Goal: Task Accomplishment & Management: Use online tool/utility

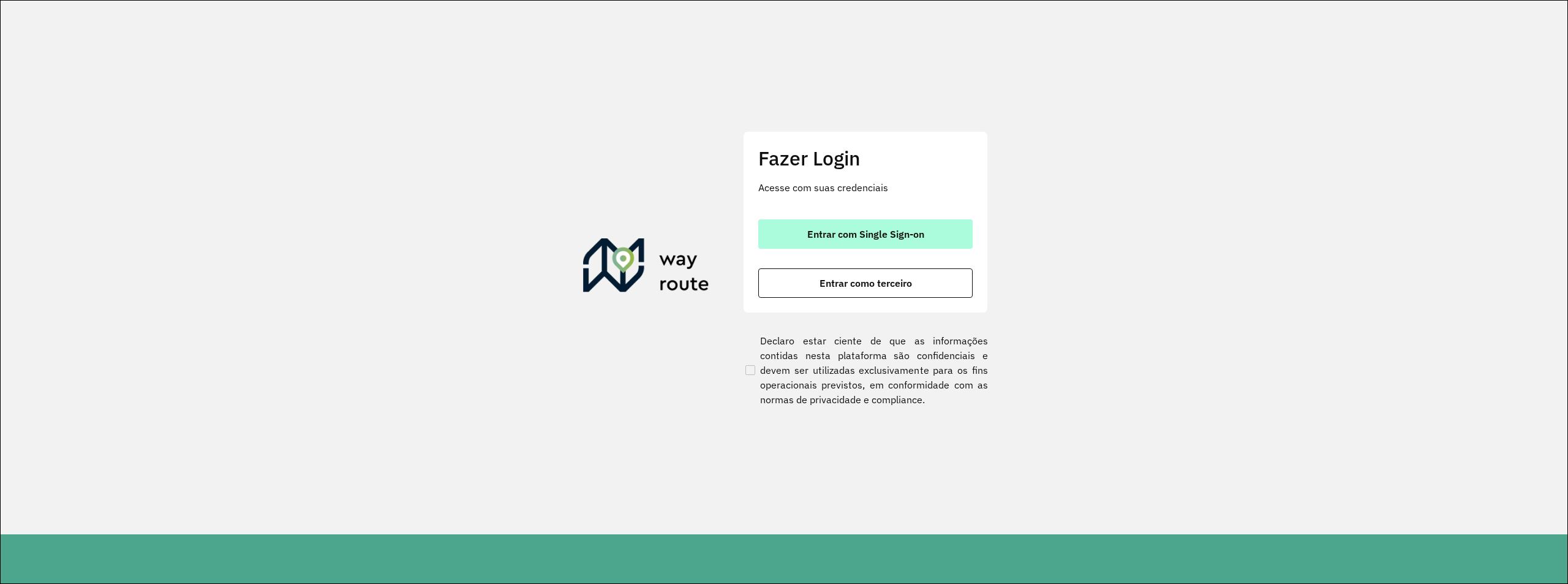
click at [853, 238] on span "Entrar com Single Sign-on" at bounding box center [865, 234] width 117 height 10
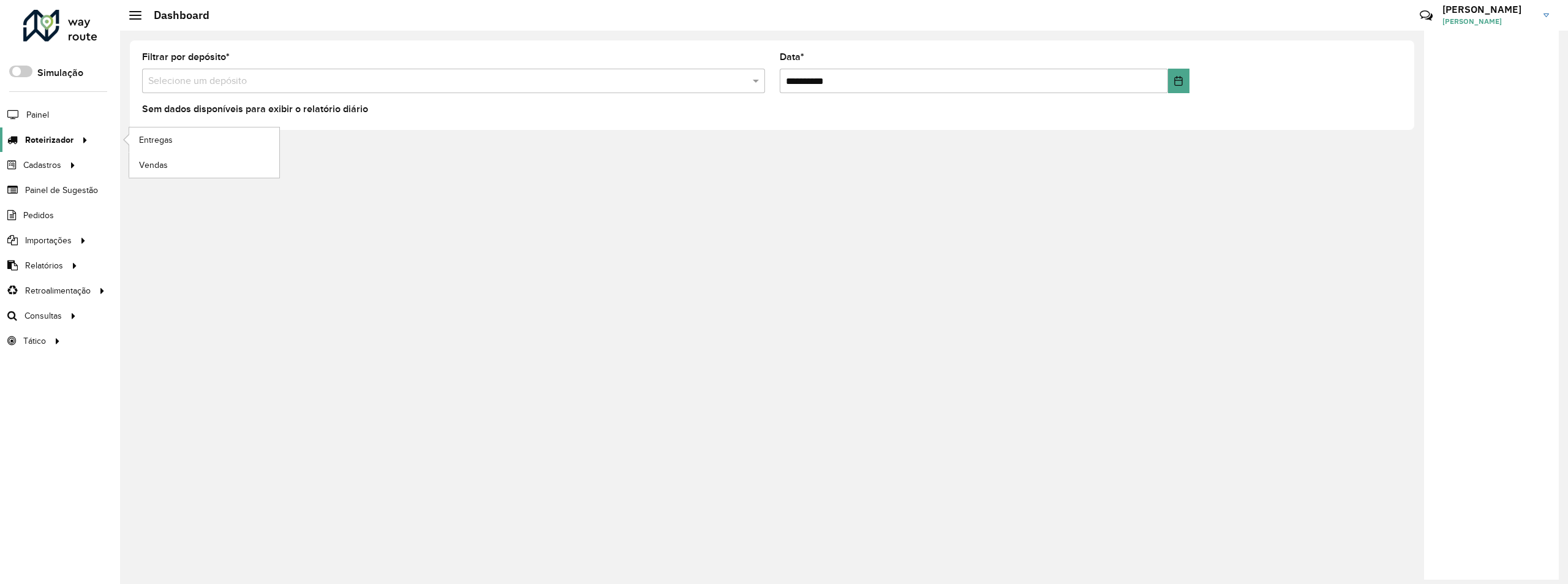
click at [29, 137] on span "Roteirizador" at bounding box center [49, 140] width 48 height 13
click at [164, 137] on span "Entregas" at bounding box center [156, 140] width 35 height 13
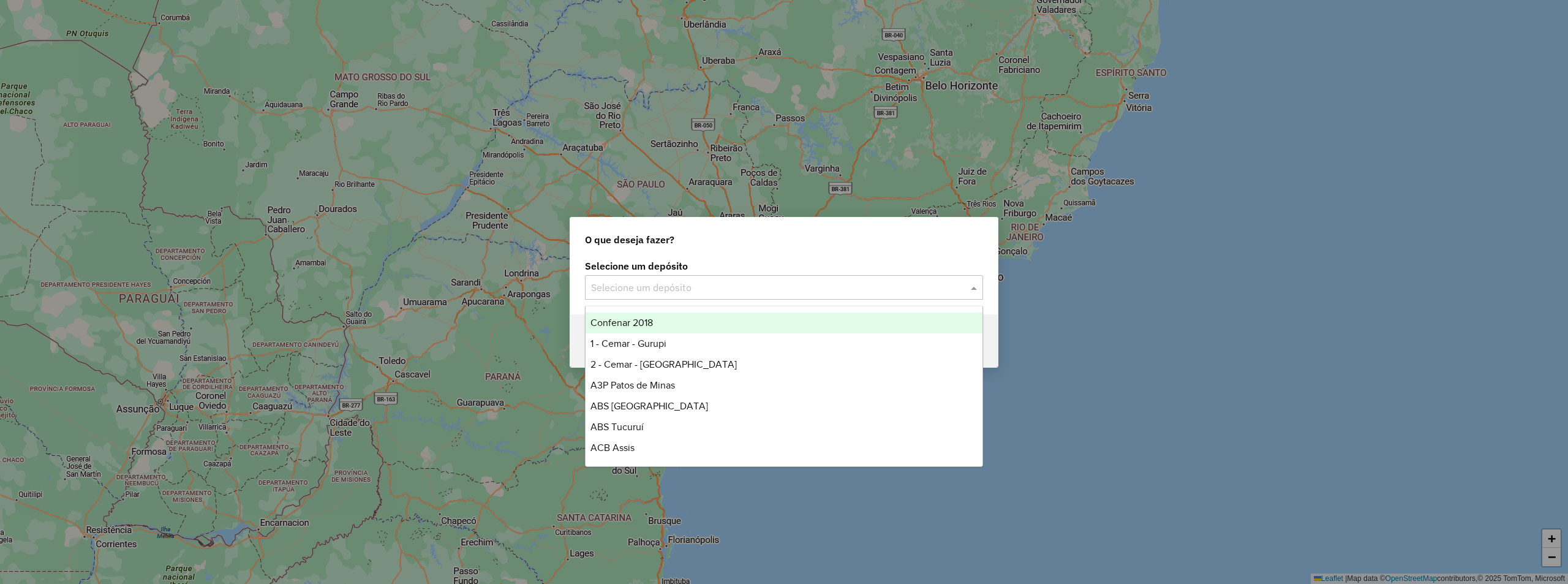
click at [648, 292] on input "text" at bounding box center [772, 288] width 361 height 15
type input "***"
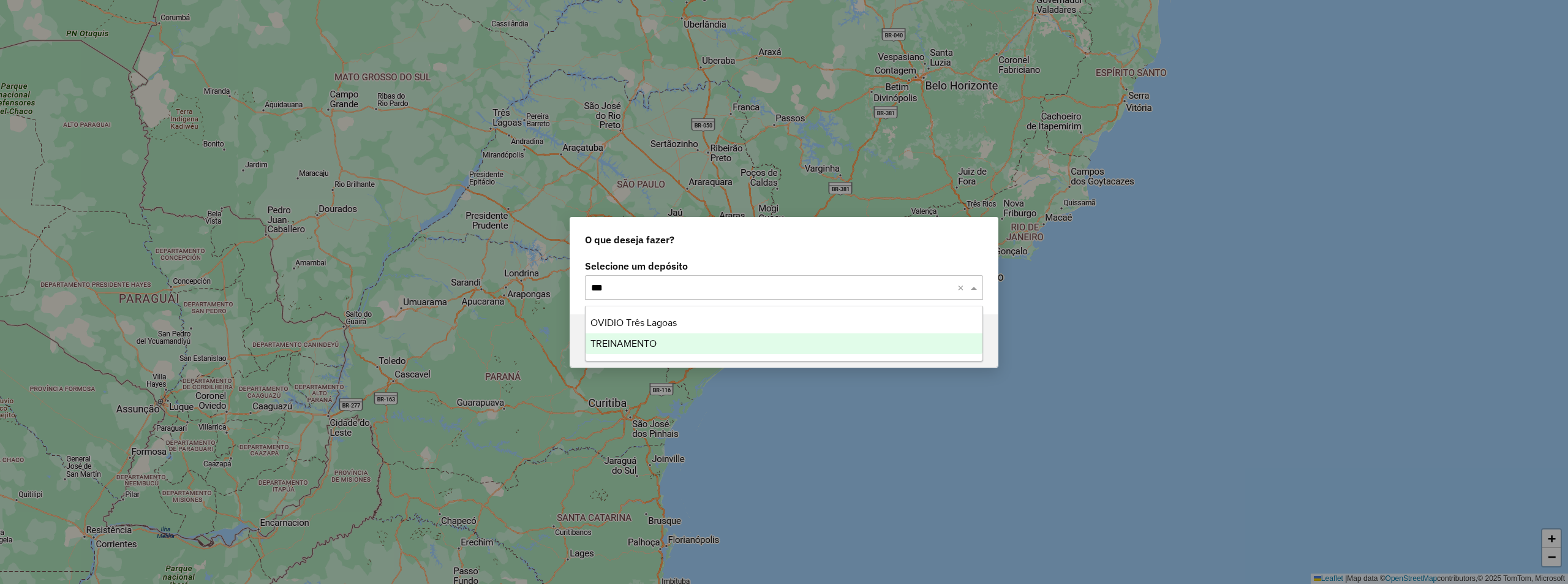
click at [625, 344] on span "TREINAMENTO" at bounding box center [624, 343] width 66 height 10
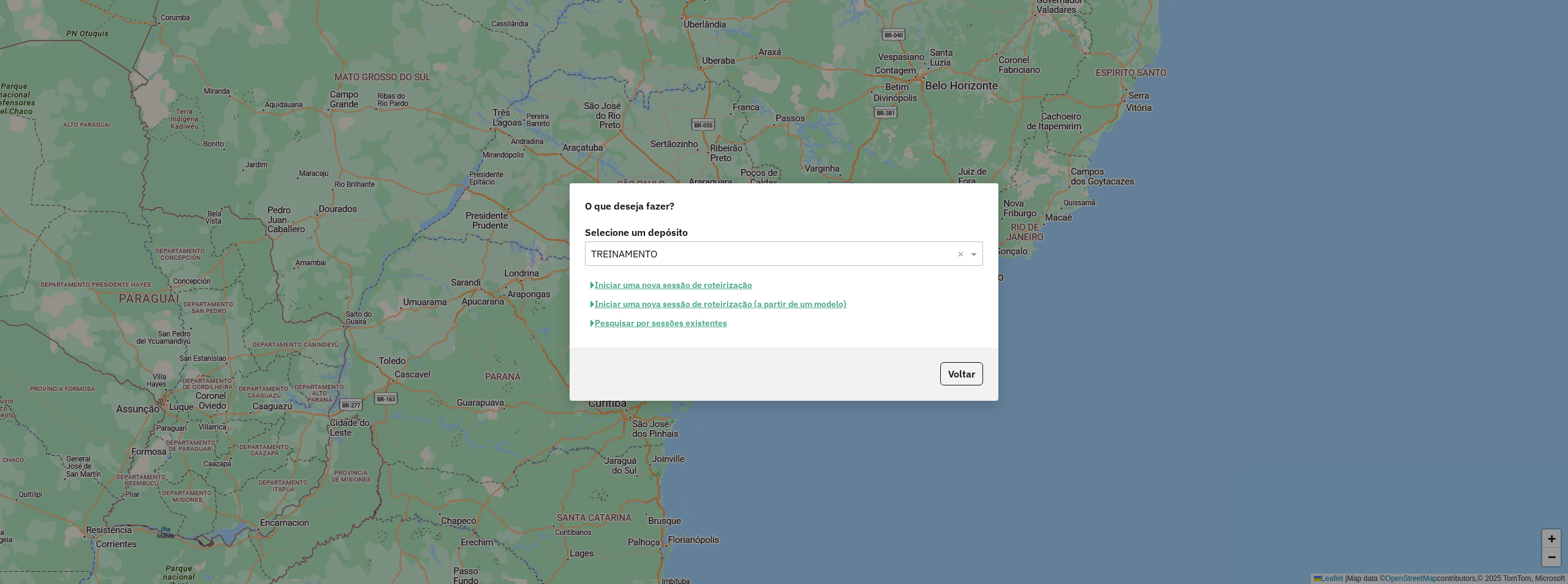
click at [641, 320] on button "Pesquisar por sessões existentes" at bounding box center [658, 323] width 148 height 19
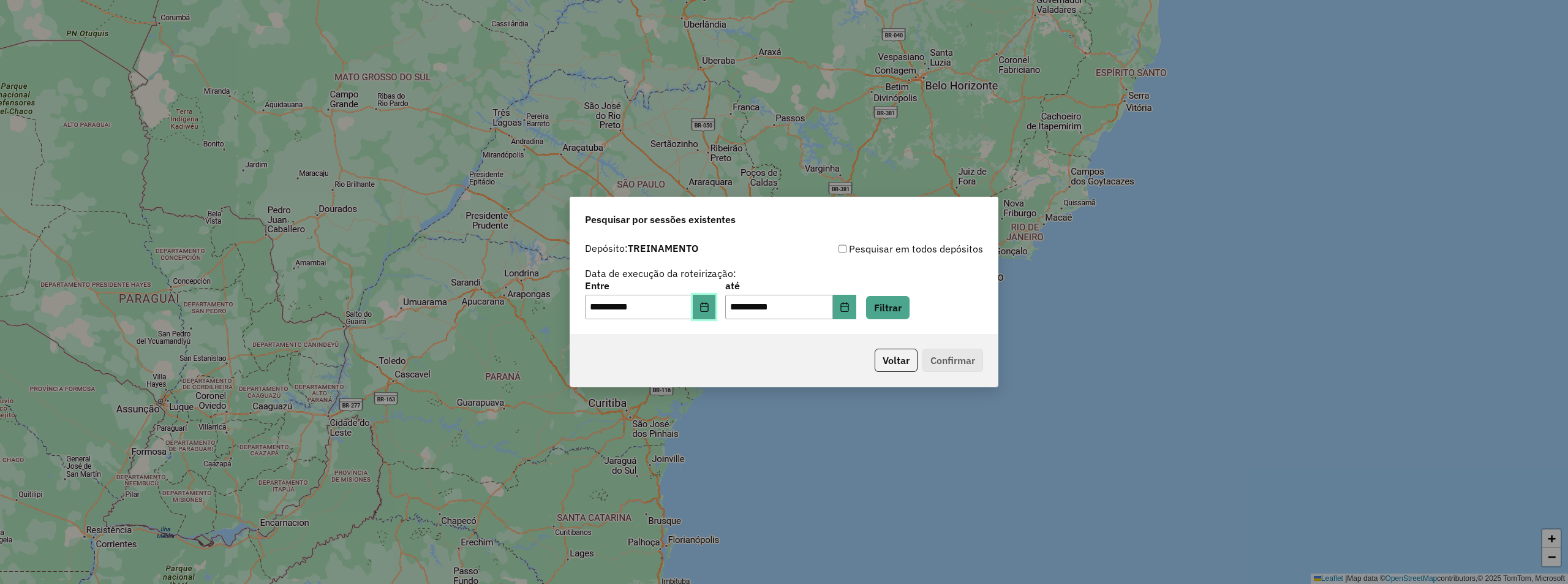
click at [716, 304] on button "Choose Date" at bounding box center [704, 306] width 24 height 24
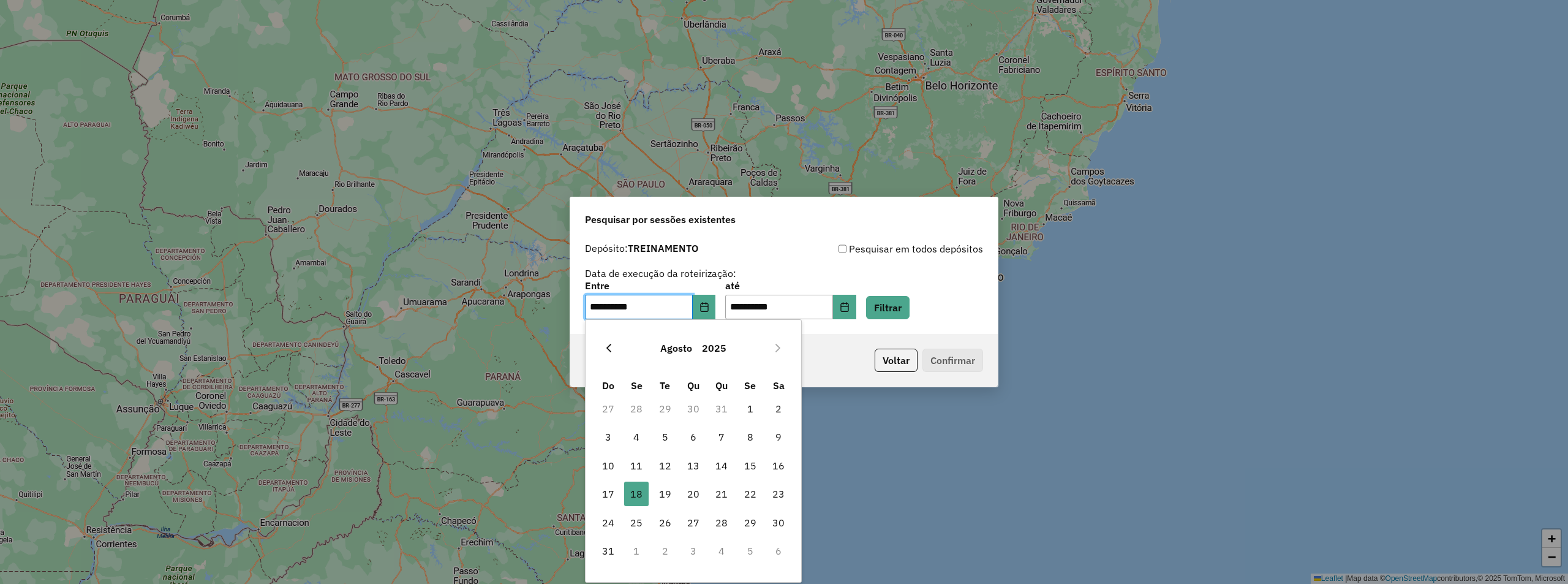
click at [611, 347] on icon "Previous Month" at bounding box center [608, 347] width 10 height 10
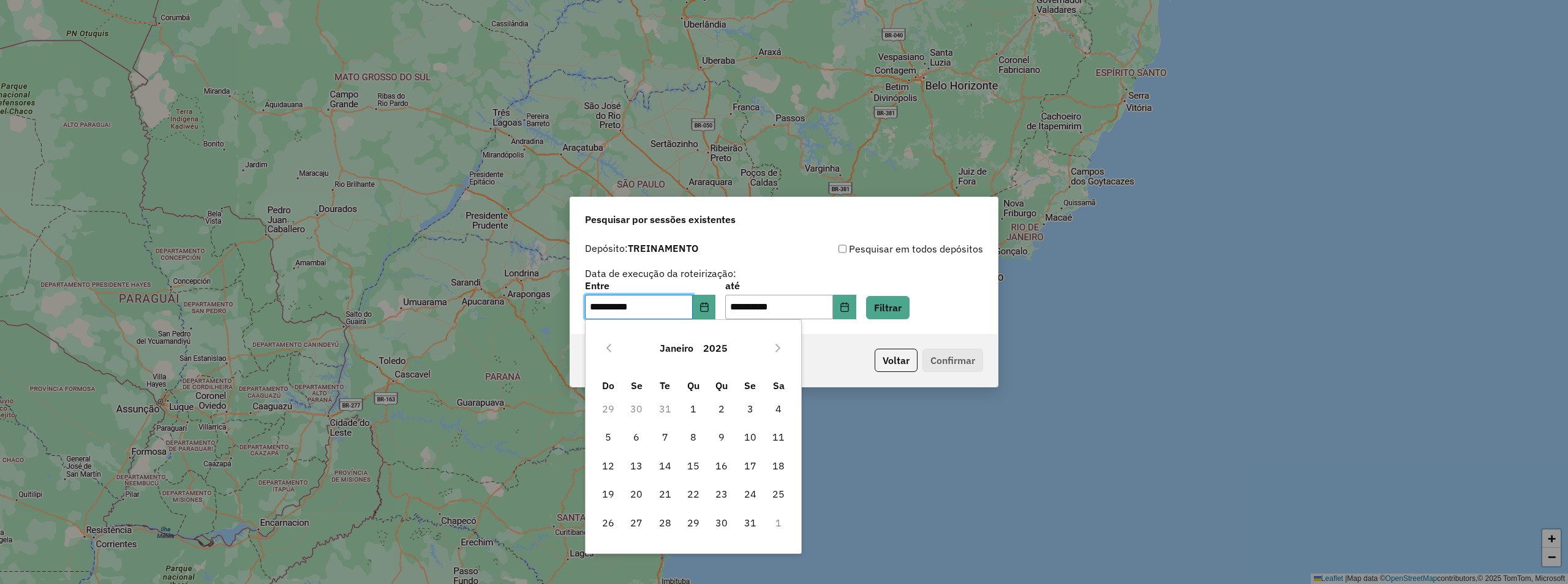
click at [611, 347] on icon "Previous Month" at bounding box center [608, 347] width 10 height 10
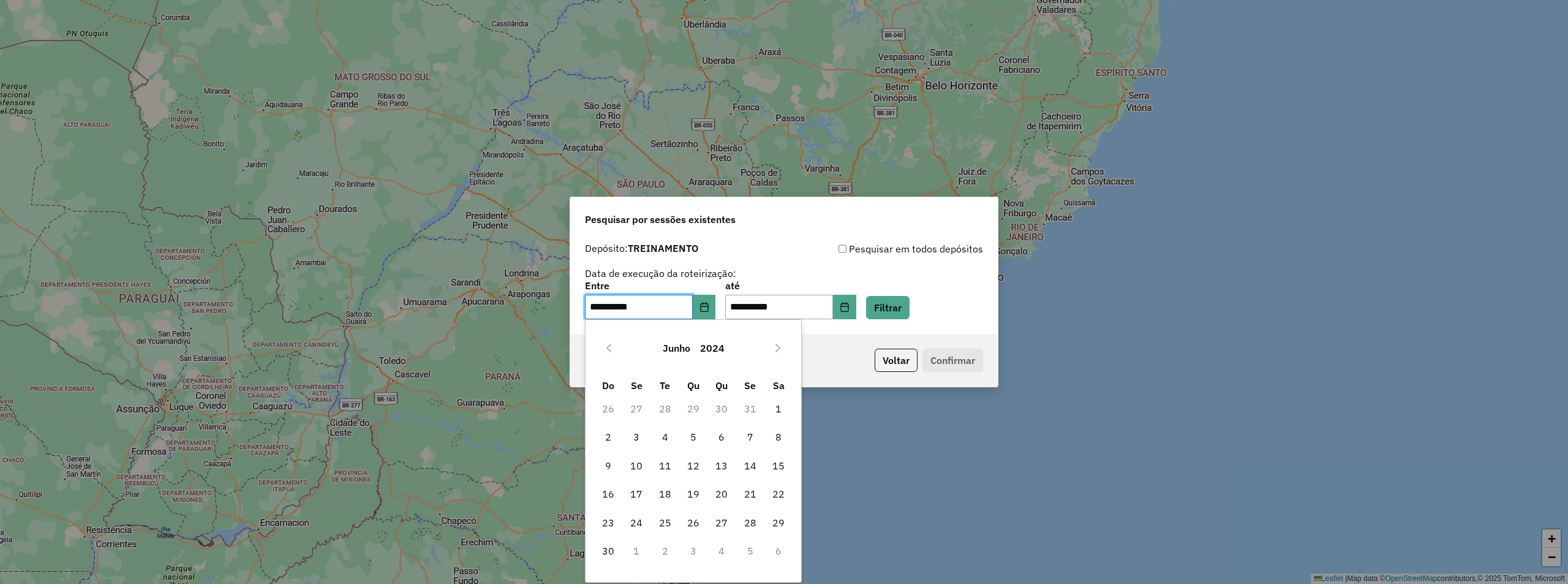
click at [611, 347] on icon "Previous Month" at bounding box center [608, 347] width 10 height 10
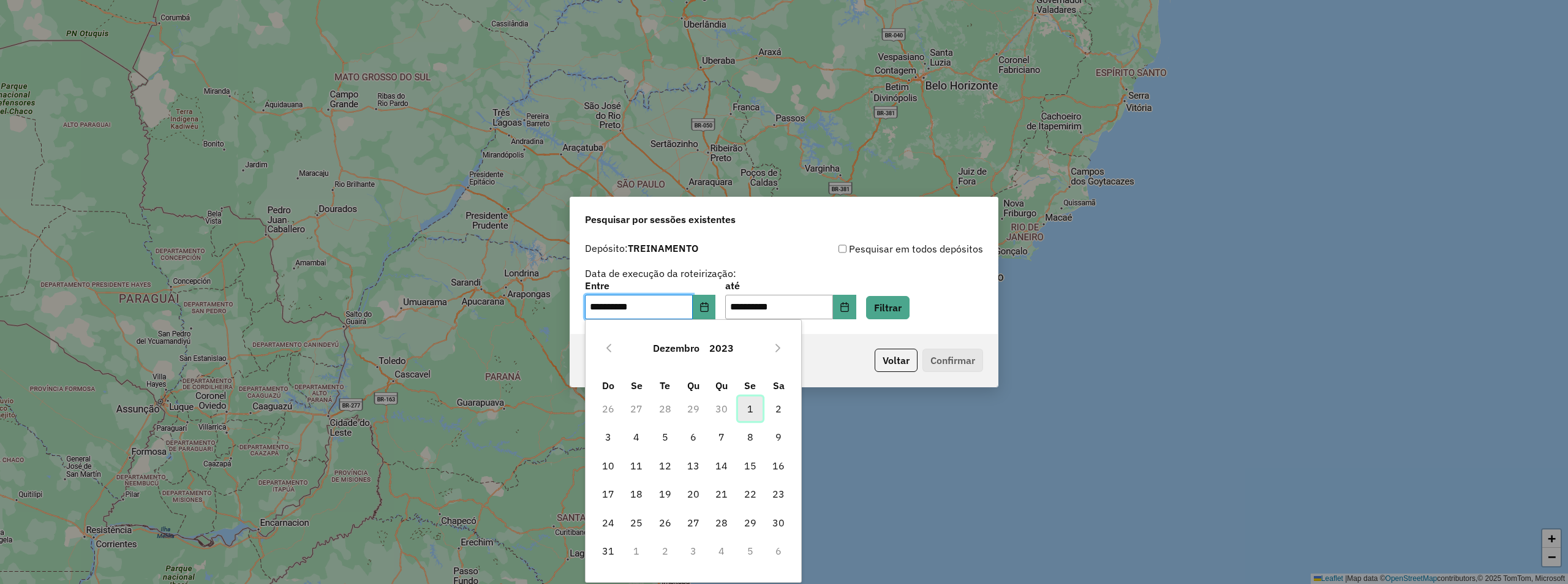
click at [747, 406] on span "1" at bounding box center [750, 408] width 24 height 24
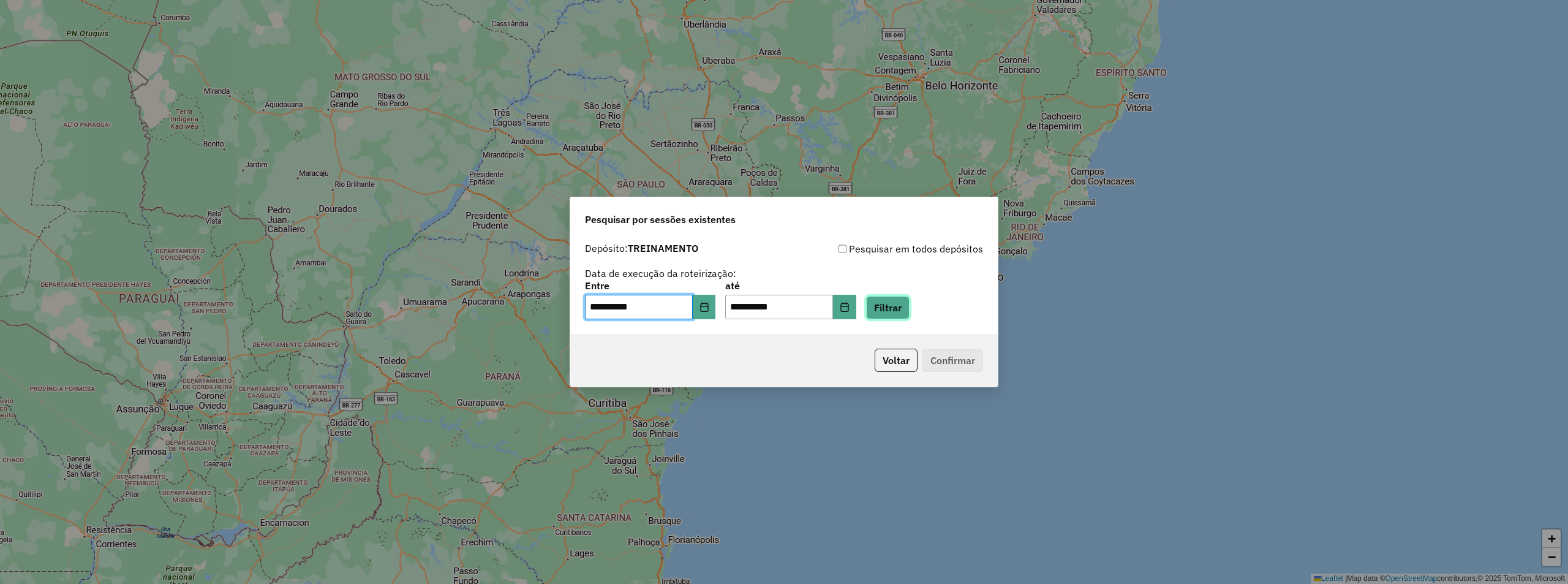
click at [903, 306] on button "Filtrar" at bounding box center [887, 308] width 43 height 24
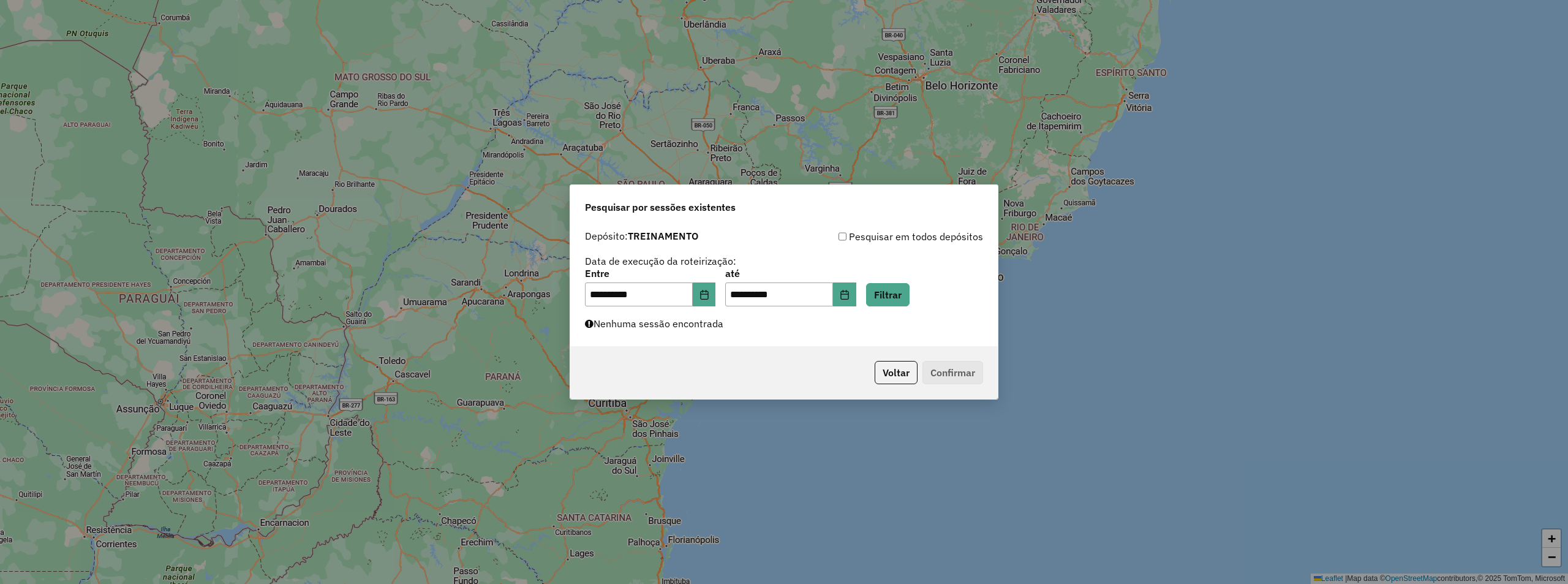
click at [665, 325] on label "Nenhuma sessão encontrada" at bounding box center [654, 323] width 138 height 15
click at [704, 300] on button "Choose Date" at bounding box center [704, 294] width 24 height 24
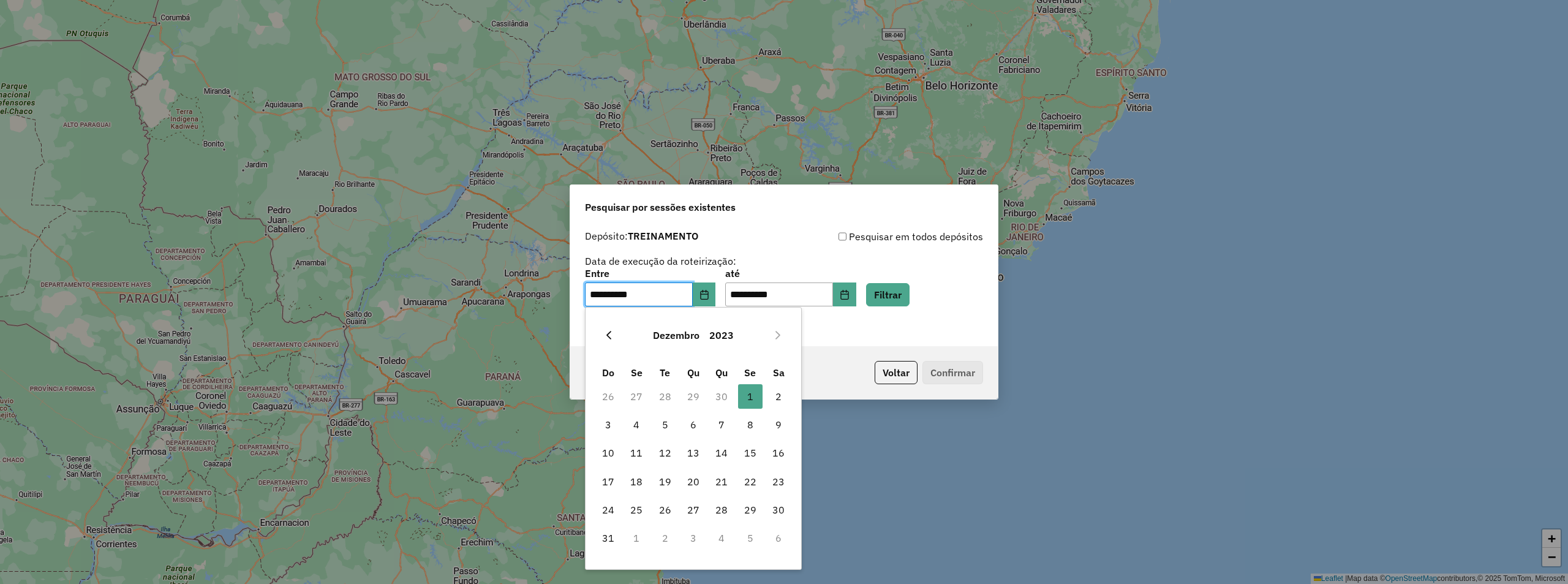
click at [610, 336] on icon "Previous Month" at bounding box center [608, 334] width 10 height 10
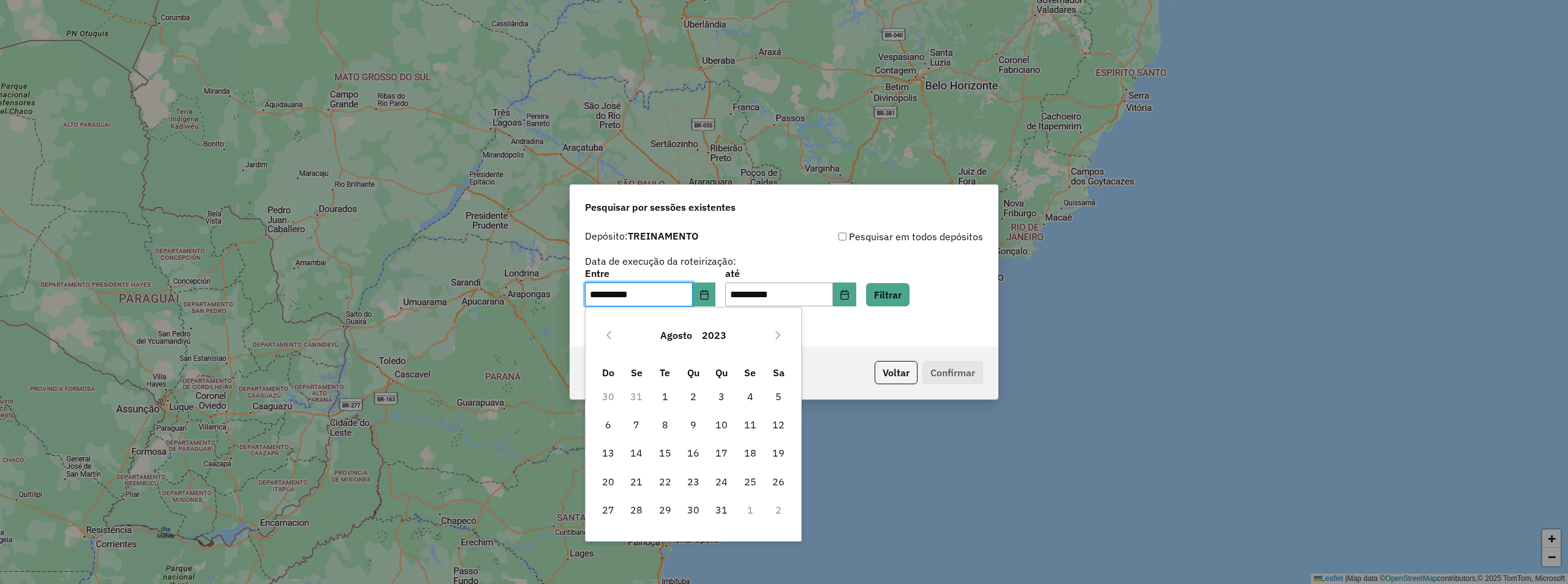
click at [610, 336] on icon "Previous Month" at bounding box center [608, 334] width 10 height 10
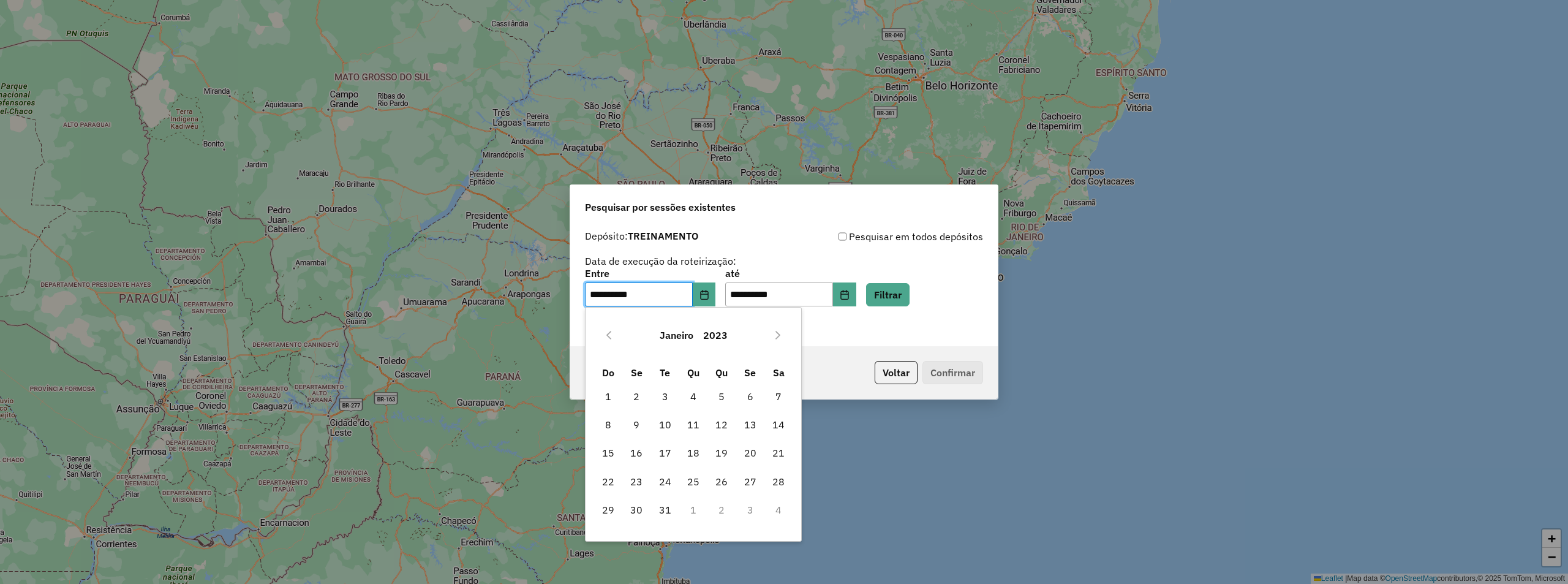
click at [610, 336] on icon "Previous Month" at bounding box center [608, 334] width 10 height 10
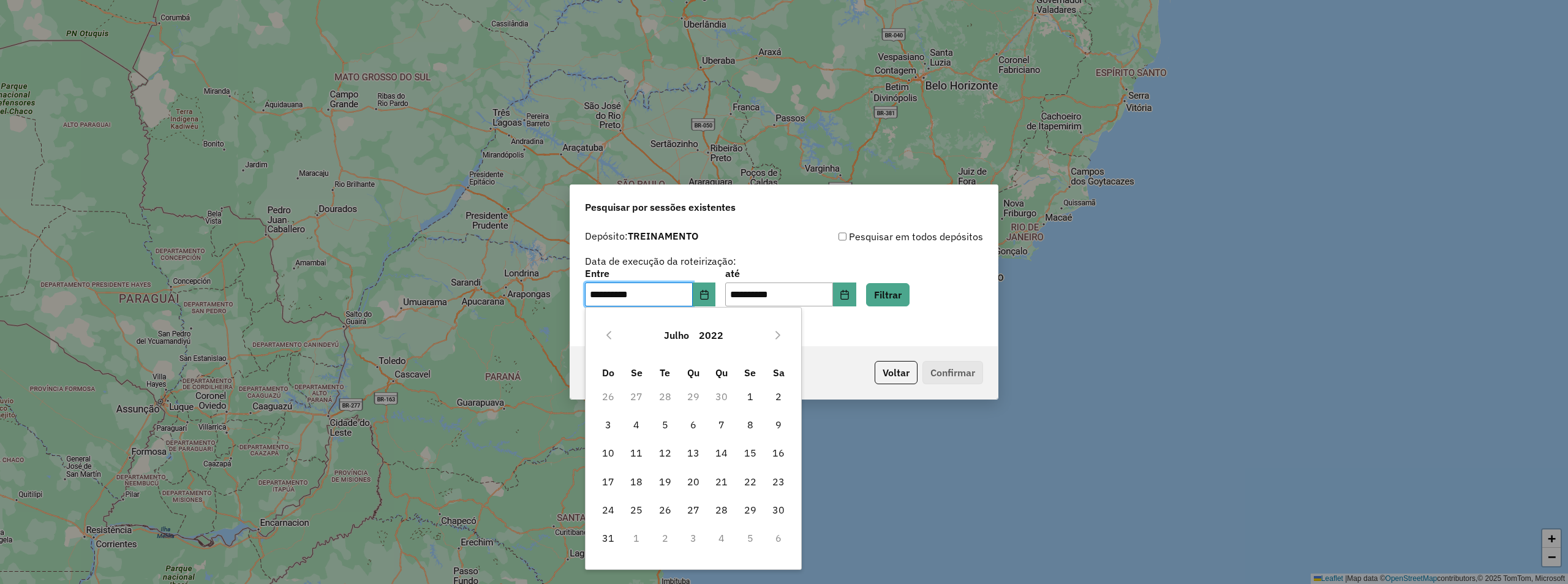
click at [610, 336] on icon "Previous Month" at bounding box center [608, 334] width 10 height 10
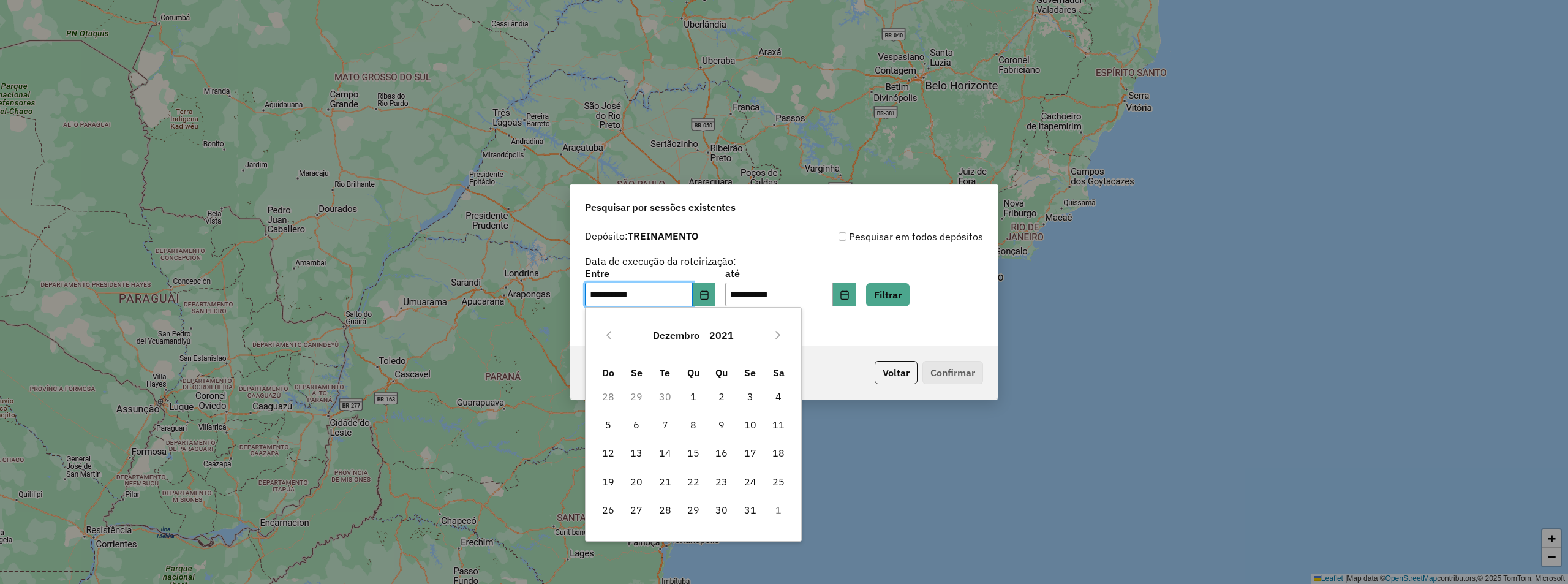
click at [610, 336] on icon "Previous Month" at bounding box center [608, 334] width 10 height 10
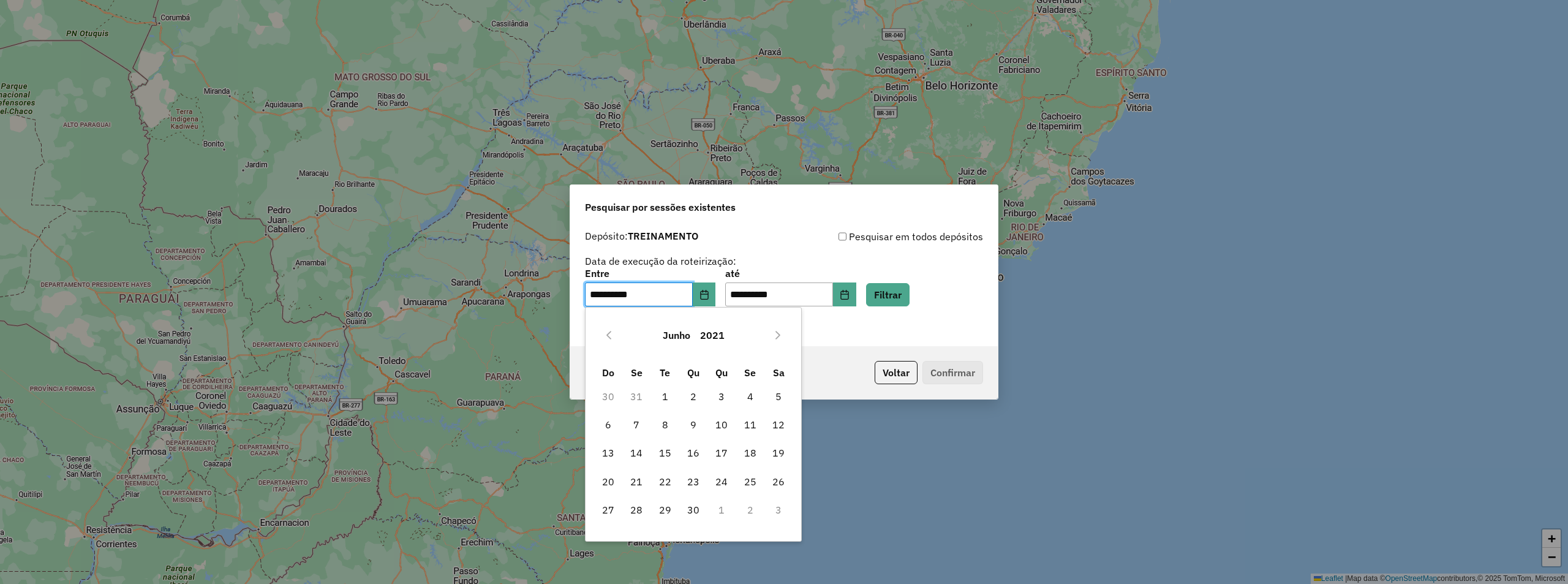
click at [610, 336] on icon "Previous Month" at bounding box center [608, 334] width 10 height 10
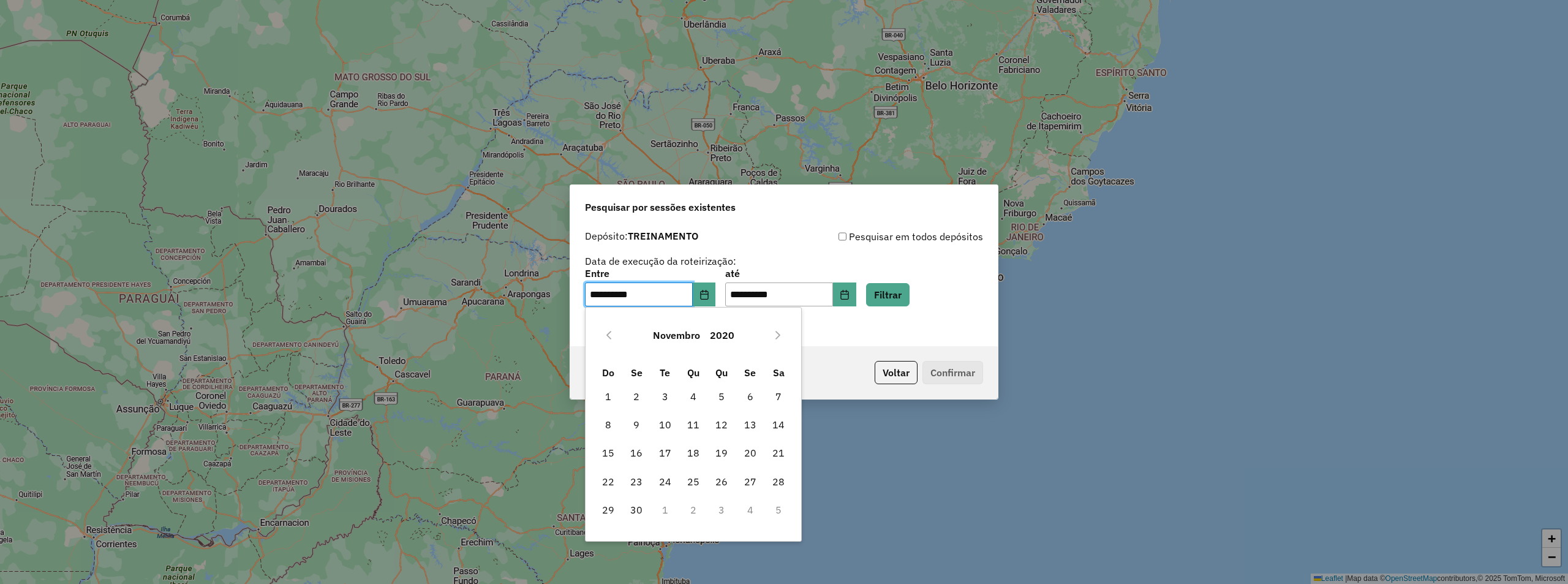
click at [610, 336] on icon "Previous Month" at bounding box center [608, 334] width 10 height 10
click at [719, 393] on span "1" at bounding box center [721, 396] width 24 height 24
type input "**********"
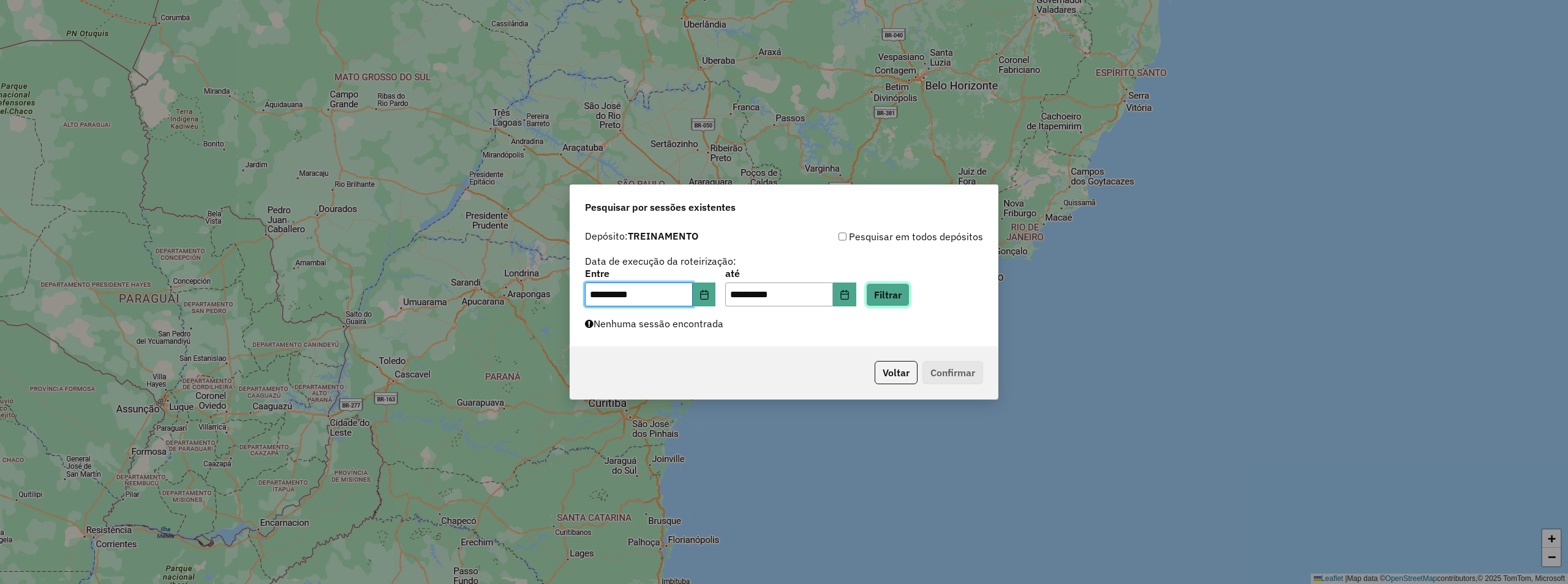
click at [897, 300] on button "Filtrar" at bounding box center [887, 295] width 43 height 24
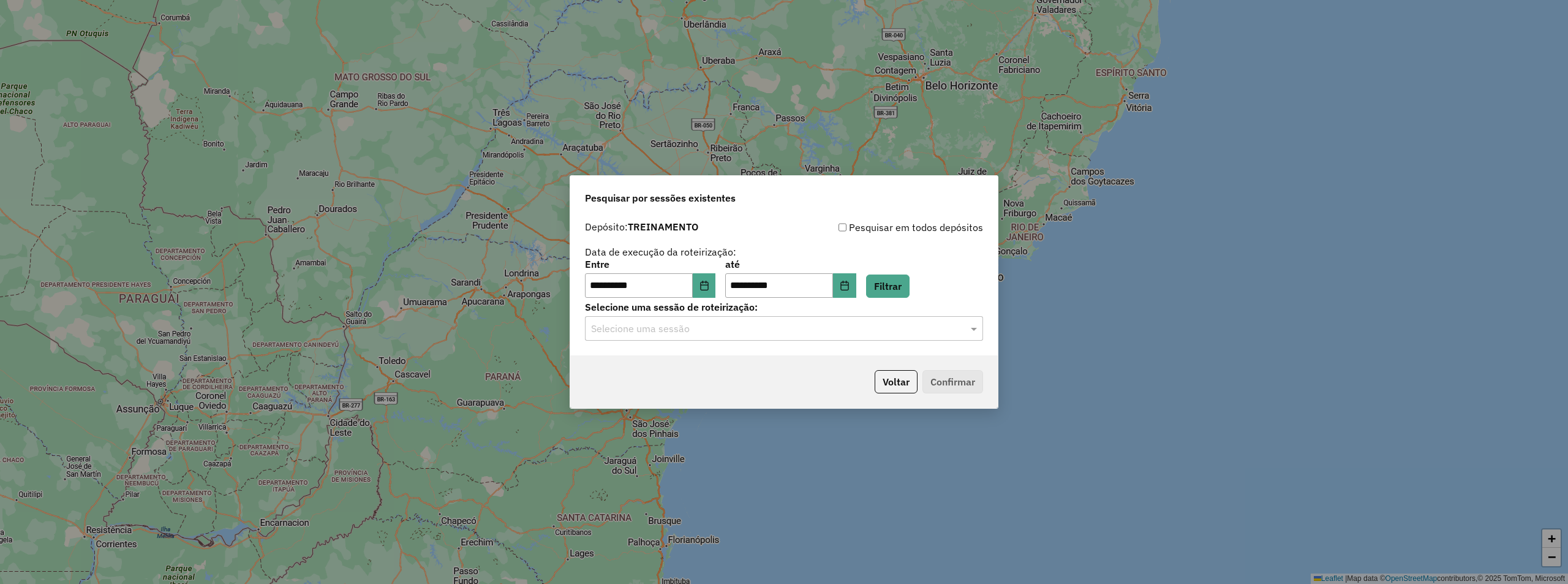
click at [715, 322] on input "text" at bounding box center [772, 329] width 361 height 15
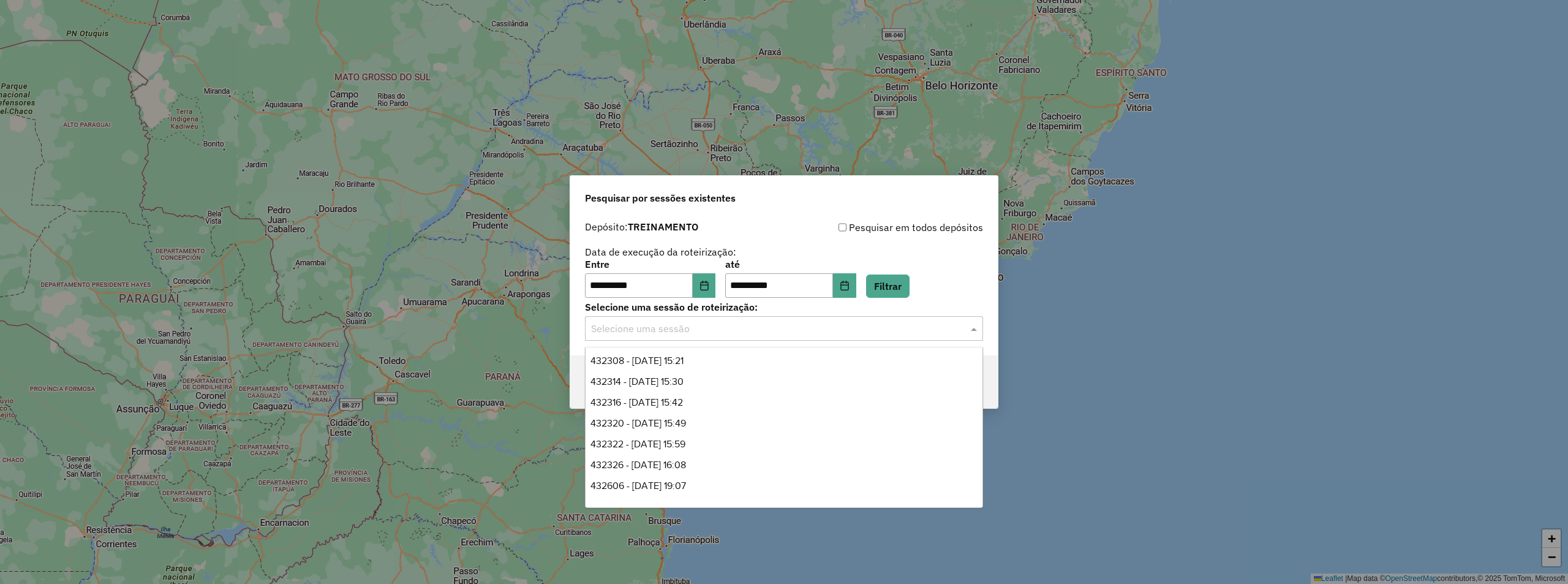
scroll to position [1144, 0]
click at [669, 491] on span "471988 - [DATE] 14:37" at bounding box center [636, 490] width 91 height 10
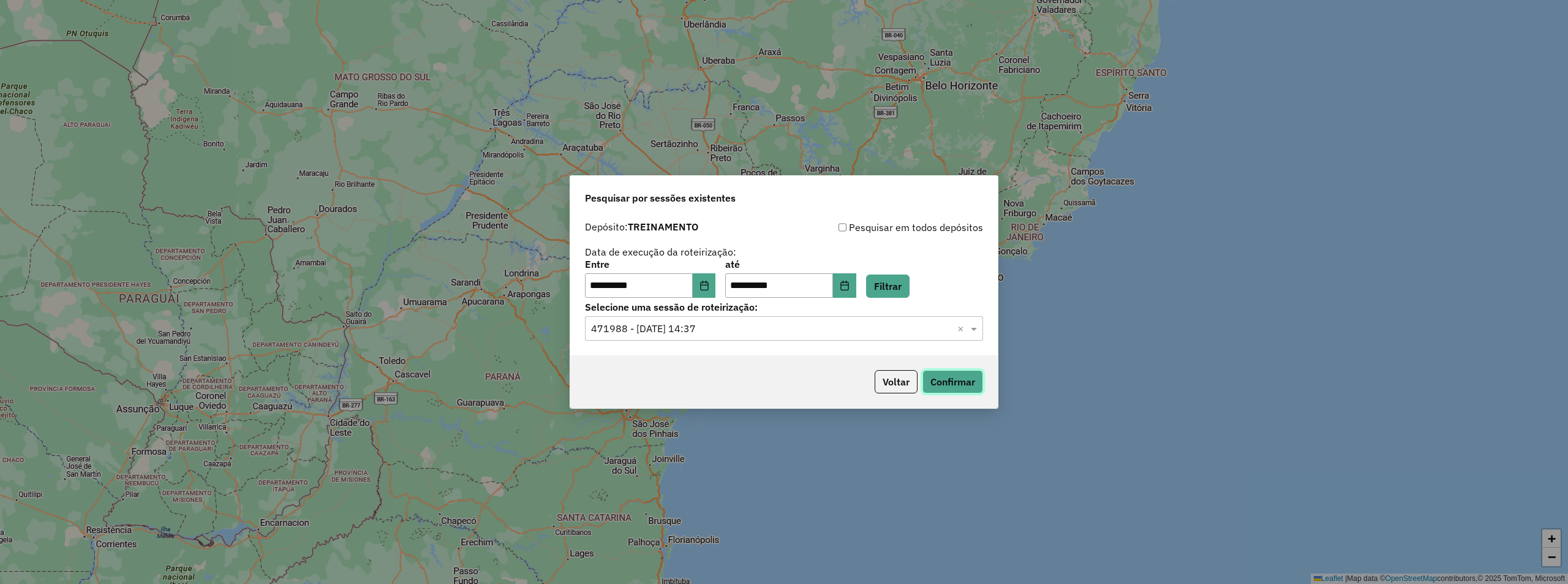
click at [958, 381] on button "Confirmar" at bounding box center [953, 382] width 61 height 24
click at [907, 385] on button "Voltar" at bounding box center [896, 382] width 43 height 24
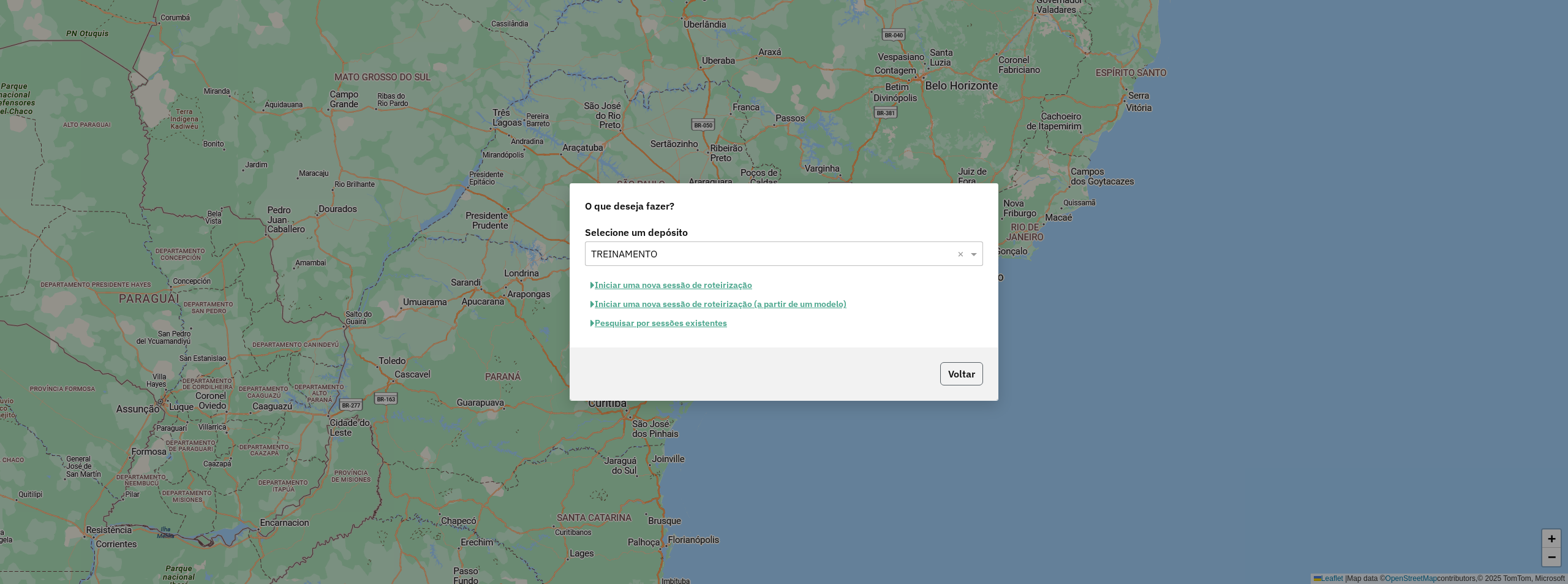
click at [959, 383] on button "Voltar" at bounding box center [961, 374] width 43 height 24
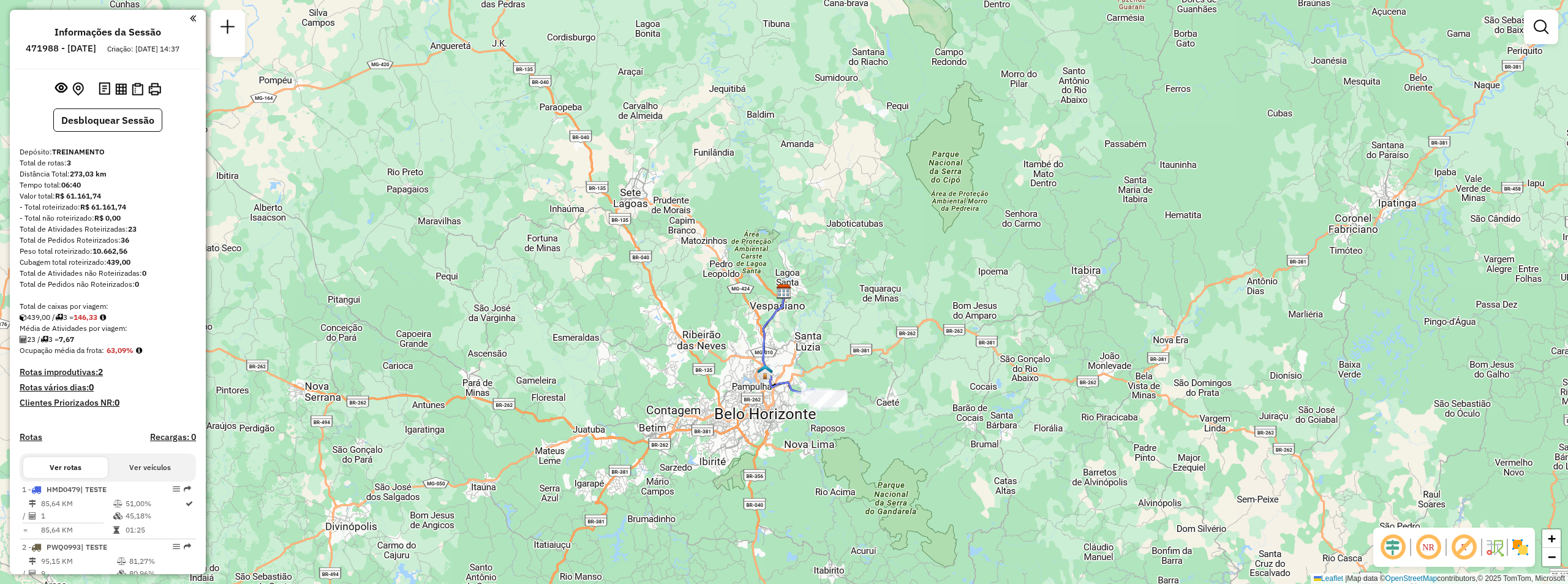
drag, startPoint x: 591, startPoint y: 290, endPoint x: 607, endPoint y: 363, distance: 74.7
click at [591, 292] on div "Janela de atendimento Grade de atendimento Capacidade Transportadoras Veículos …" at bounding box center [784, 292] width 1568 height 584
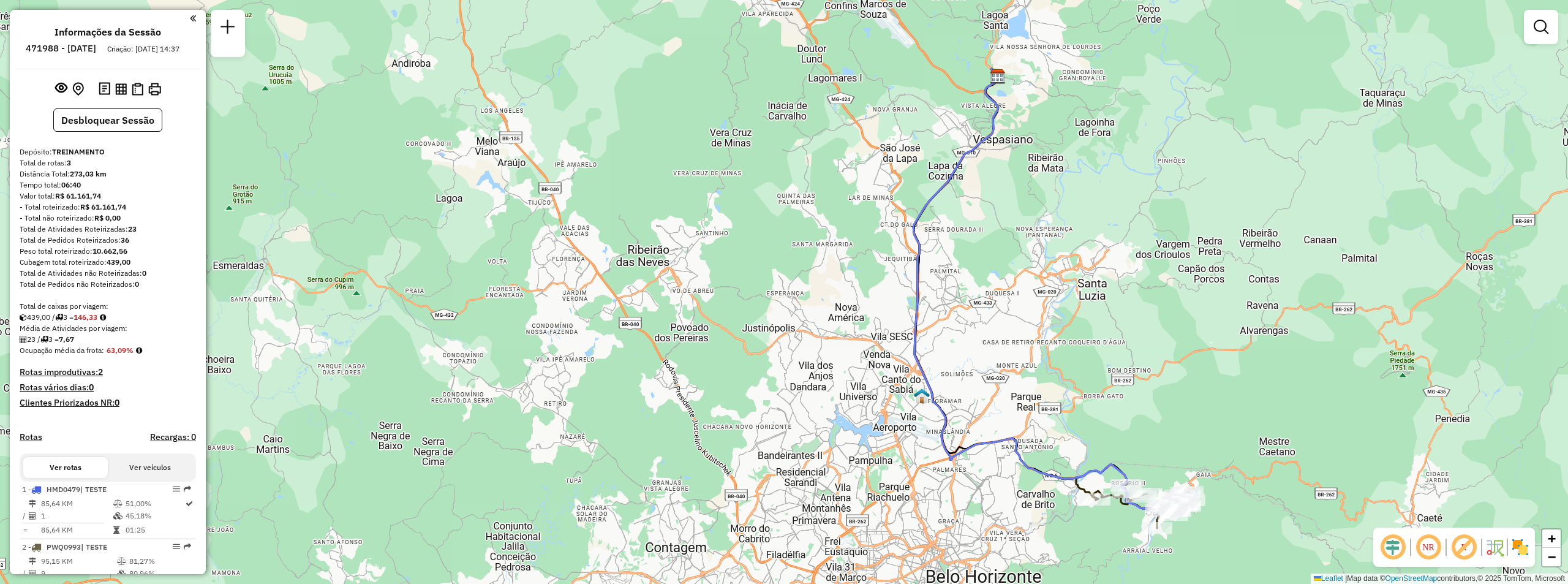
drag, startPoint x: 1266, startPoint y: 289, endPoint x: 1142, endPoint y: 363, distance: 144.4
click at [1142, 363] on div "Janela de atendimento Grade de atendimento Capacidade Transportadoras Veículos …" at bounding box center [784, 292] width 1568 height 584
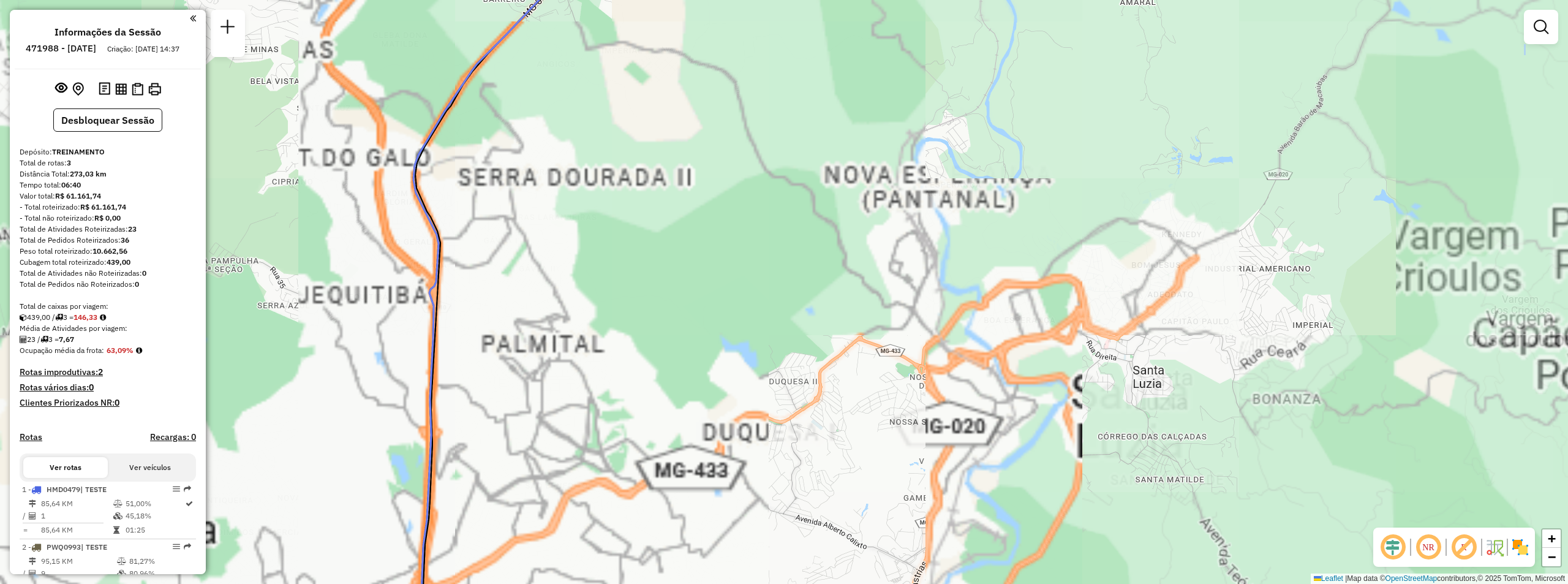
drag, startPoint x: 1033, startPoint y: 187, endPoint x: 1041, endPoint y: 417, distance: 230.1
click at [1041, 417] on div "Janela de atendimento Grade de atendimento Capacidade Transportadoras Veículos …" at bounding box center [784, 292] width 1568 height 584
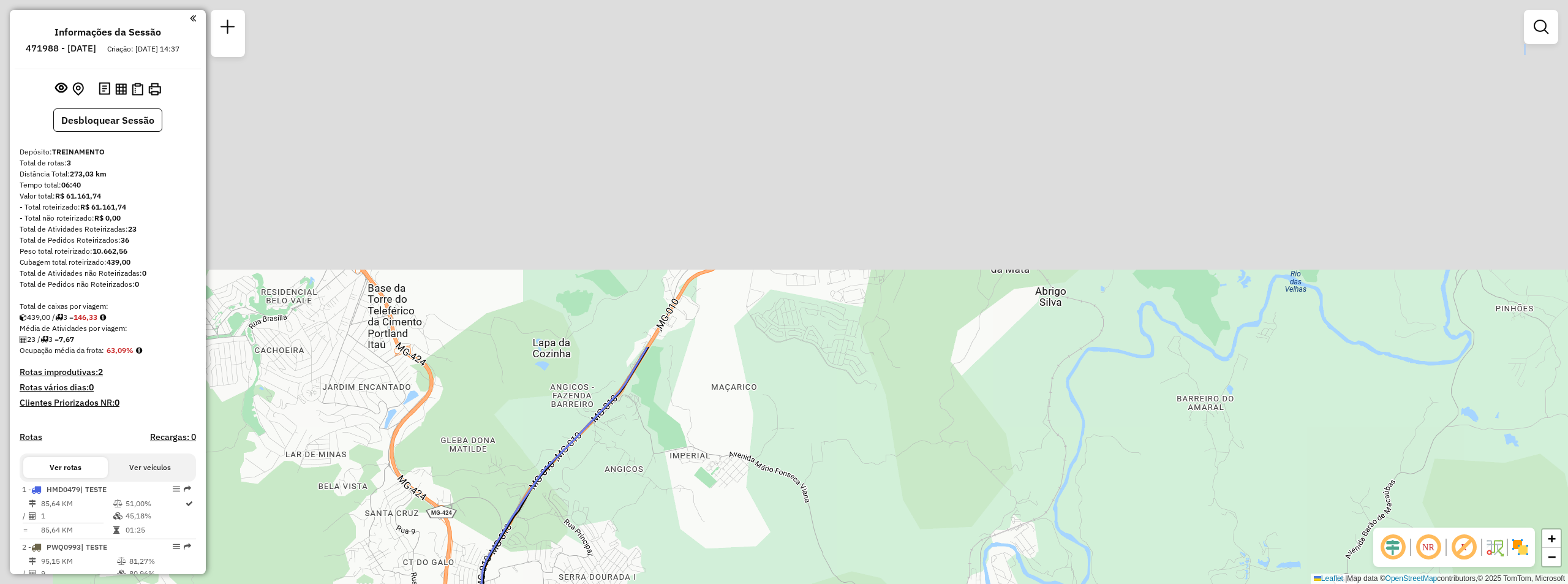
drag, startPoint x: 917, startPoint y: 116, endPoint x: 978, endPoint y: 475, distance: 364.1
click at [978, 475] on div "Janela de atendimento Grade de atendimento Capacidade Transportadoras Veículos …" at bounding box center [784, 292] width 1568 height 584
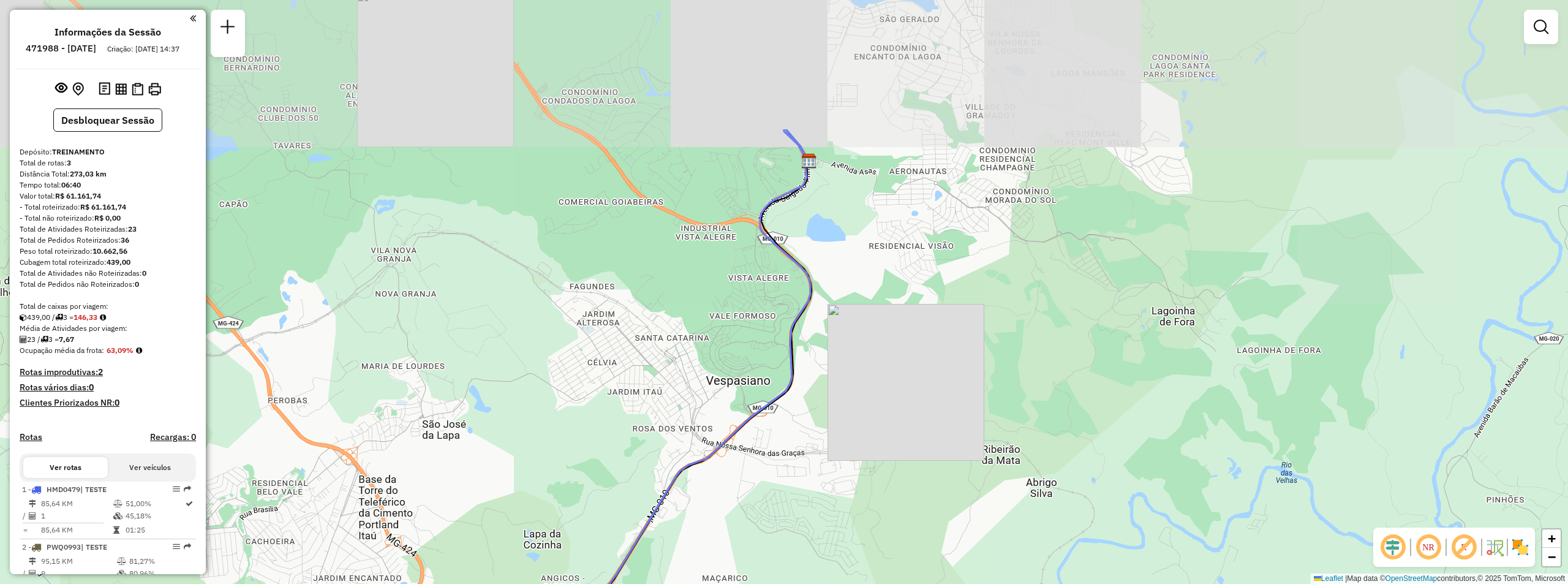
drag, startPoint x: 963, startPoint y: 334, endPoint x: 953, endPoint y: 503, distance: 169.3
click at [953, 503] on div "Janela de atendimento Grade de atendimento Capacidade Transportadoras Veículos …" at bounding box center [784, 292] width 1568 height 584
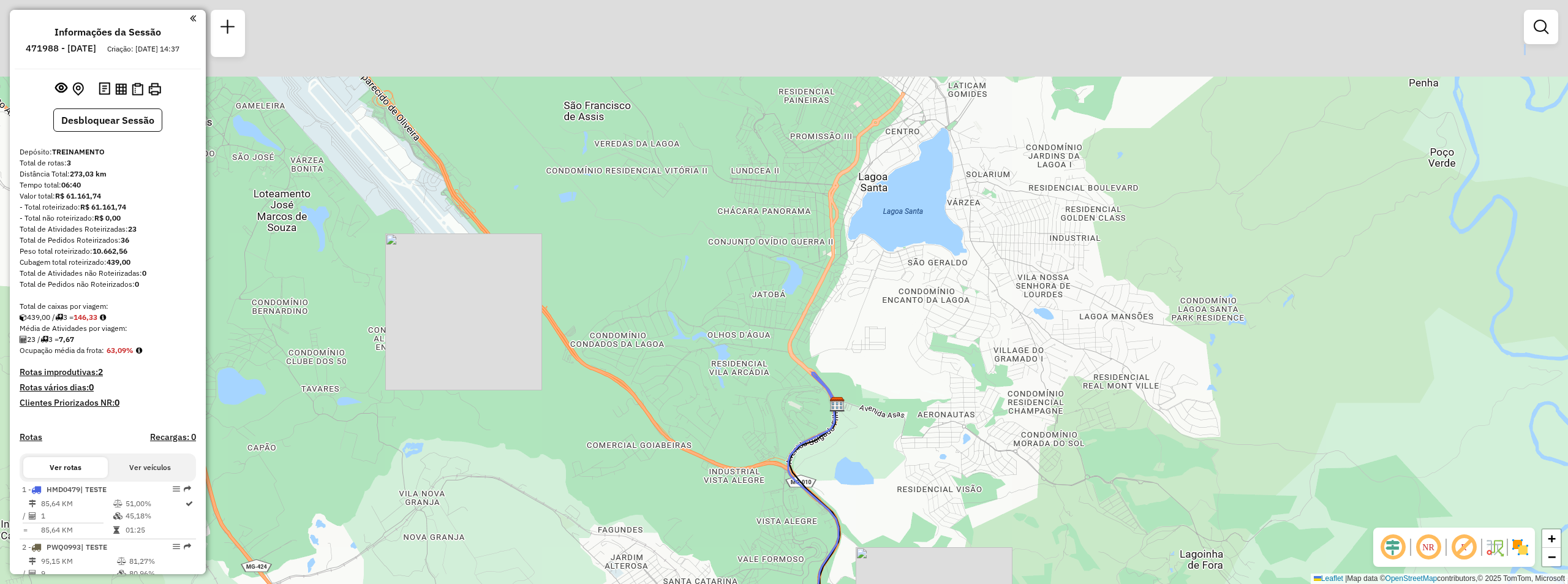
drag, startPoint x: 866, startPoint y: 178, endPoint x: 894, endPoint y: 414, distance: 237.7
click at [894, 414] on div "Janela de atendimento Grade de atendimento Capacidade Transportadoras Veículos …" at bounding box center [784, 292] width 1568 height 584
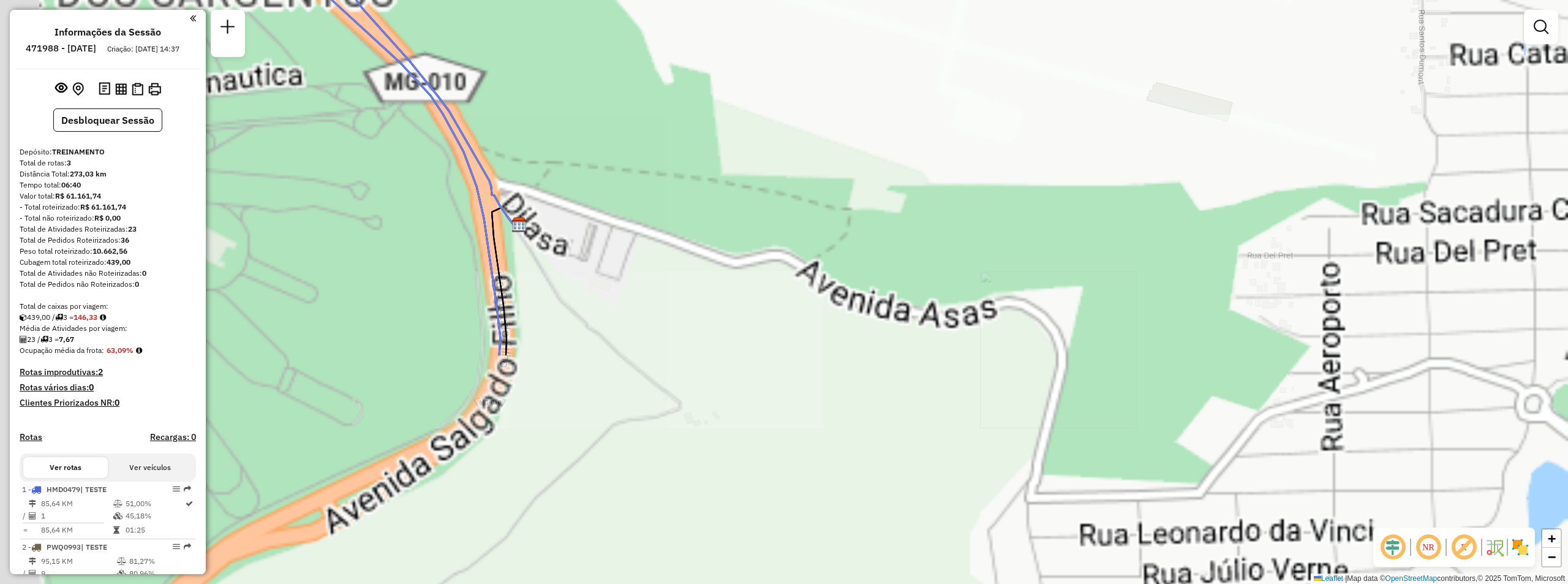
drag, startPoint x: 974, startPoint y: 368, endPoint x: 1359, endPoint y: 103, distance: 467.4
click at [1359, 104] on div "Janela de atendimento Grade de atendimento Capacidade Transportadoras Veículos …" at bounding box center [784, 292] width 1568 height 584
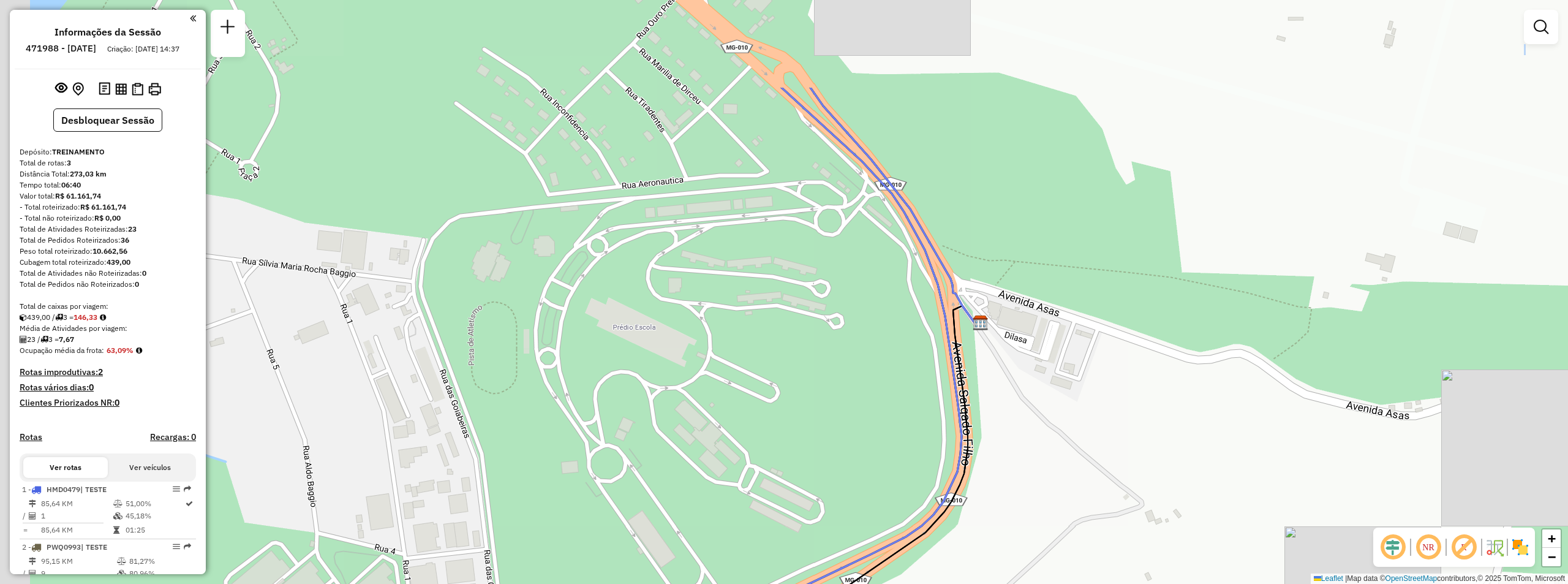
drag, startPoint x: 771, startPoint y: 256, endPoint x: 1130, endPoint y: 389, distance: 382.8
click at [1130, 389] on div "Janela de atendimento Grade de atendimento Capacidade Transportadoras Veículos …" at bounding box center [784, 292] width 1568 height 584
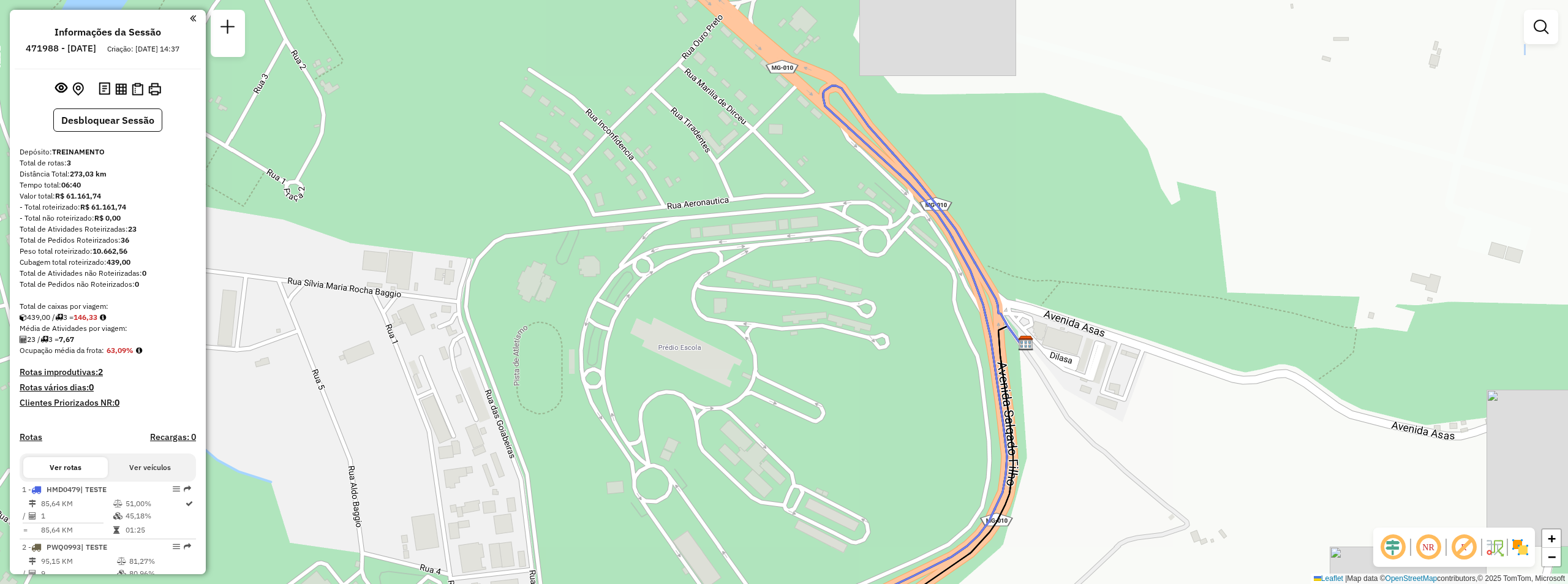
drag, startPoint x: 1102, startPoint y: 186, endPoint x: 1147, endPoint y: 206, distance: 49.2
click at [1147, 206] on div "Janela de atendimento Grade de atendimento Capacidade Transportadoras Veículos …" at bounding box center [784, 292] width 1568 height 584
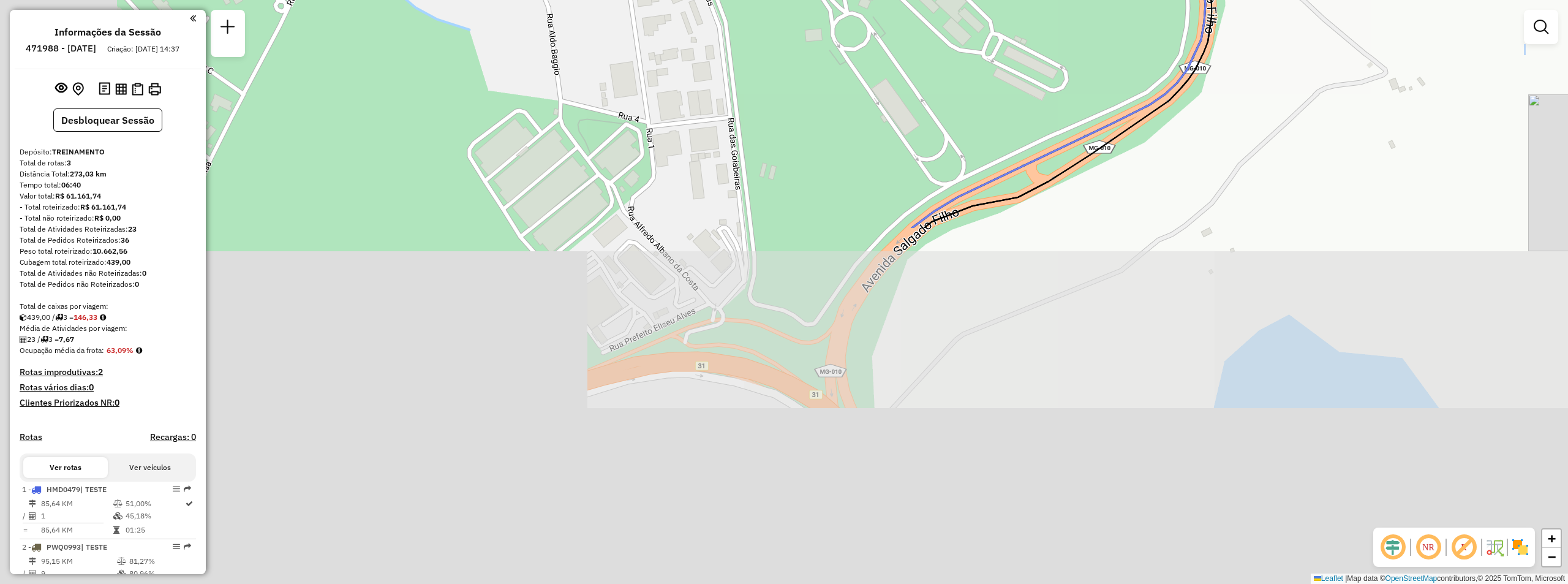
drag, startPoint x: 1154, startPoint y: 450, endPoint x: 1300, endPoint y: 83, distance: 395.0
click at [1300, 83] on div "Janela de atendimento Grade de atendimento Capacidade Transportadoras Veículos …" at bounding box center [784, 292] width 1568 height 584
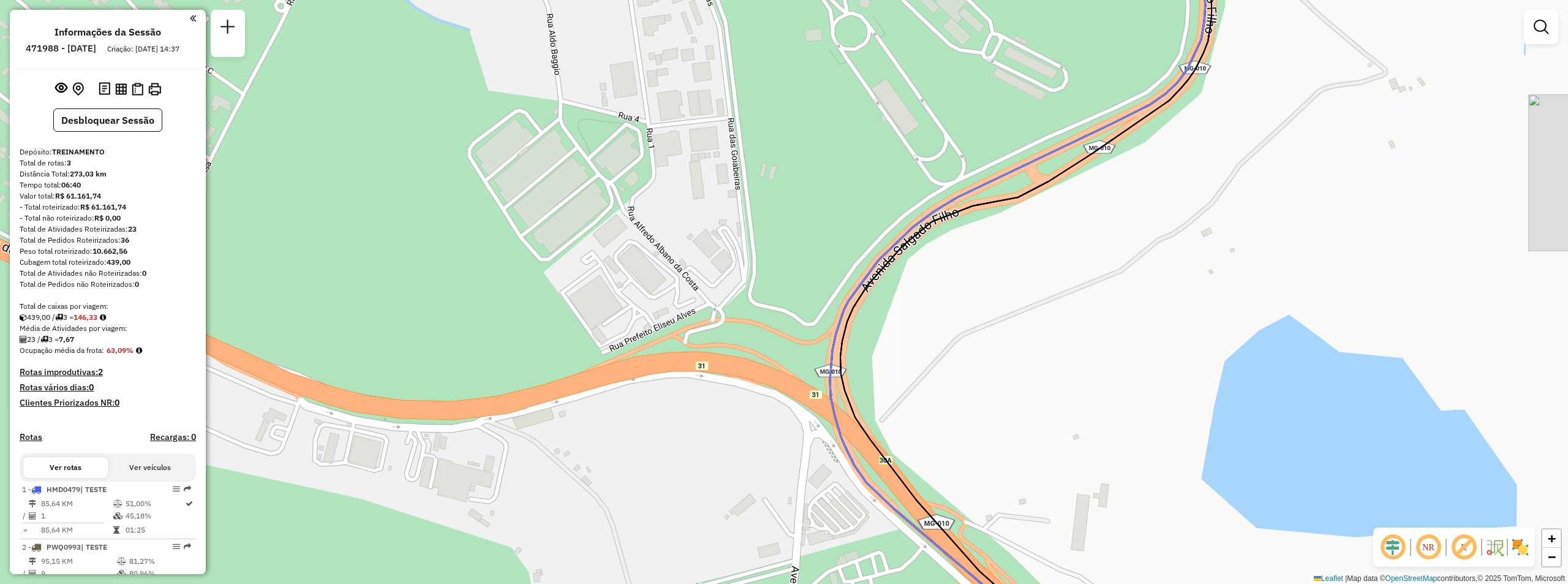
click at [983, 204] on icon at bounding box center [1025, 292] width 371 height 701
select select "**********"
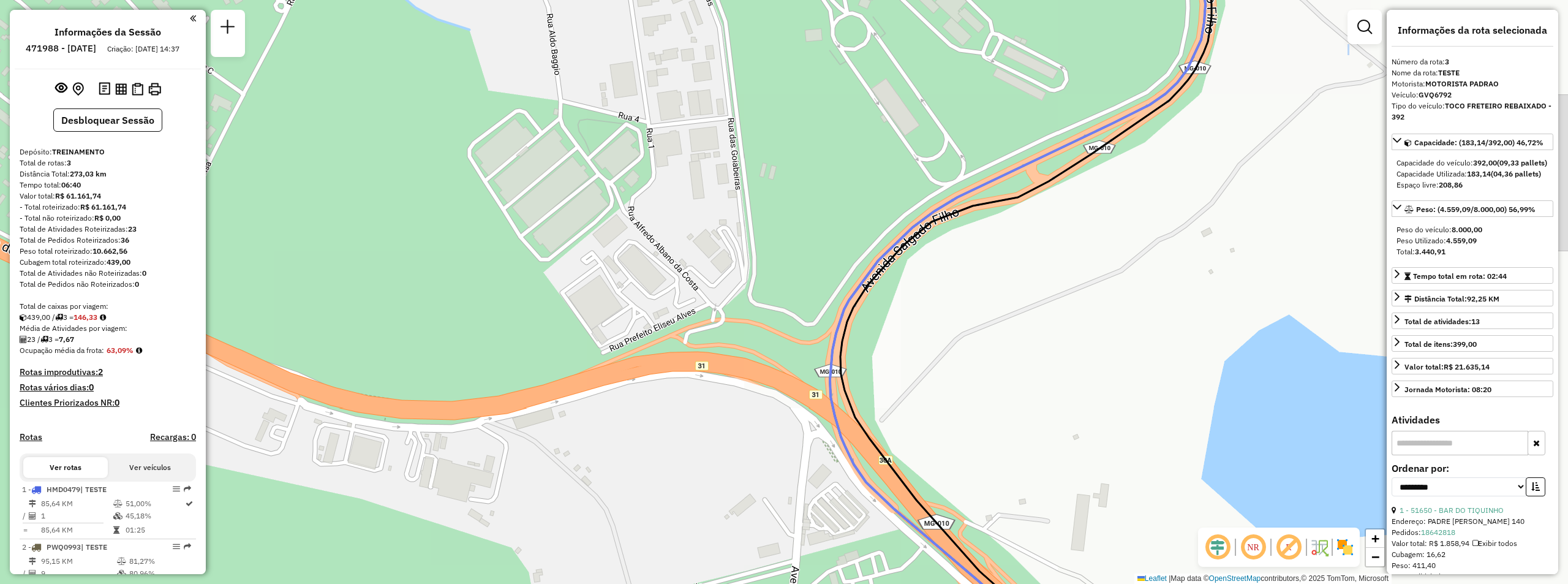
scroll to position [112, 0]
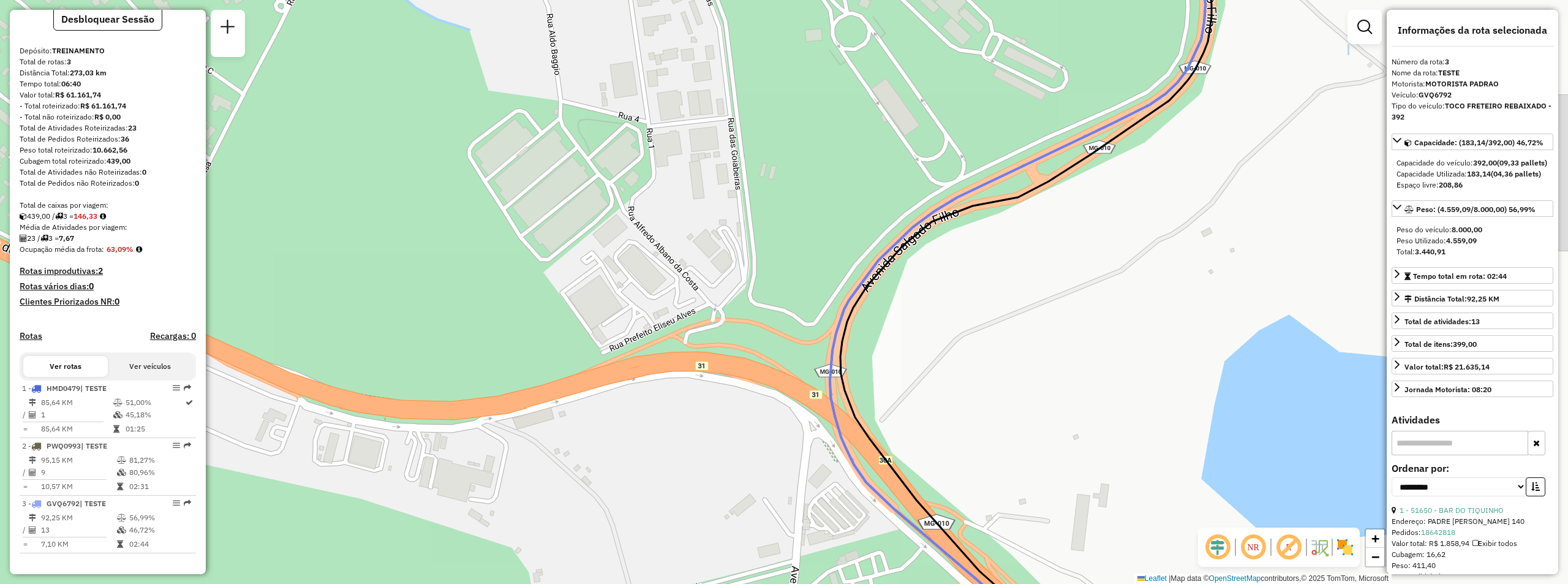
click at [1173, 402] on div "Janela de atendimento Grade de atendimento Capacidade Transportadoras Veículos …" at bounding box center [784, 292] width 1568 height 584
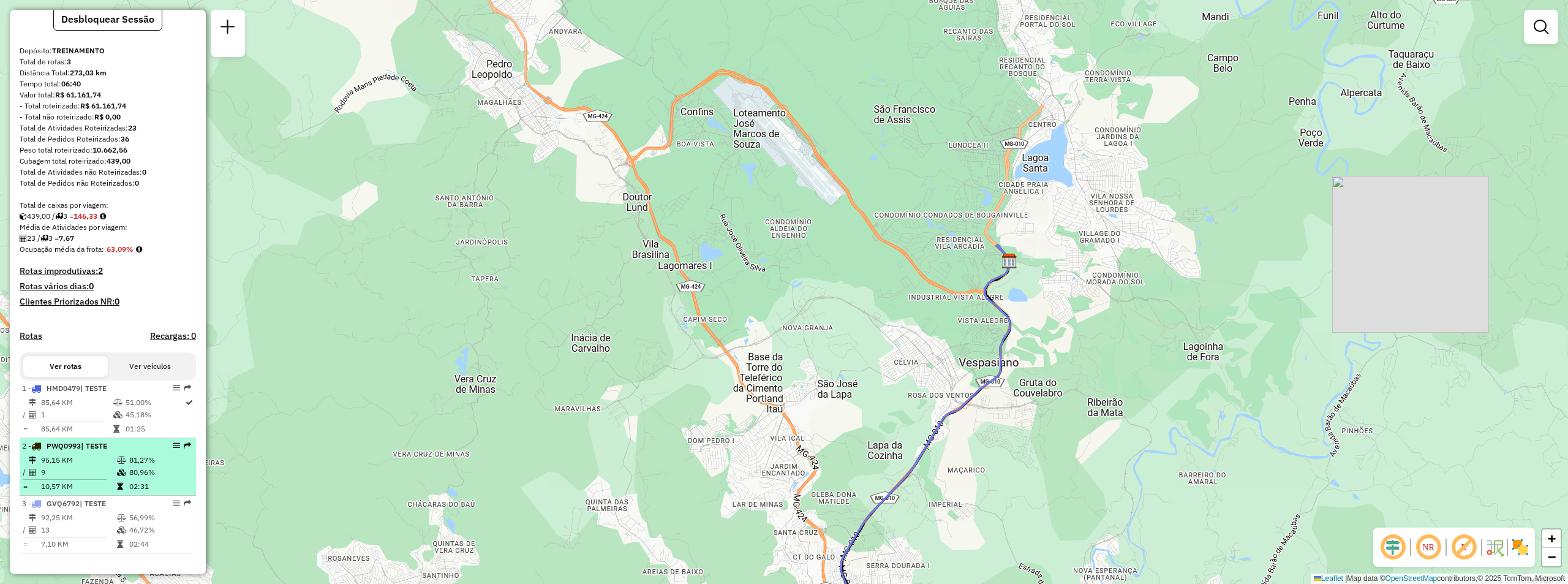
click at [73, 457] on td "95,15 KM" at bounding box center [78, 460] width 76 height 12
select select "**********"
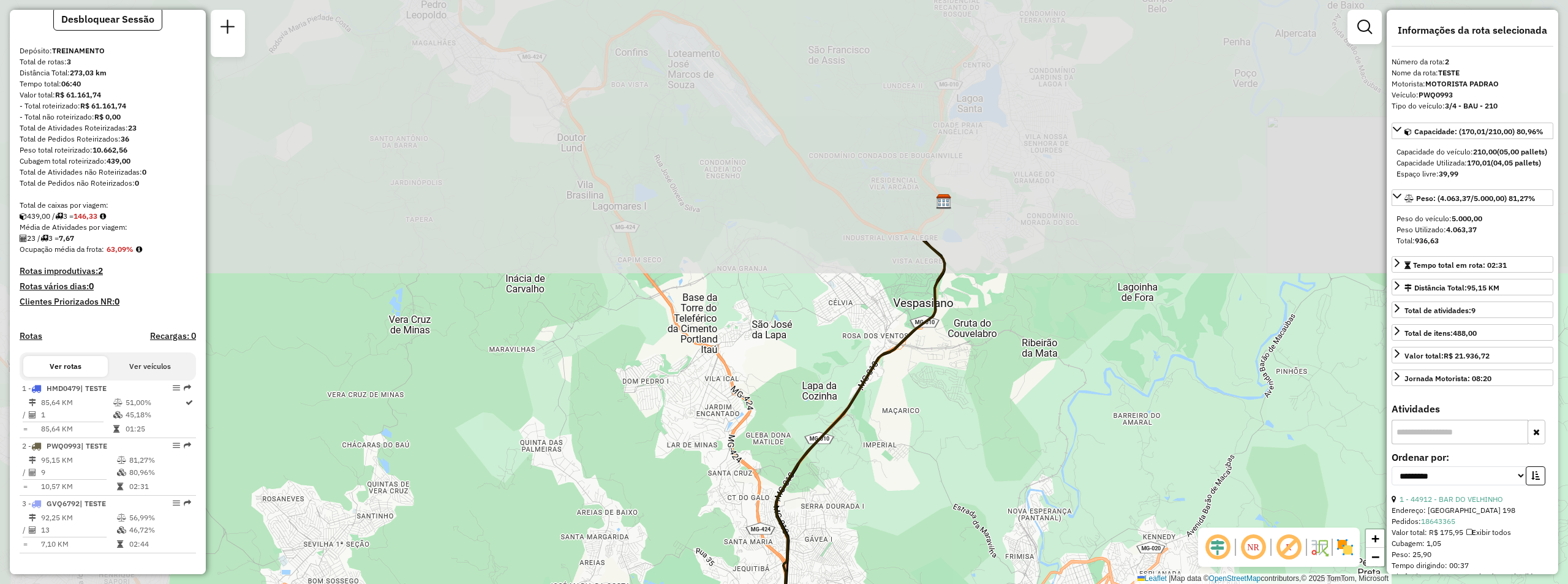
drag, startPoint x: 783, startPoint y: 177, endPoint x: 1049, endPoint y: 452, distance: 382.6
click at [1049, 452] on div "Janela de atendimento Grade de atendimento Capacidade Transportadoras Veículos …" at bounding box center [784, 292] width 1568 height 584
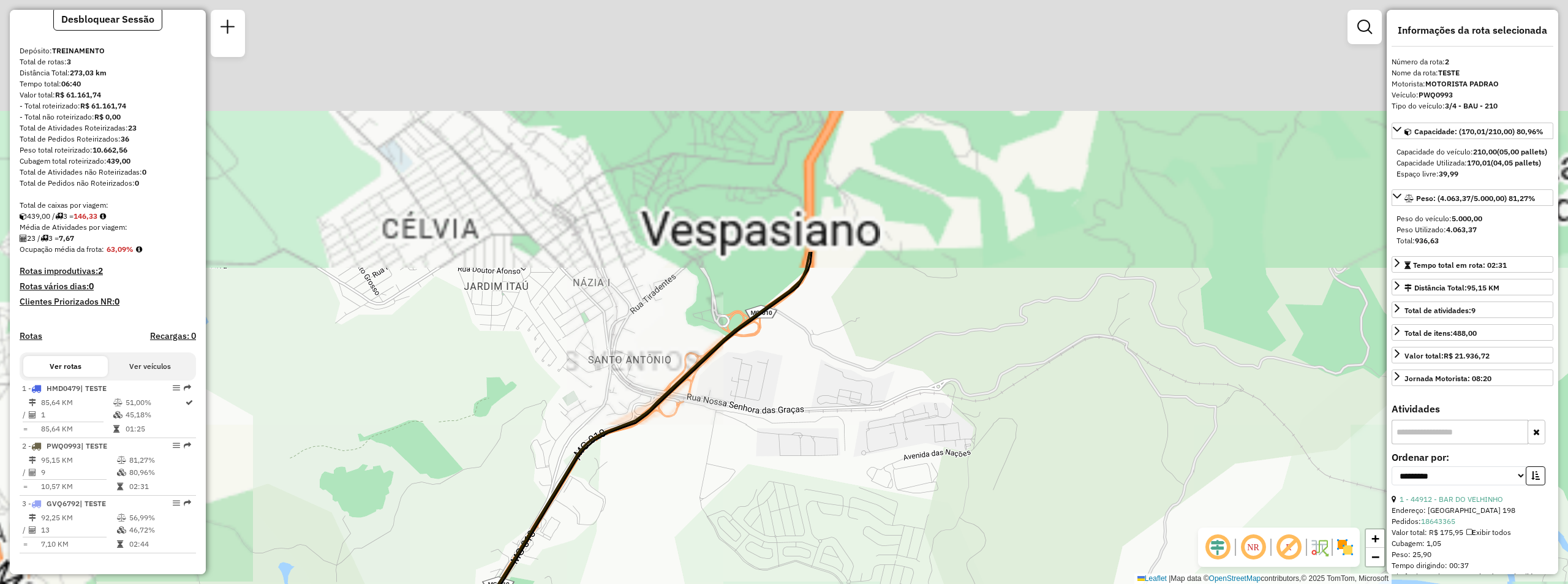
drag, startPoint x: 879, startPoint y: 235, endPoint x: 960, endPoint y: 278, distance: 91.7
click at [1060, 483] on div "Janela de atendimento Grade de atendimento Capacidade Transportadoras Veículos …" at bounding box center [784, 292] width 1568 height 584
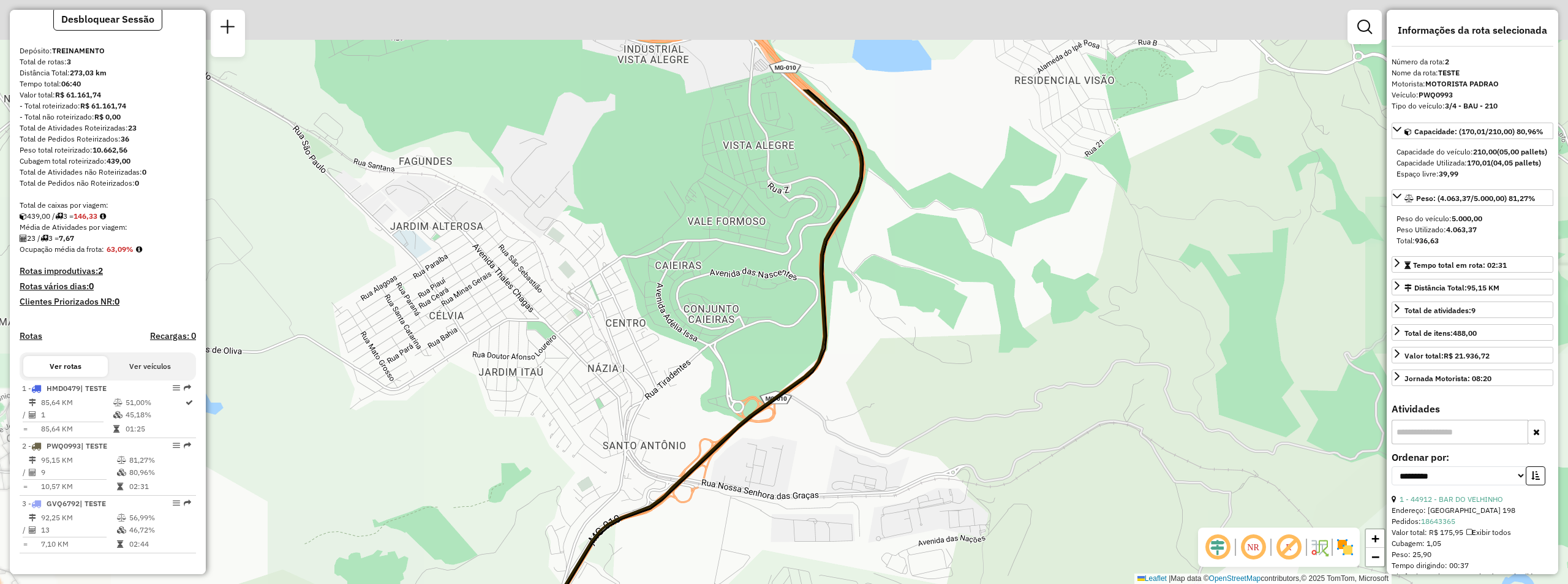
drag, startPoint x: 960, startPoint y: 278, endPoint x: 978, endPoint y: 426, distance: 149.1
click at [978, 426] on div "Janela de atendimento Grade de atendimento Capacidade Transportadoras Veículos …" at bounding box center [784, 292] width 1568 height 584
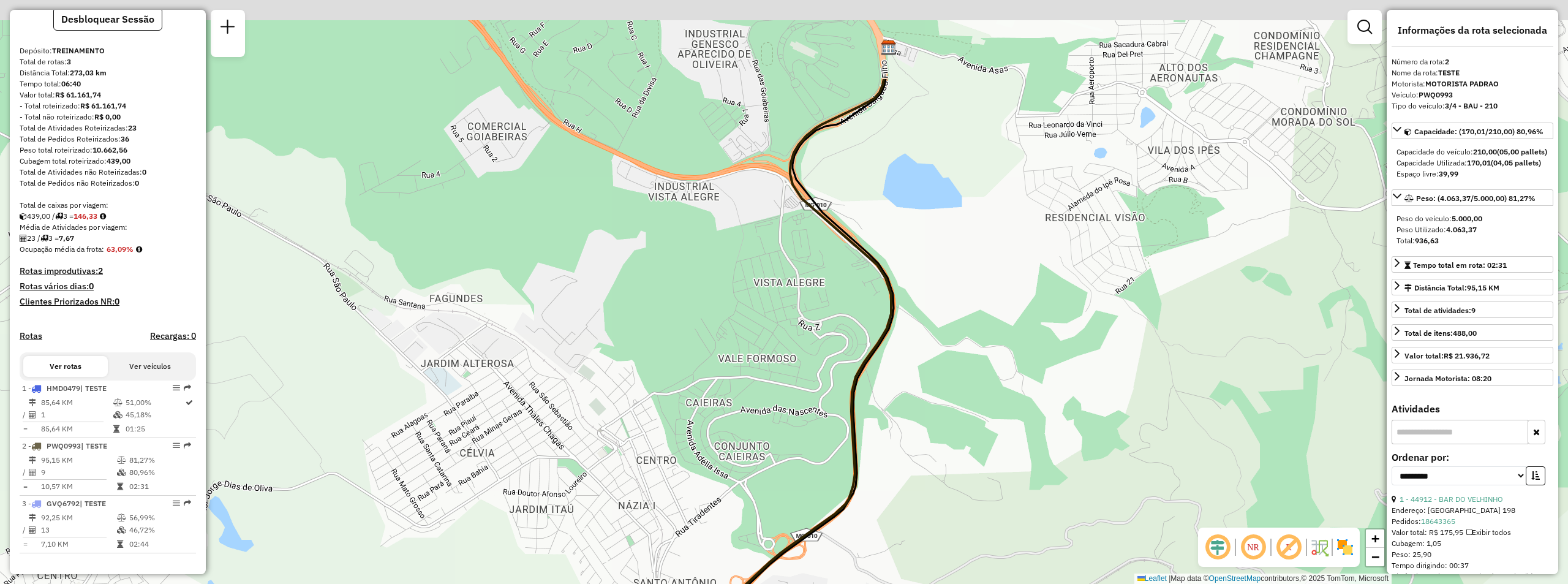
drag, startPoint x: 986, startPoint y: 330, endPoint x: 1002, endPoint y: 403, distance: 74.7
click at [1002, 403] on div "Janela de atendimento Grade de atendimento Capacidade Transportadoras Veículos …" at bounding box center [784, 292] width 1568 height 584
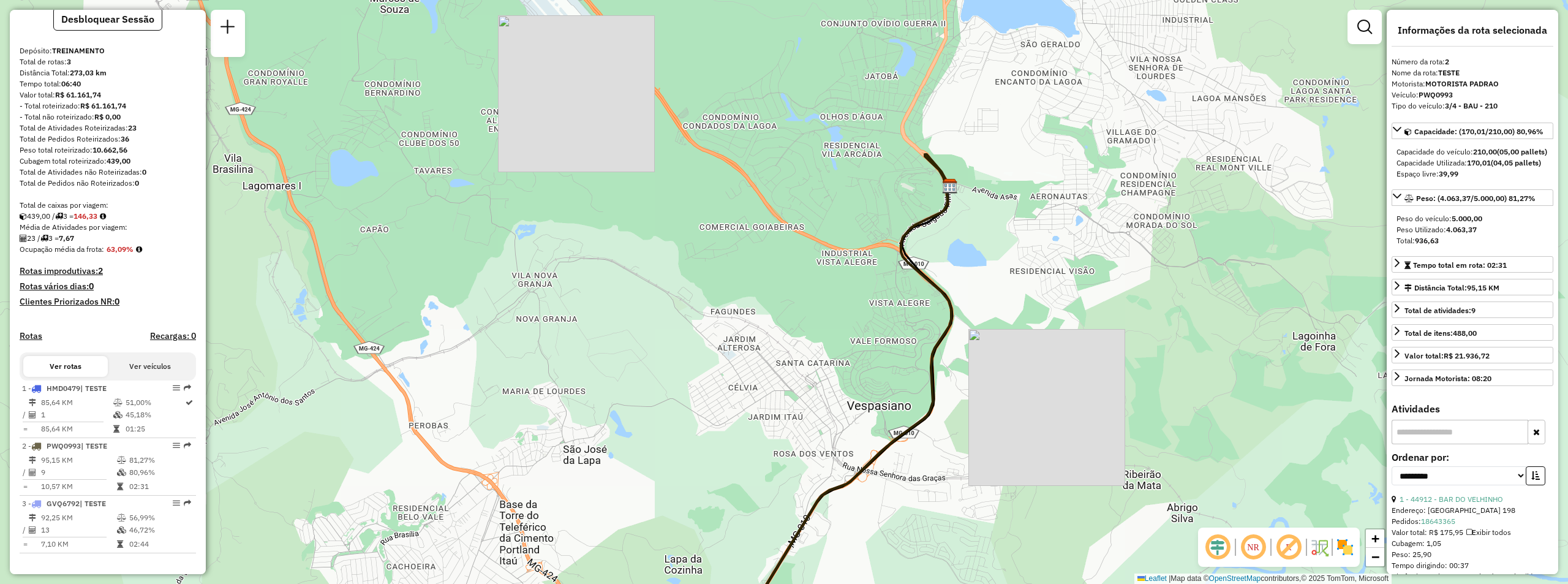
click at [1047, 305] on div "Janela de atendimento Grade de atendimento Capacidade Transportadoras Veículos …" at bounding box center [784, 292] width 1568 height 584
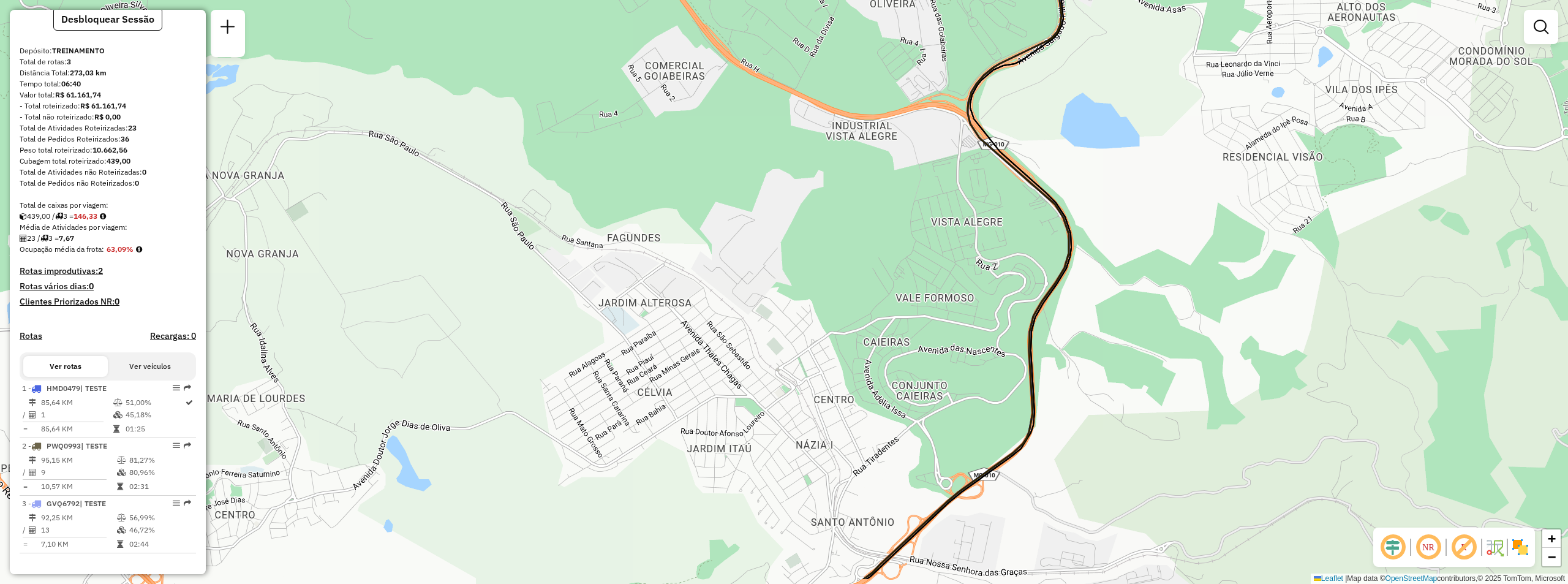
drag, startPoint x: 386, startPoint y: 419, endPoint x: 585, endPoint y: 356, distance: 208.7
click at [585, 356] on div "Janela de atendimento Grade de atendimento Capacidade Transportadoras Veículos …" at bounding box center [784, 292] width 1568 height 584
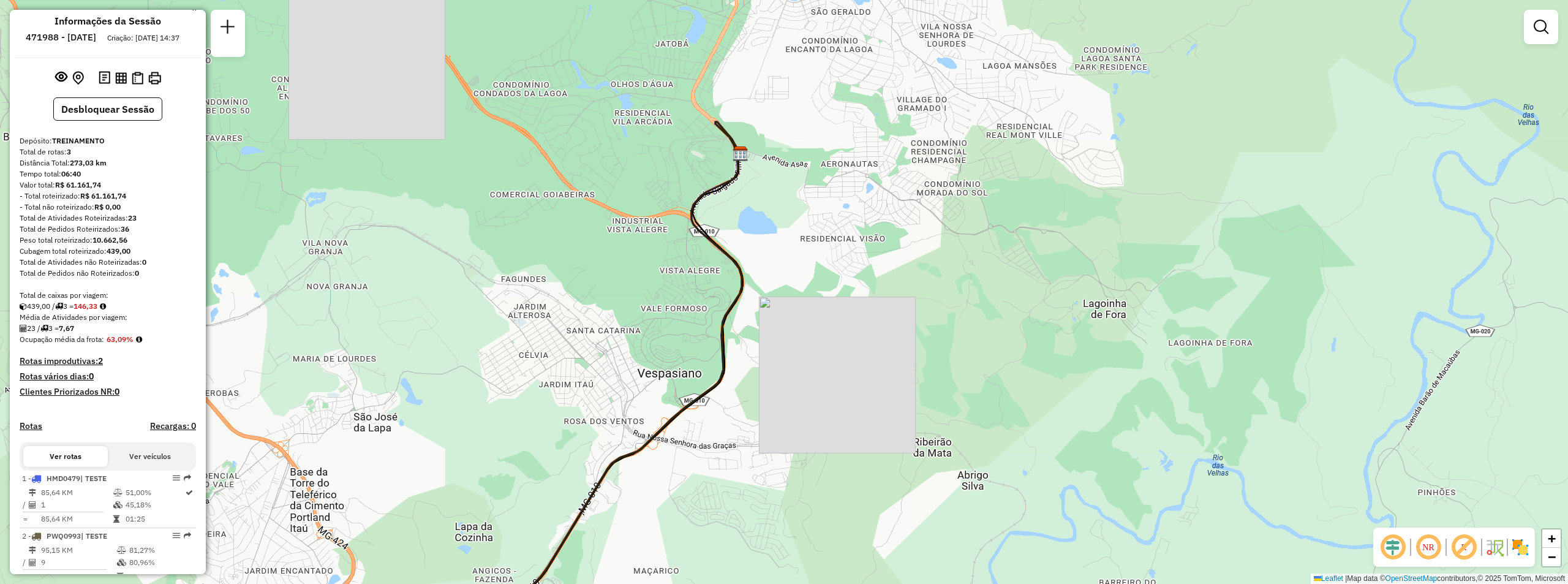
scroll to position [0, 0]
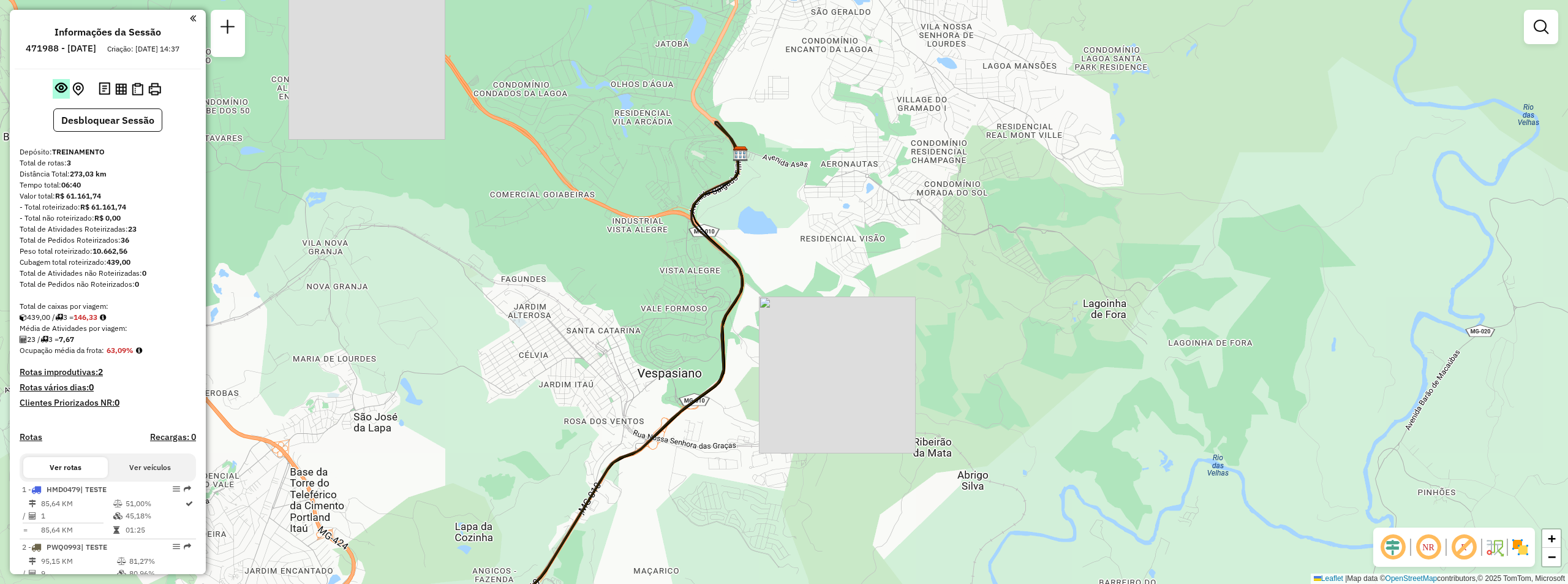
click at [56, 94] on em at bounding box center [61, 87] width 12 height 12
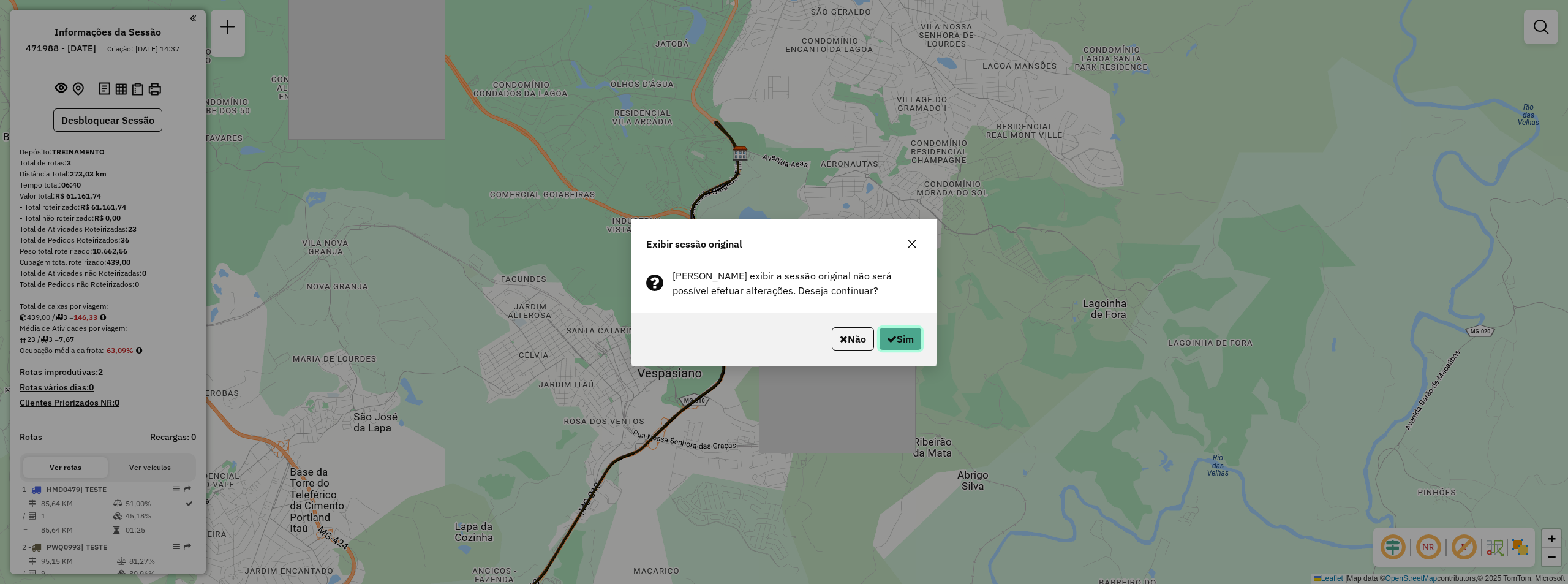
click at [912, 343] on button "Sim" at bounding box center [900, 339] width 43 height 24
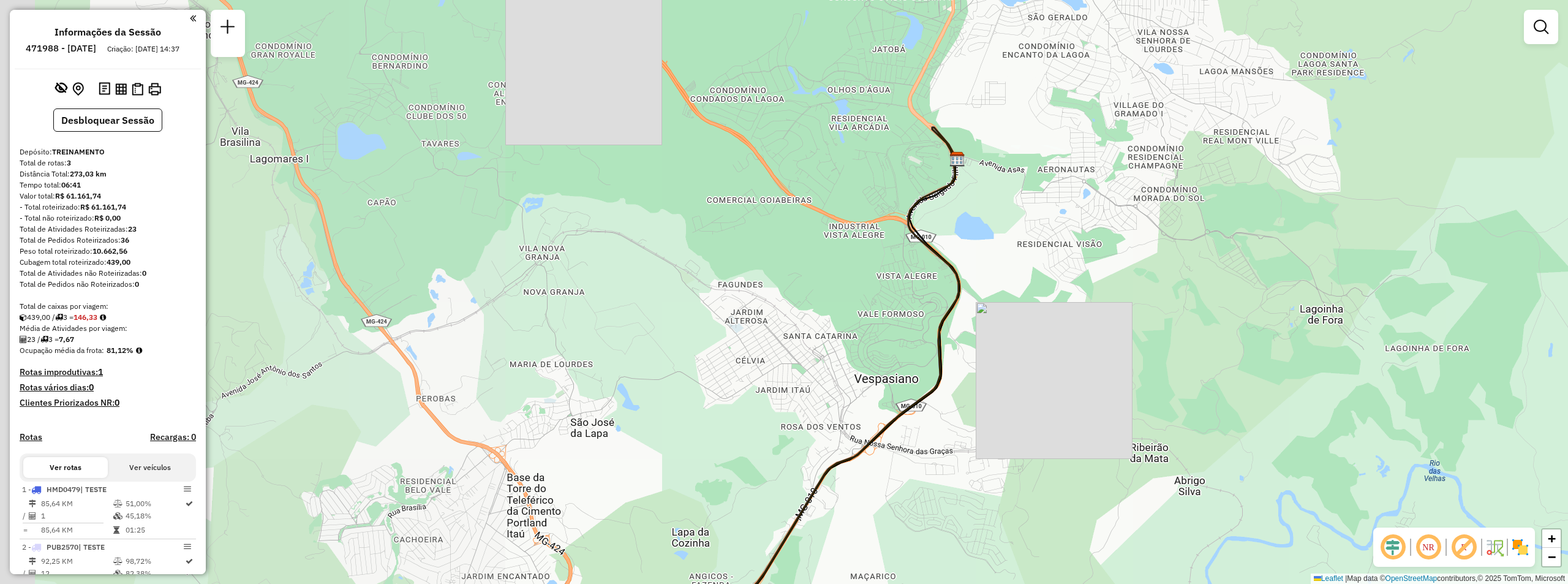
drag, startPoint x: 466, startPoint y: 332, endPoint x: 1122, endPoint y: 333, distance: 656.0
click at [1122, 333] on div "Janela de atendimento Grade de atendimento Capacidade Transportadoras Veículos …" at bounding box center [784, 292] width 1568 height 584
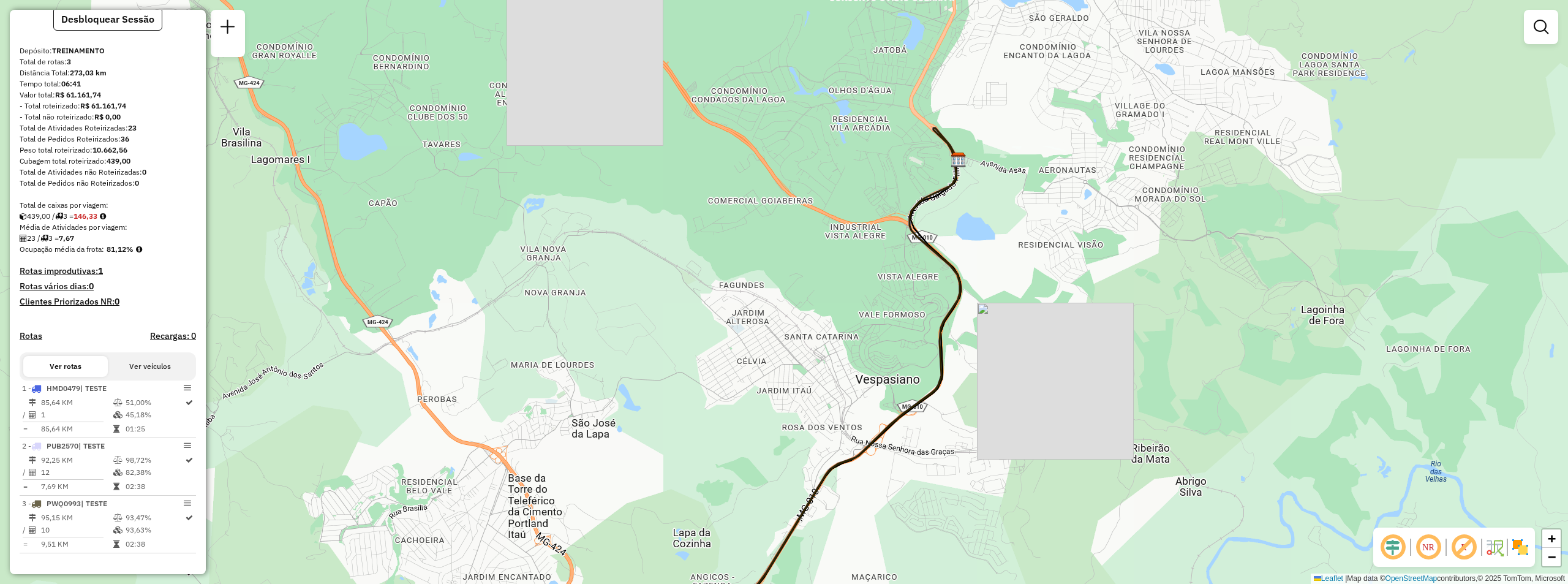
scroll to position [112, 0]
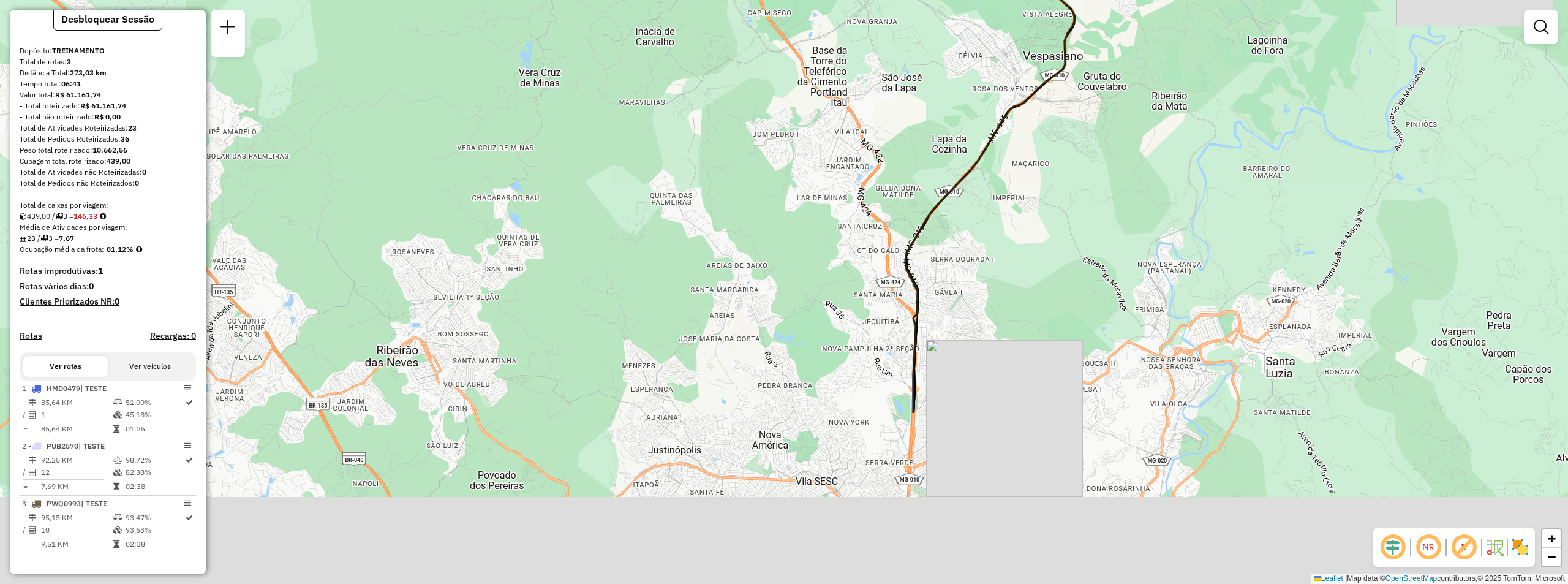
drag, startPoint x: 1208, startPoint y: 358, endPoint x: 1192, endPoint y: 182, distance: 176.7
click at [1206, 148] on div "Janela de atendimento Grade de atendimento Capacidade Transportadoras Veículos …" at bounding box center [784, 292] width 1568 height 584
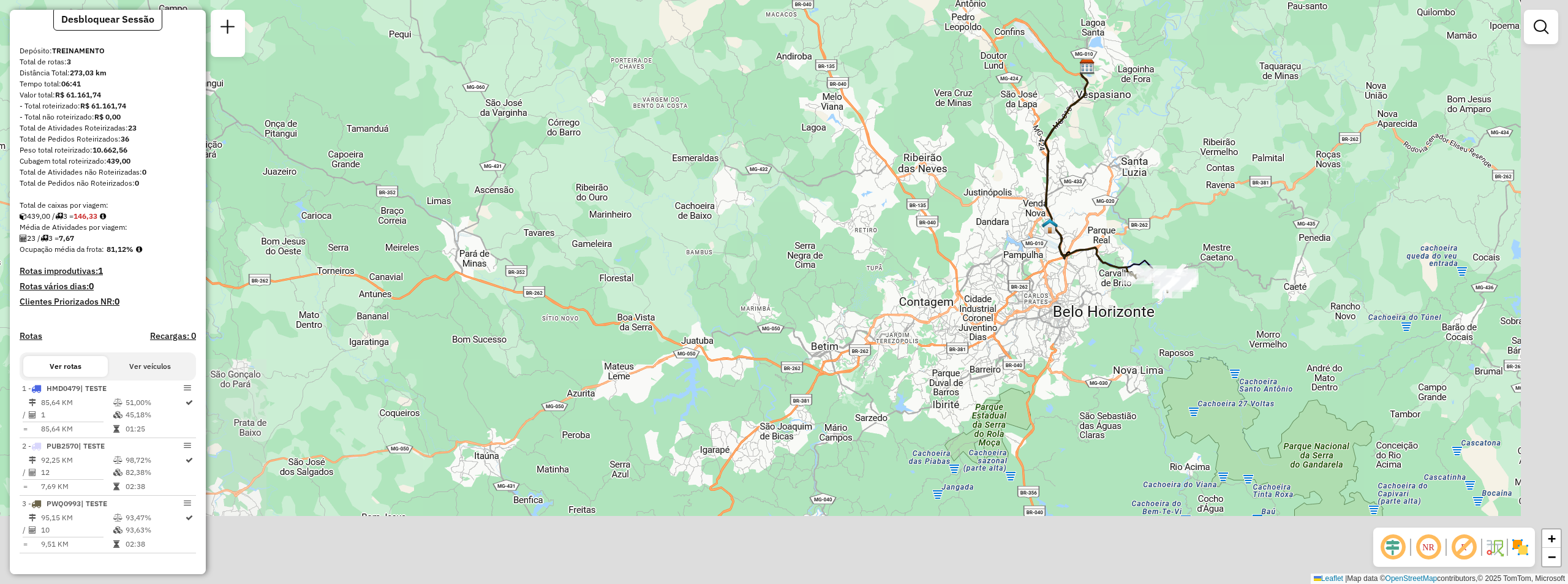
drag, startPoint x: 1341, startPoint y: 338, endPoint x: 1211, endPoint y: 305, distance: 134.1
click at [1229, 299] on div "Janela de atendimento Grade de atendimento Capacidade Transportadoras Veículos …" at bounding box center [784, 292] width 1568 height 584
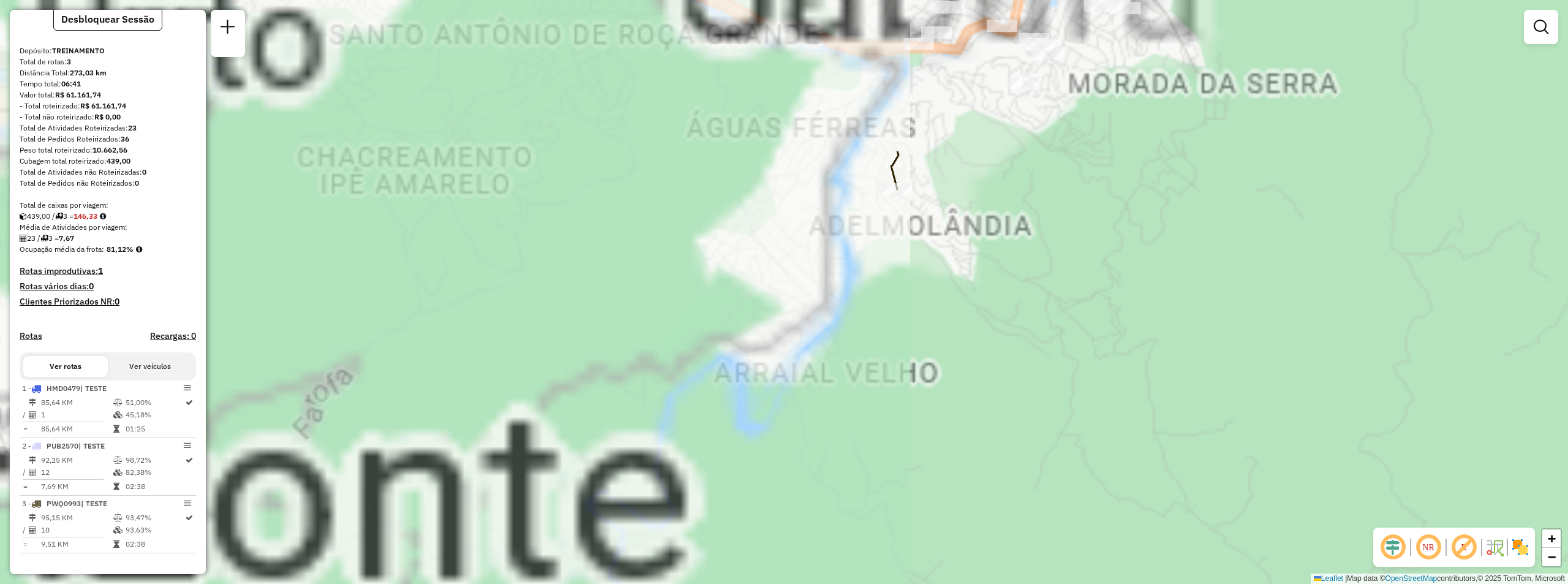
drag, startPoint x: 1274, startPoint y: 401, endPoint x: 1381, endPoint y: 469, distance: 126.8
click at [1381, 469] on div "Janela de atendimento Grade de atendimento Capacidade Transportadoras Veículos …" at bounding box center [784, 292] width 1568 height 584
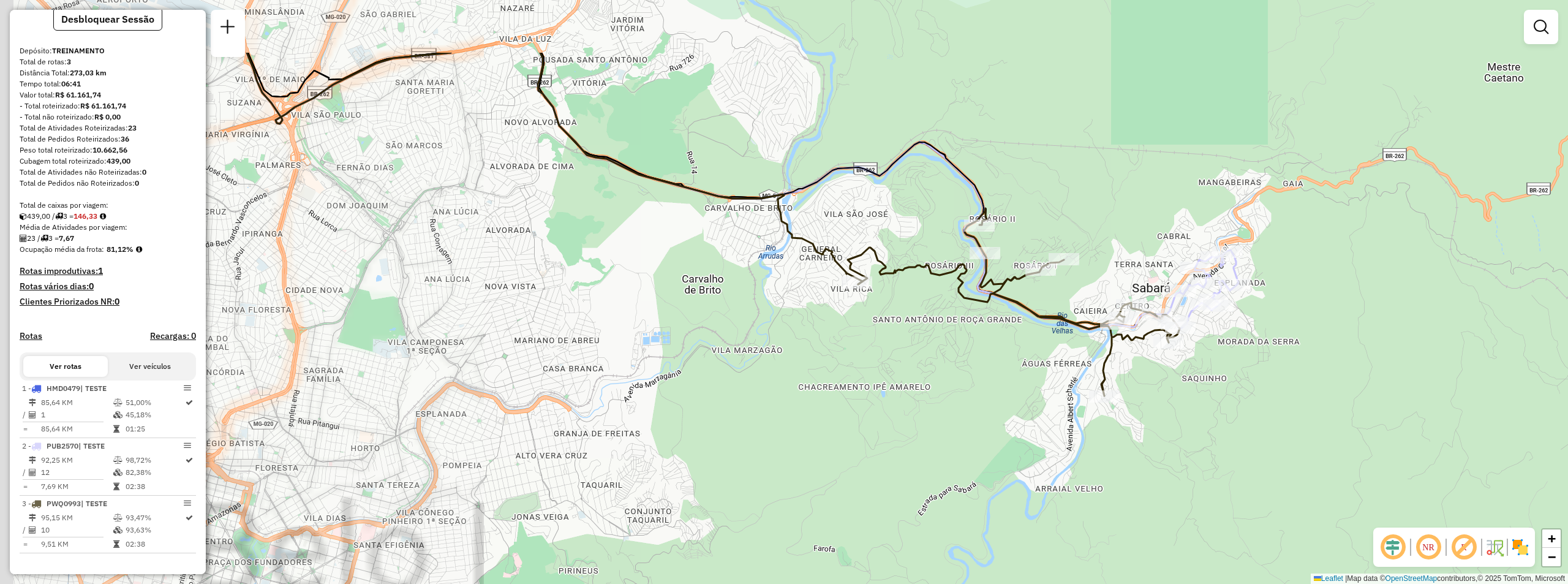
drag, startPoint x: 1196, startPoint y: 245, endPoint x: 1296, endPoint y: 356, distance: 149.4
click at [1296, 356] on div "Janela de atendimento Grade de atendimento Capacidade Transportadoras Veículos …" at bounding box center [784, 292] width 1568 height 584
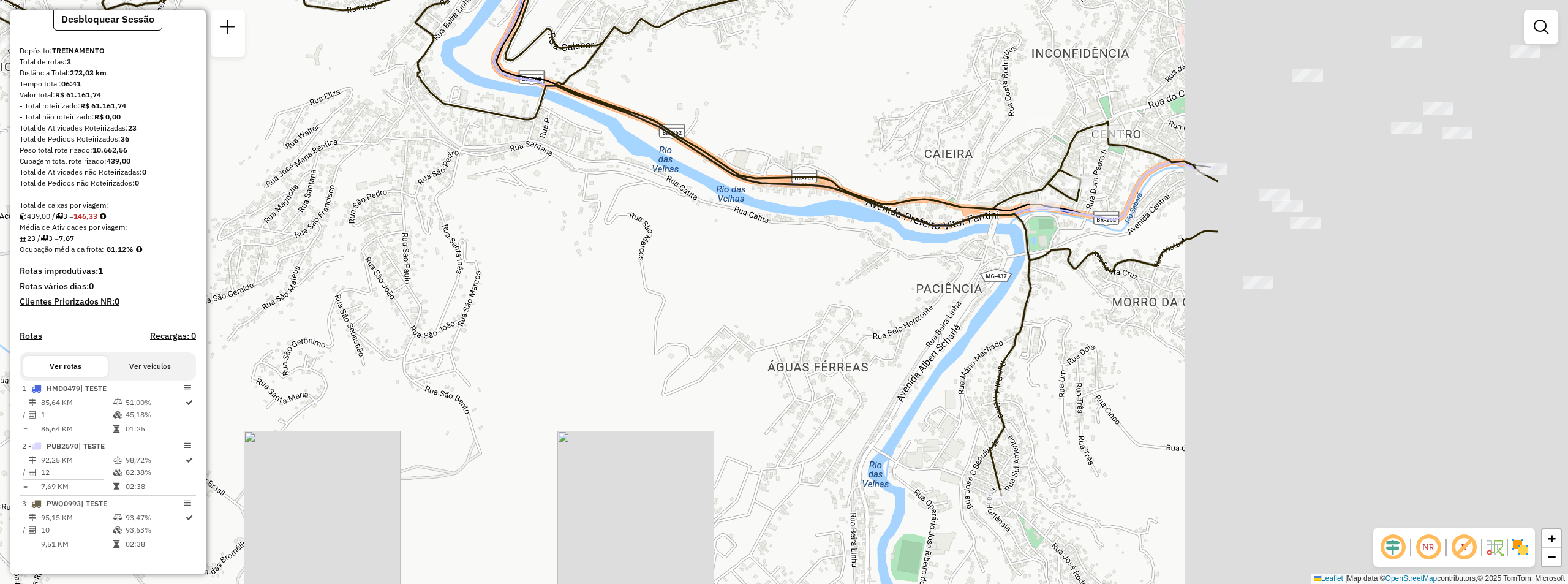
drag, startPoint x: 1251, startPoint y: 388, endPoint x: 849, endPoint y: 394, distance: 402.0
click at [849, 394] on div "Janela de atendimento Grade de atendimento Capacidade Transportadoras Veículos …" at bounding box center [784, 292] width 1568 height 584
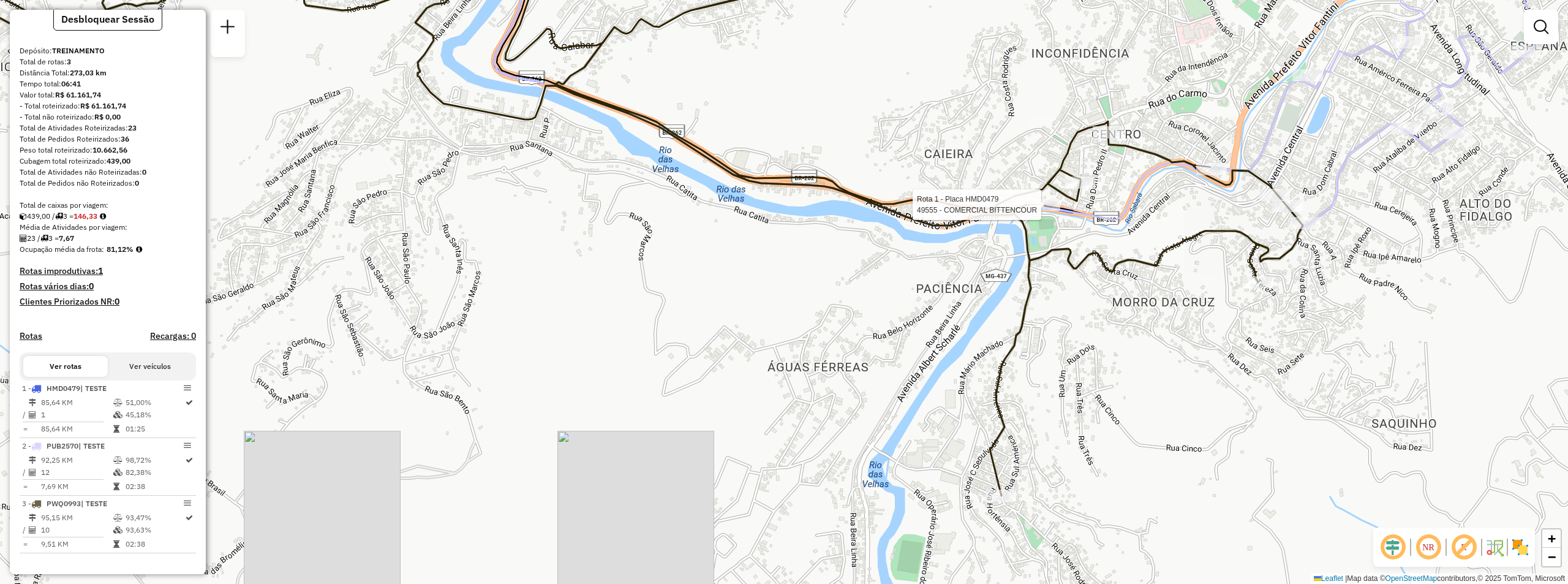
select select "**********"
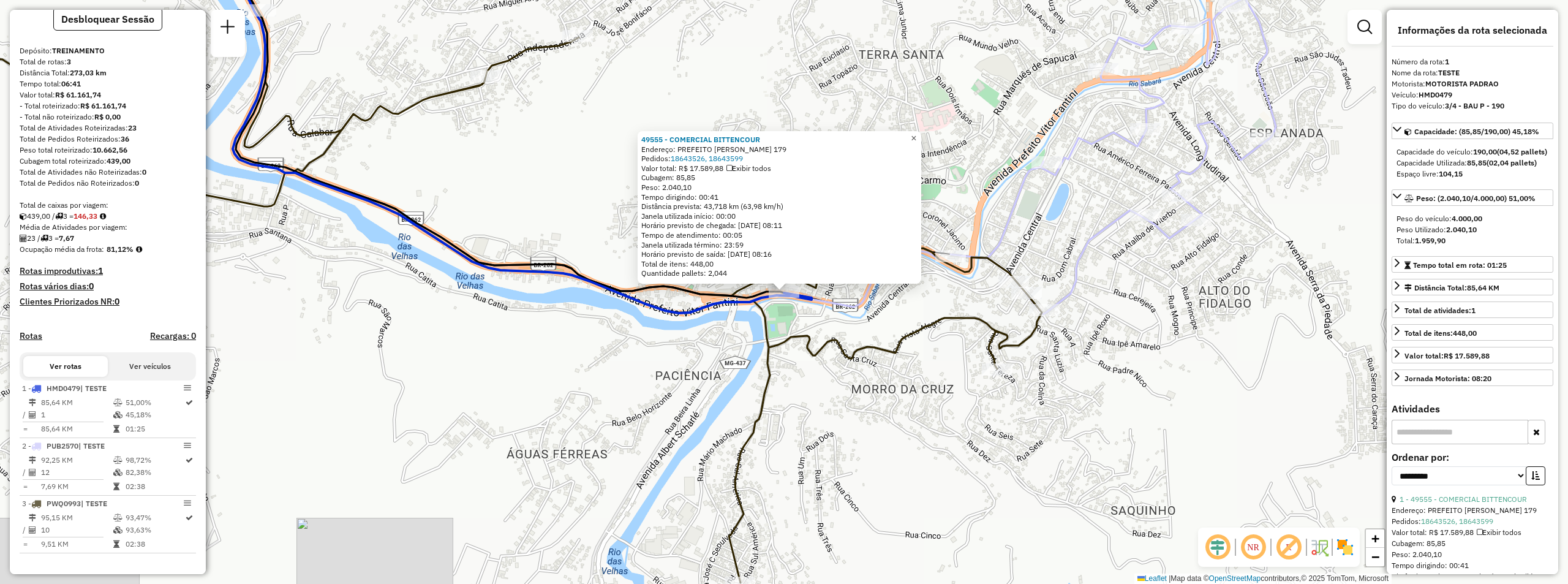
click at [916, 134] on span "×" at bounding box center [914, 138] width 6 height 10
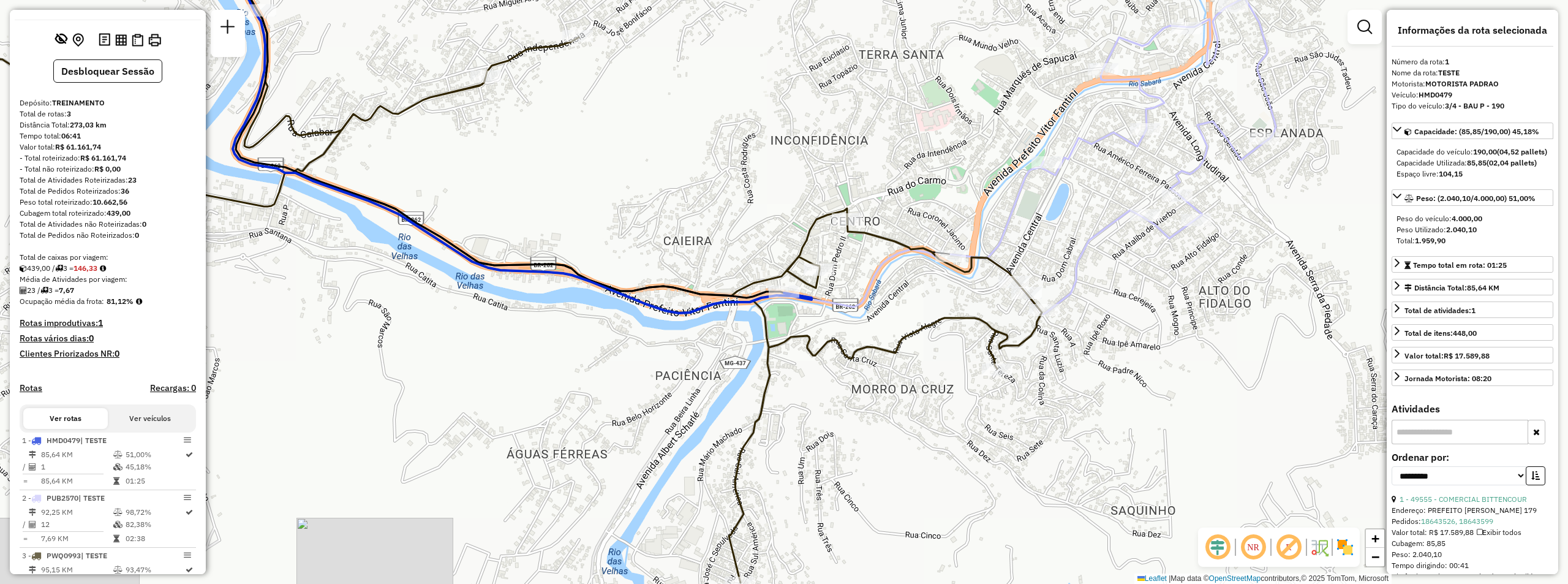
scroll to position [0, 0]
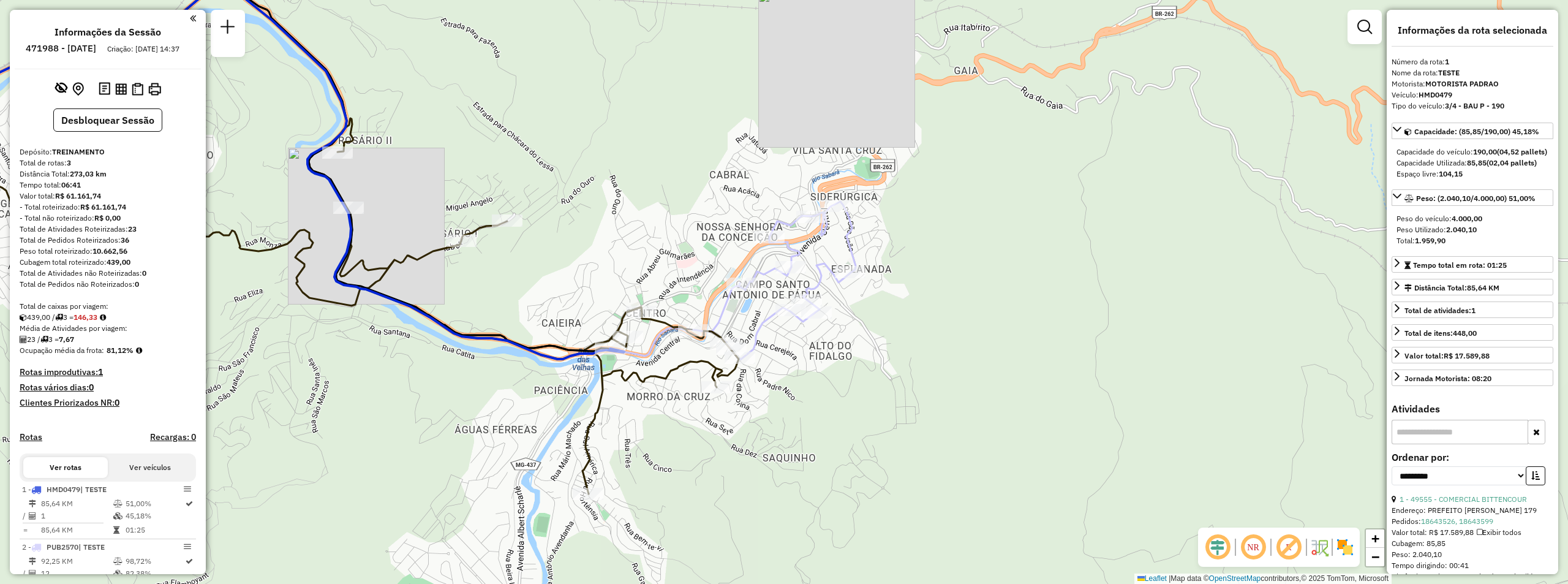
click at [1348, 553] on img at bounding box center [1345, 547] width 20 height 20
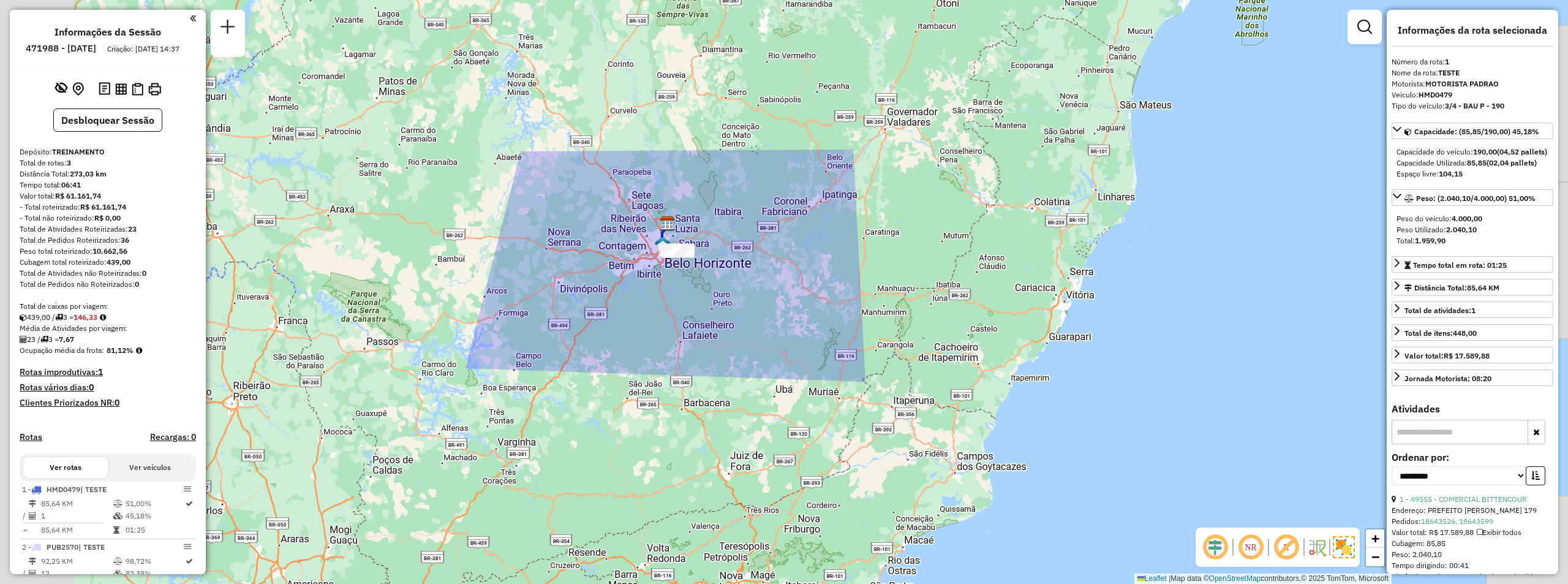
drag, startPoint x: 880, startPoint y: 420, endPoint x: 1036, endPoint y: 349, distance: 171.4
click at [1036, 349] on div "Janela de atendimento Grade de atendimento Capacidade Transportadoras Veículos …" at bounding box center [784, 292] width 1568 height 584
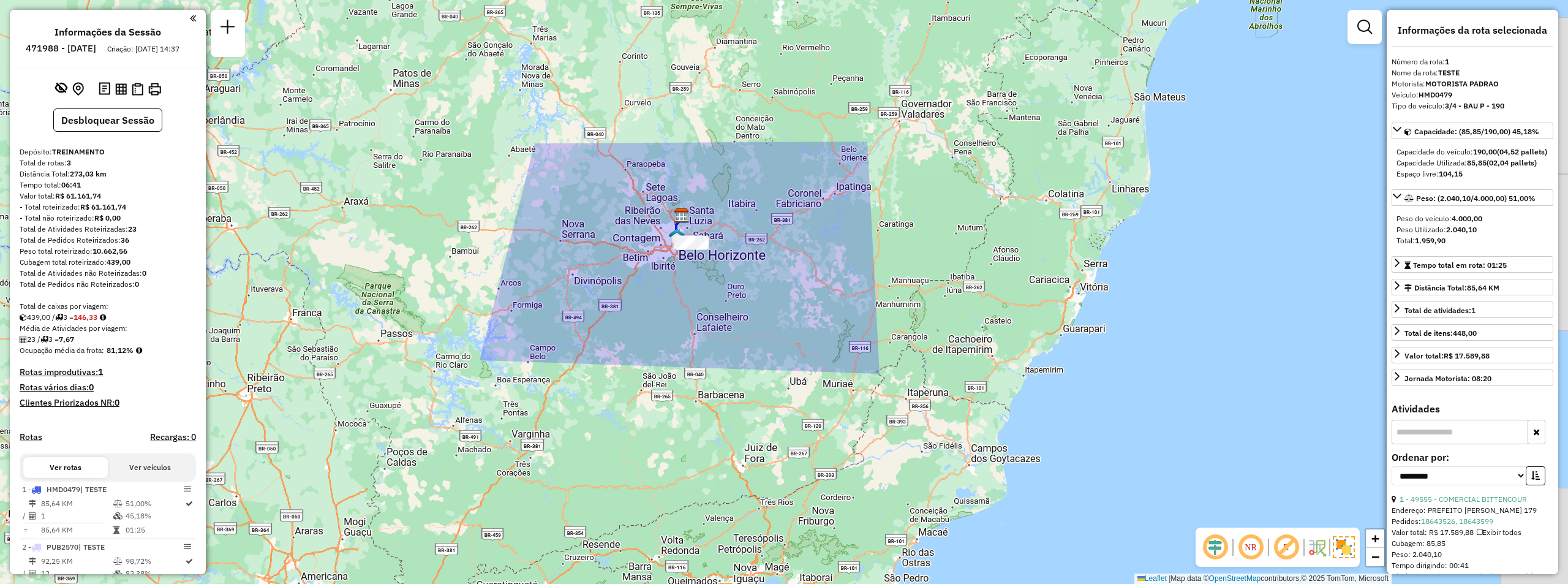
click at [740, 296] on div "Janela de atendimento Grade de atendimento Capacidade Transportadoras Veículos …" at bounding box center [784, 292] width 1568 height 584
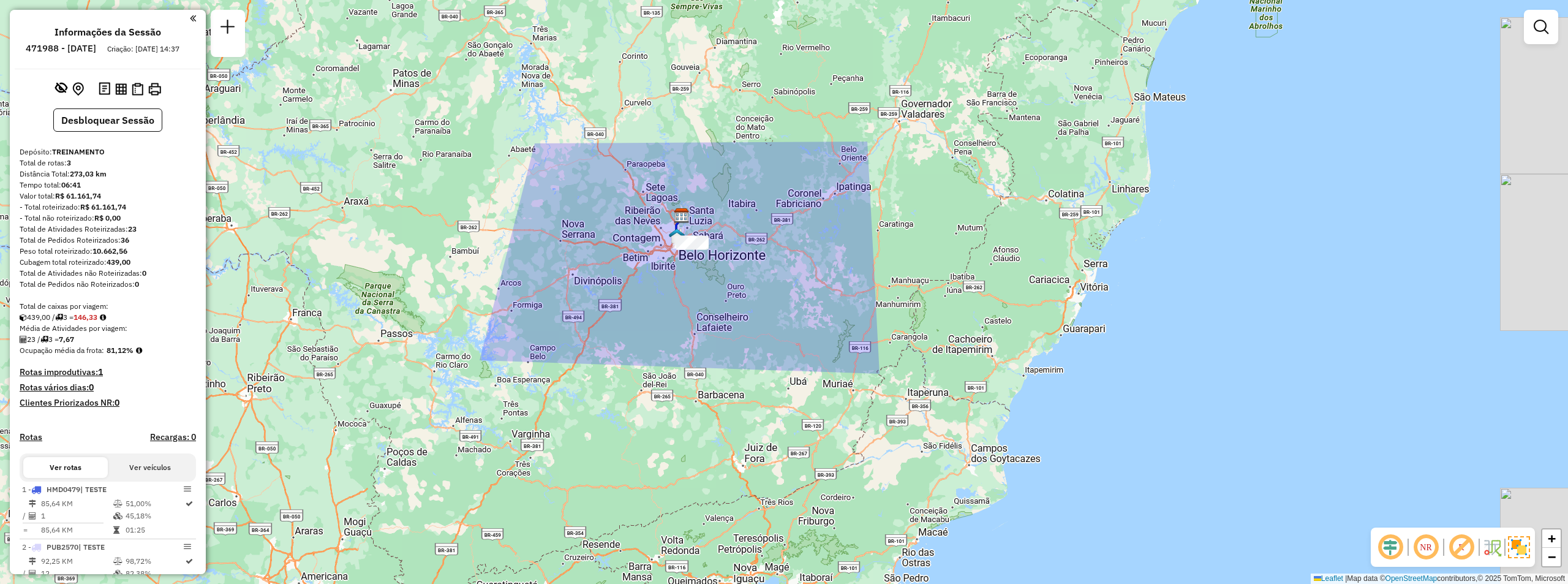
click at [740, 296] on div "Janela de atendimento Grade de atendimento Capacidade Transportadoras Veículos …" at bounding box center [784, 292] width 1568 height 584
click at [1524, 547] on img at bounding box center [1519, 547] width 22 height 22
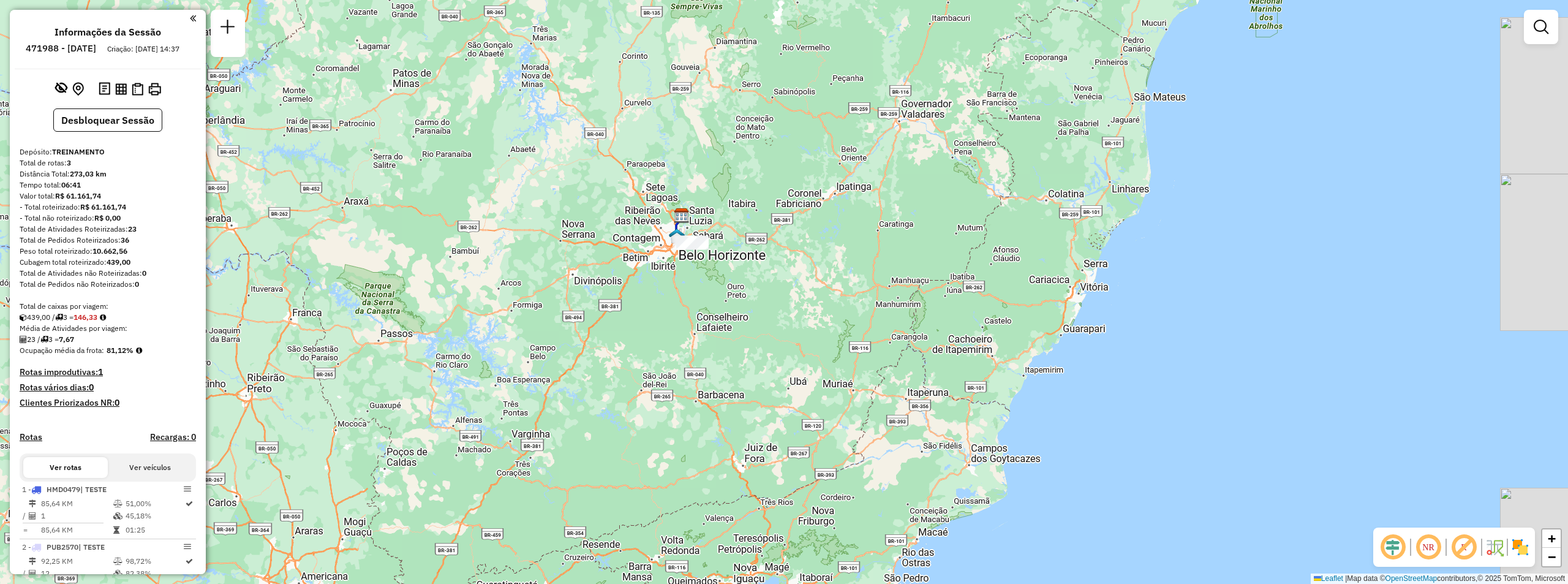
click at [1524, 547] on img at bounding box center [1520, 547] width 20 height 20
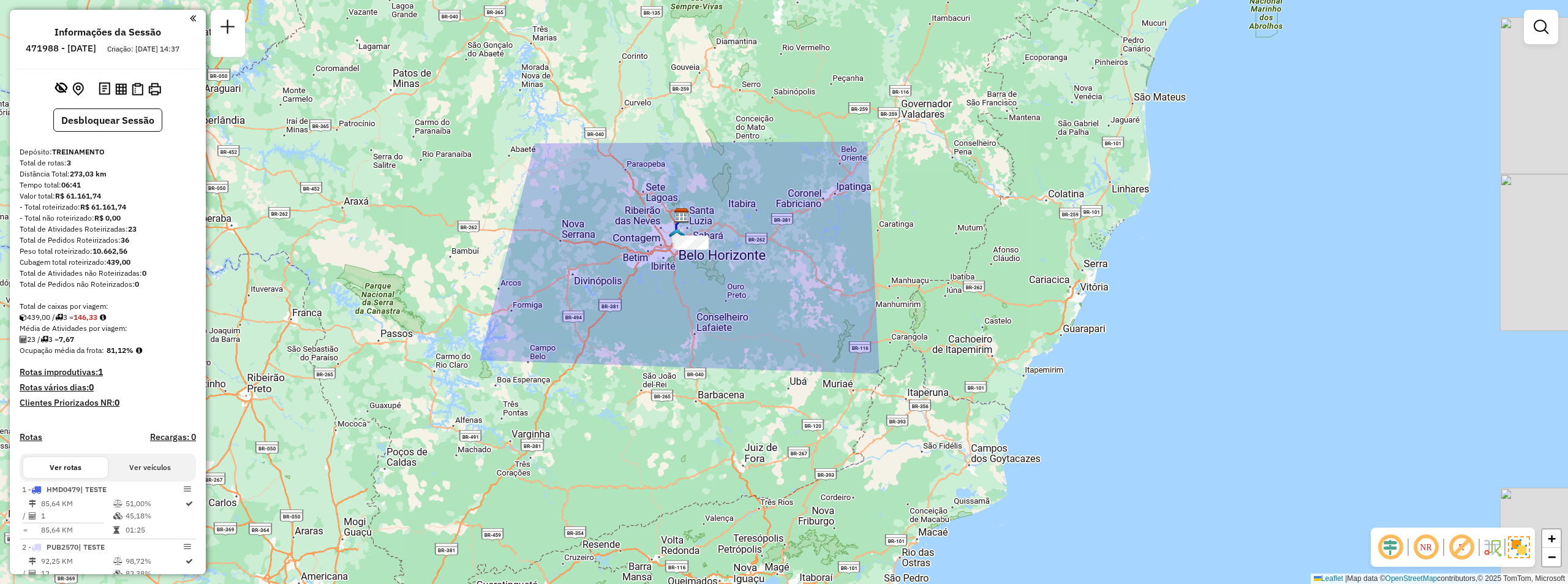
click at [1524, 547] on img at bounding box center [1519, 547] width 22 height 22
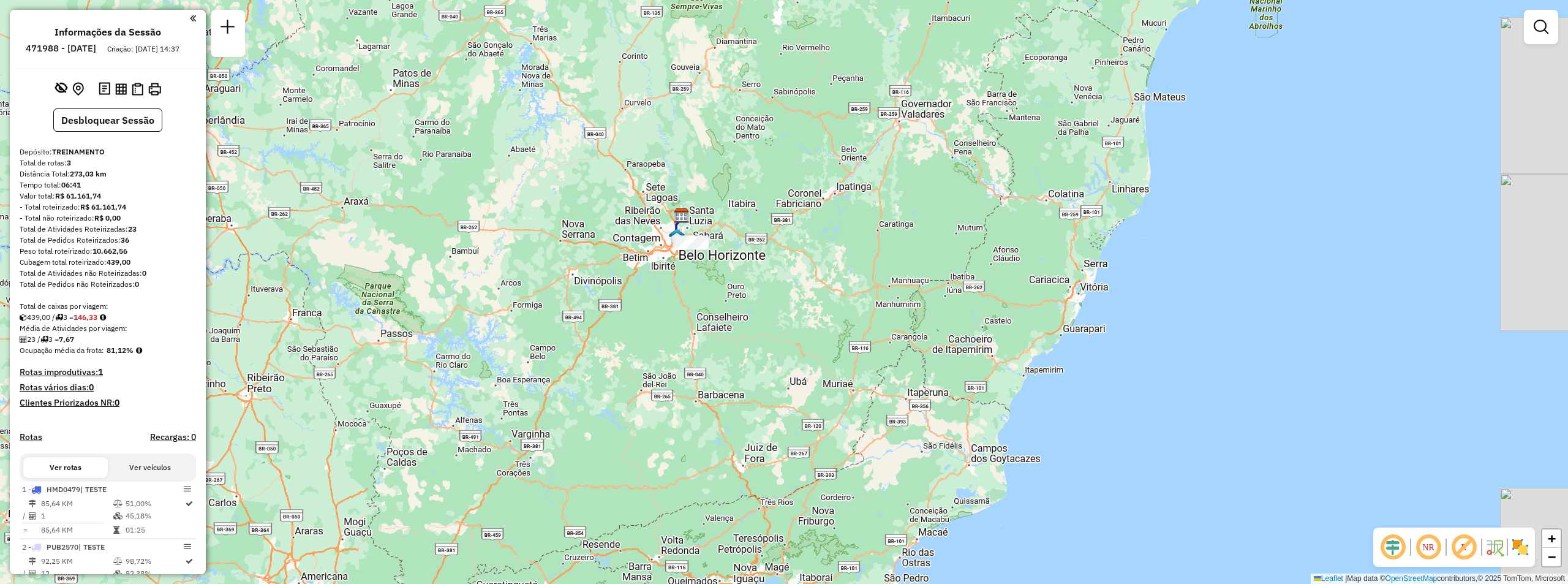
click at [1491, 548] on img at bounding box center [1494, 547] width 20 height 20
click at [1496, 547] on img at bounding box center [1494, 547] width 20 height 20
click at [1468, 546] on em at bounding box center [1464, 547] width 29 height 29
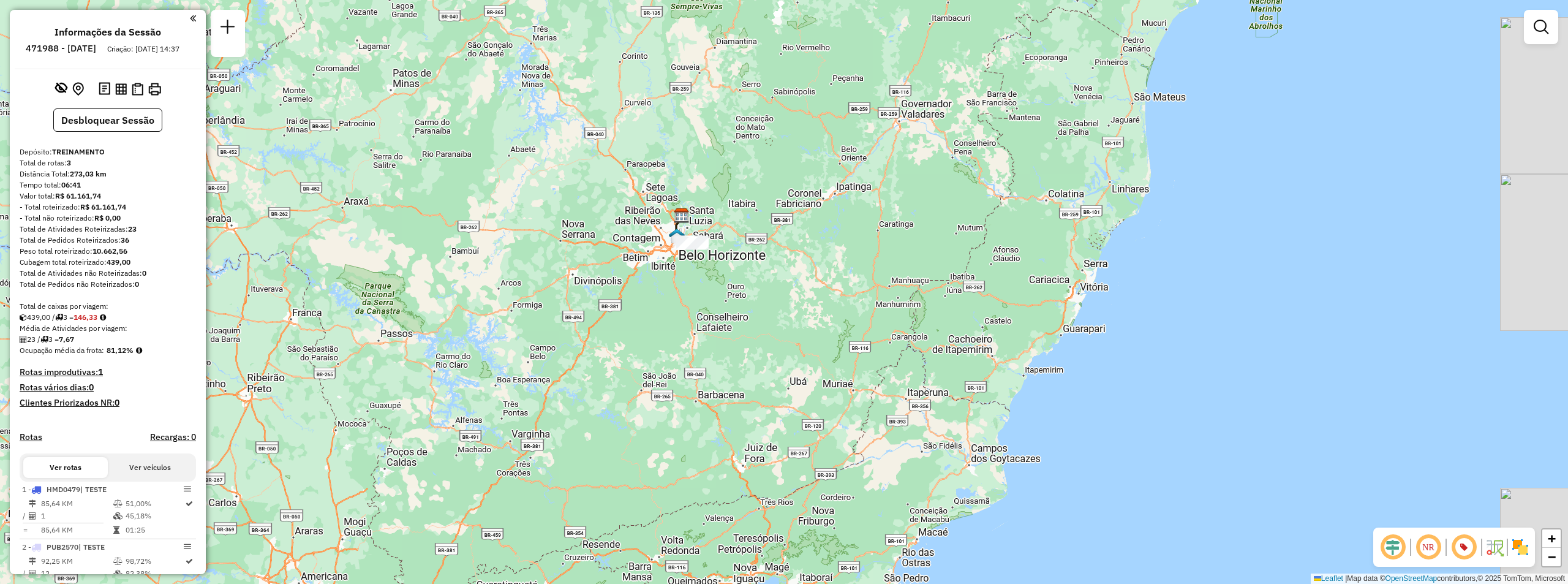
click at [1468, 546] on em at bounding box center [1464, 547] width 29 height 29
click at [1425, 550] on em at bounding box center [1428, 547] width 29 height 29
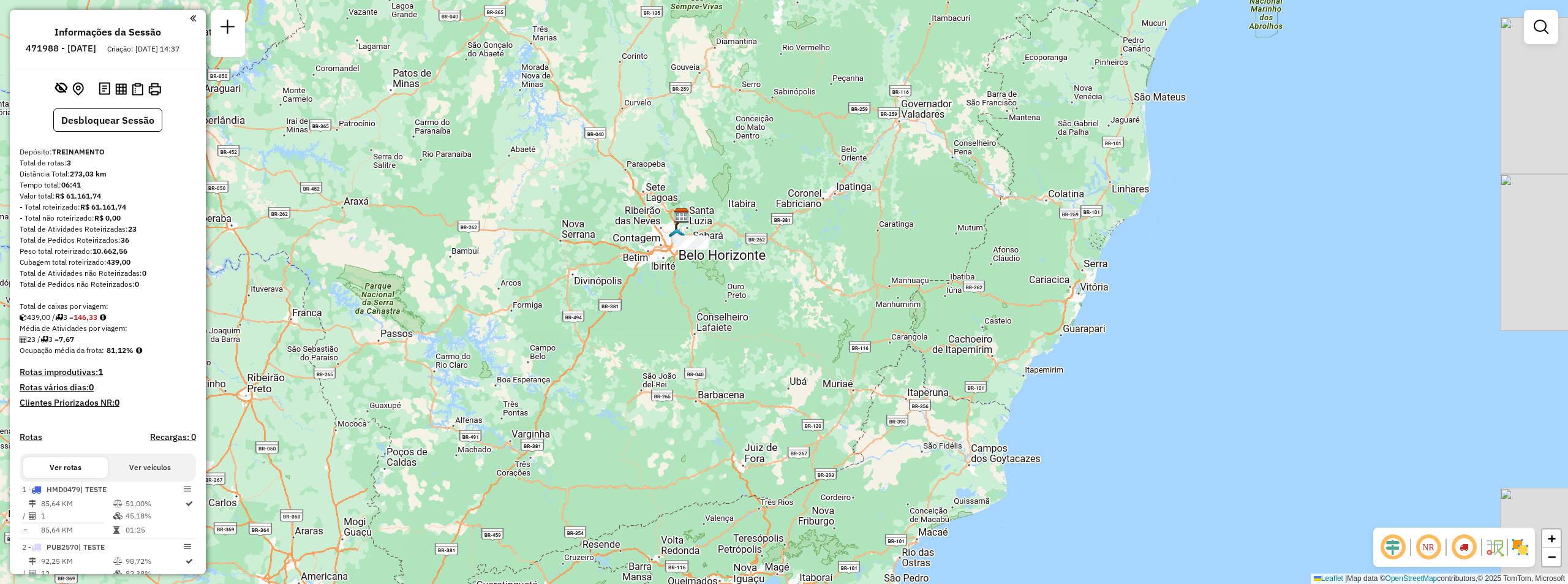
click at [1398, 544] on em at bounding box center [1392, 547] width 29 height 29
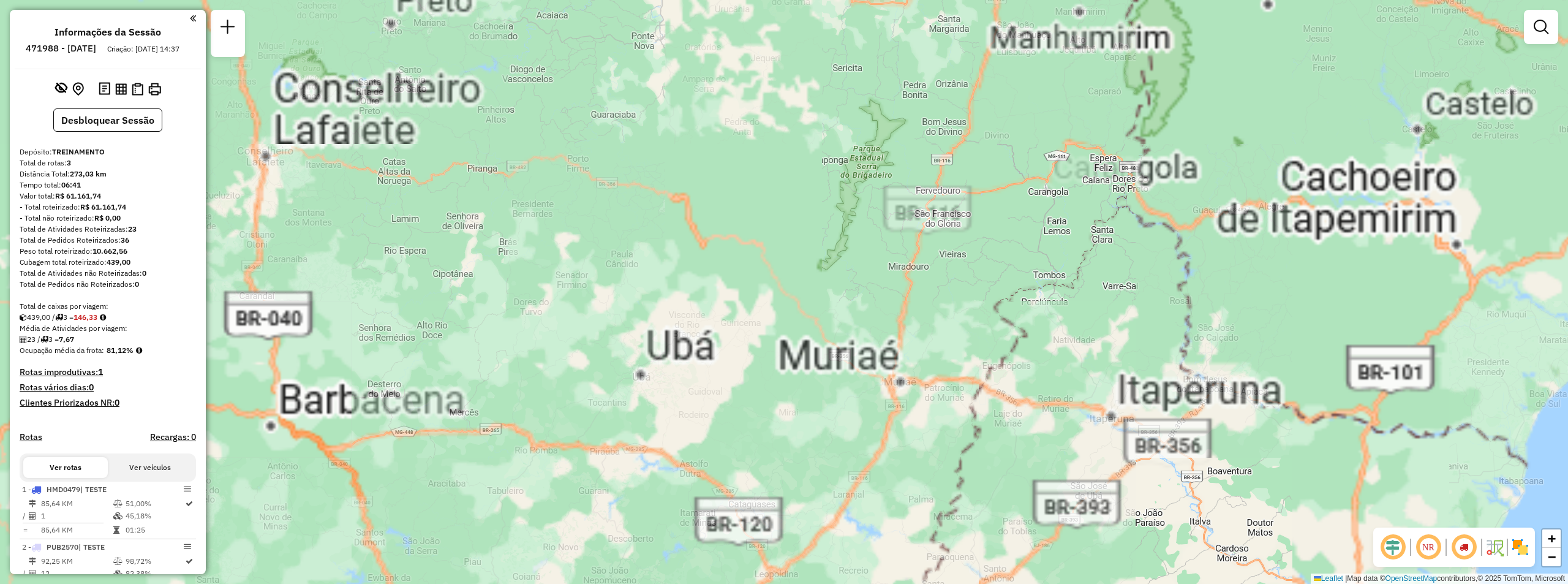
drag, startPoint x: 811, startPoint y: 289, endPoint x: 1181, endPoint y: 386, distance: 382.5
click at [1181, 386] on div "Janela de atendimento Grade de atendimento Capacidade Transportadoras Veículos …" at bounding box center [784, 292] width 1568 height 584
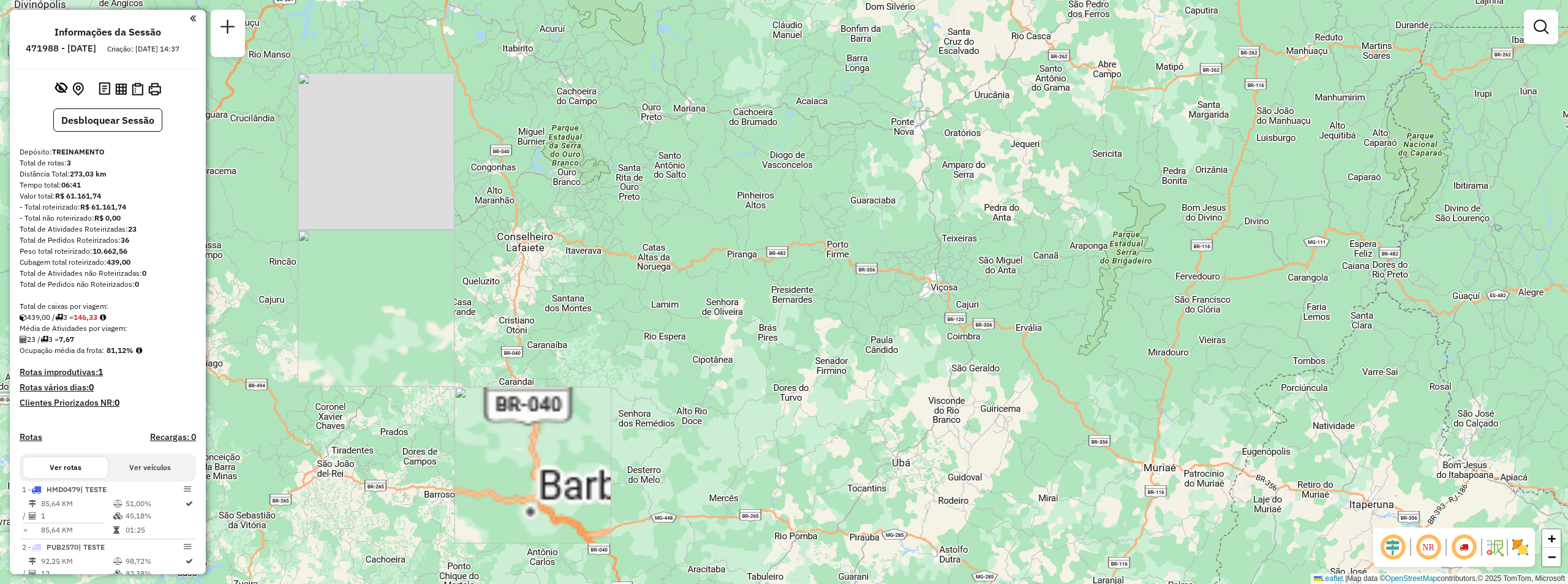
drag, startPoint x: 720, startPoint y: 222, endPoint x: 1058, endPoint y: 368, distance: 368.2
click at [1058, 368] on div "Janela de atendimento Grade de atendimento Capacidade Transportadoras Veículos …" at bounding box center [784, 292] width 1568 height 584
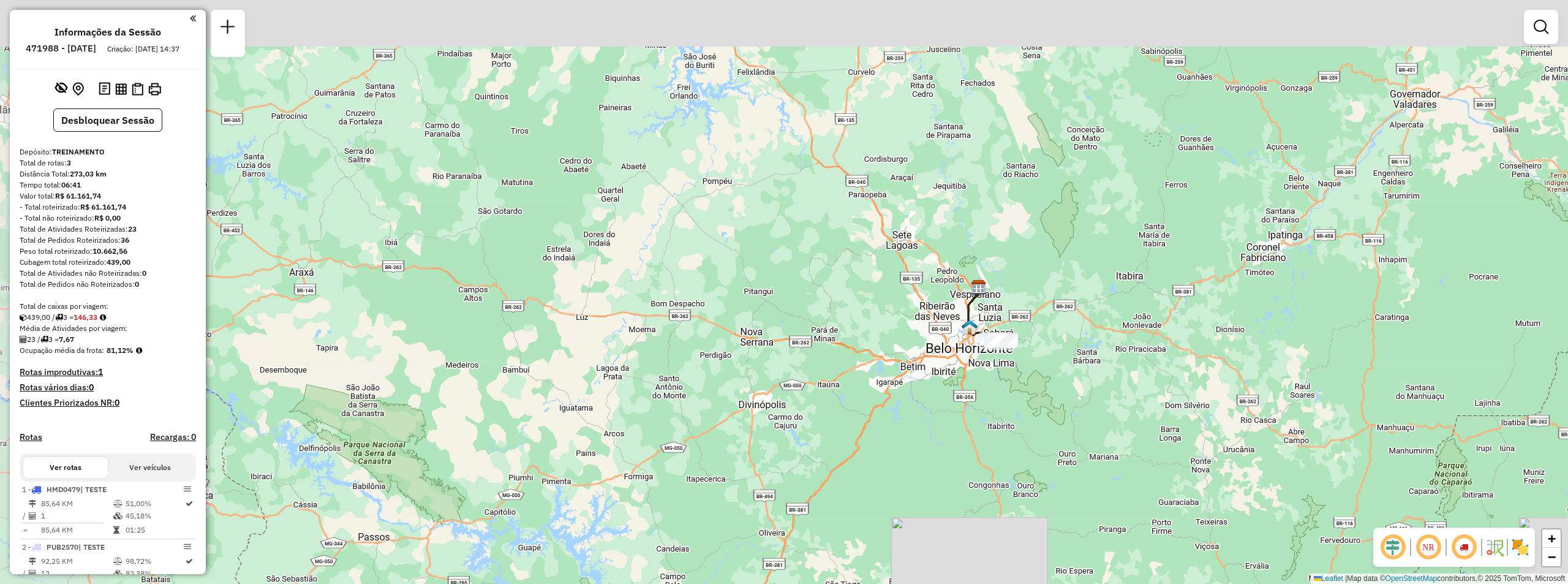
drag, startPoint x: 969, startPoint y: 255, endPoint x: 1122, endPoint y: 437, distance: 237.8
click at [1122, 437] on div "Janela de atendimento Grade de atendimento Capacidade Transportadoras Veículos …" at bounding box center [784, 292] width 1568 height 584
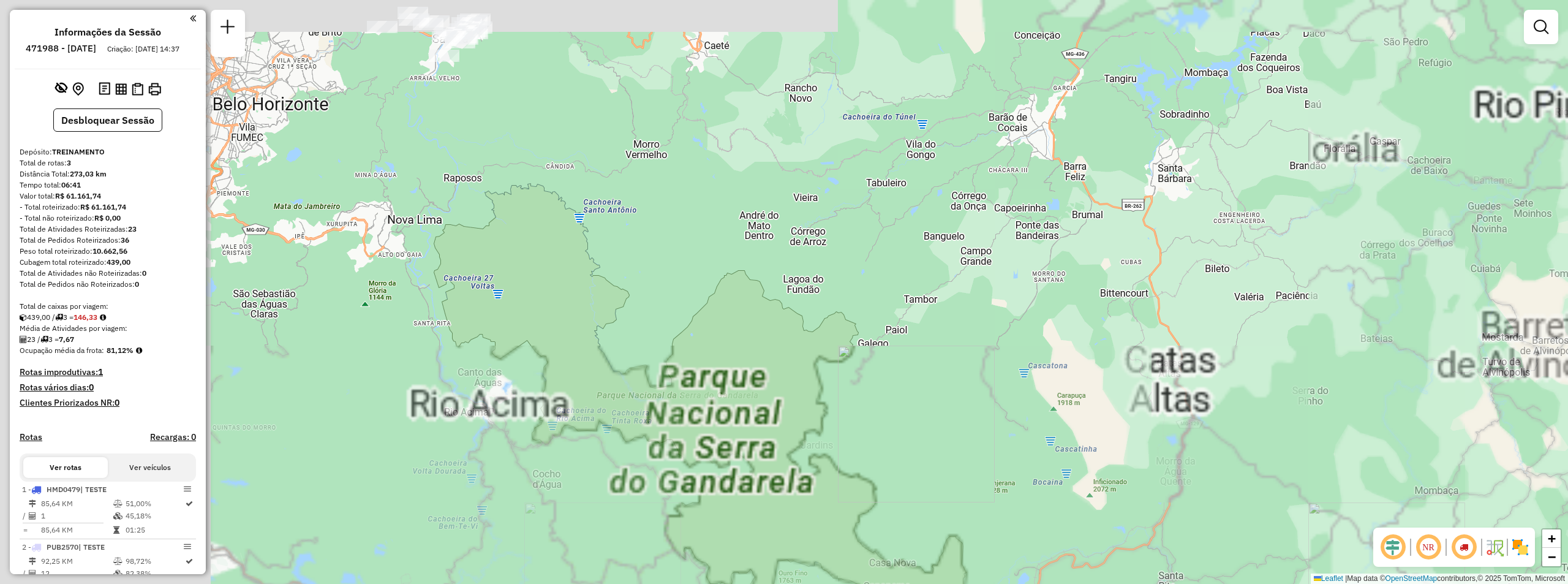
drag, startPoint x: 1003, startPoint y: 269, endPoint x: 1354, endPoint y: 469, distance: 404.0
click at [1354, 469] on div "Janela de atendimento Grade de atendimento Capacidade Transportadoras Veículos …" at bounding box center [784, 292] width 1568 height 584
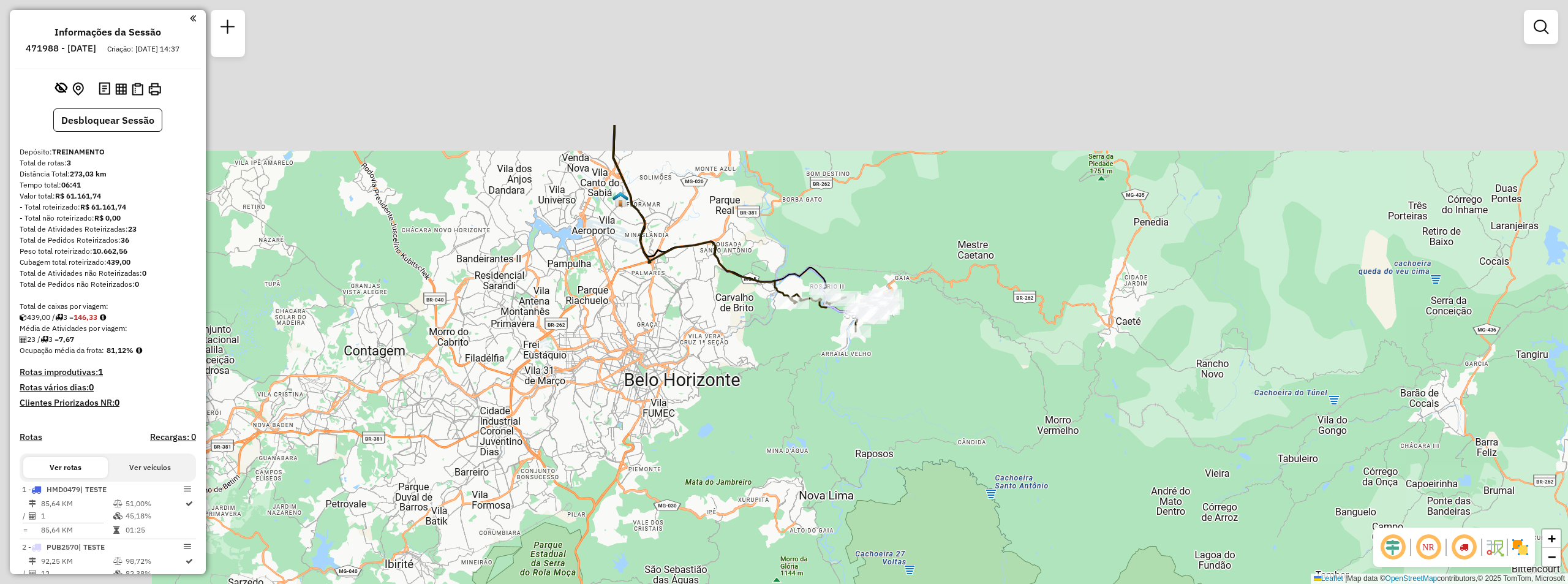
drag, startPoint x: 942, startPoint y: 304, endPoint x: 1161, endPoint y: 469, distance: 274.2
click at [1161, 469] on div "Janela de atendimento Grade de atendimento Capacidade Transportadoras Veículos …" at bounding box center [784, 292] width 1568 height 584
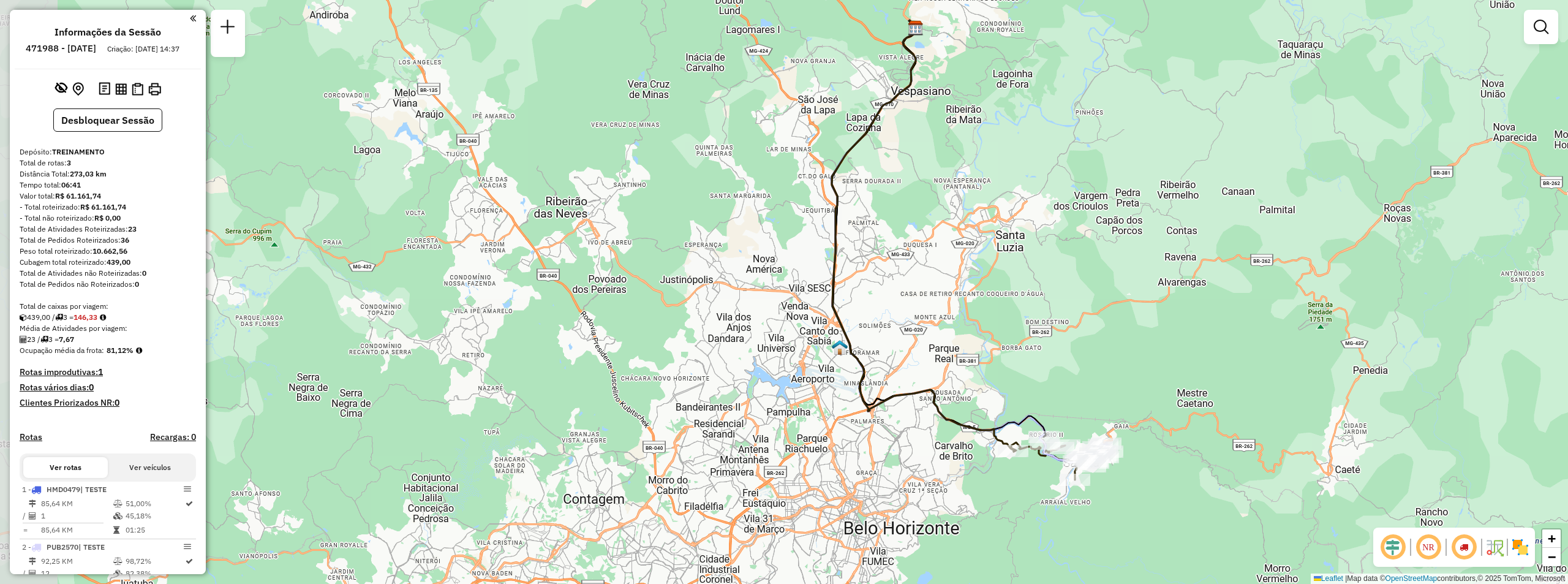
drag, startPoint x: 998, startPoint y: 226, endPoint x: 1080, endPoint y: 282, distance: 99.3
click at [1080, 282] on div "Janela de atendimento Grade de atendimento Capacidade Transportadoras Veículos …" at bounding box center [784, 292] width 1568 height 584
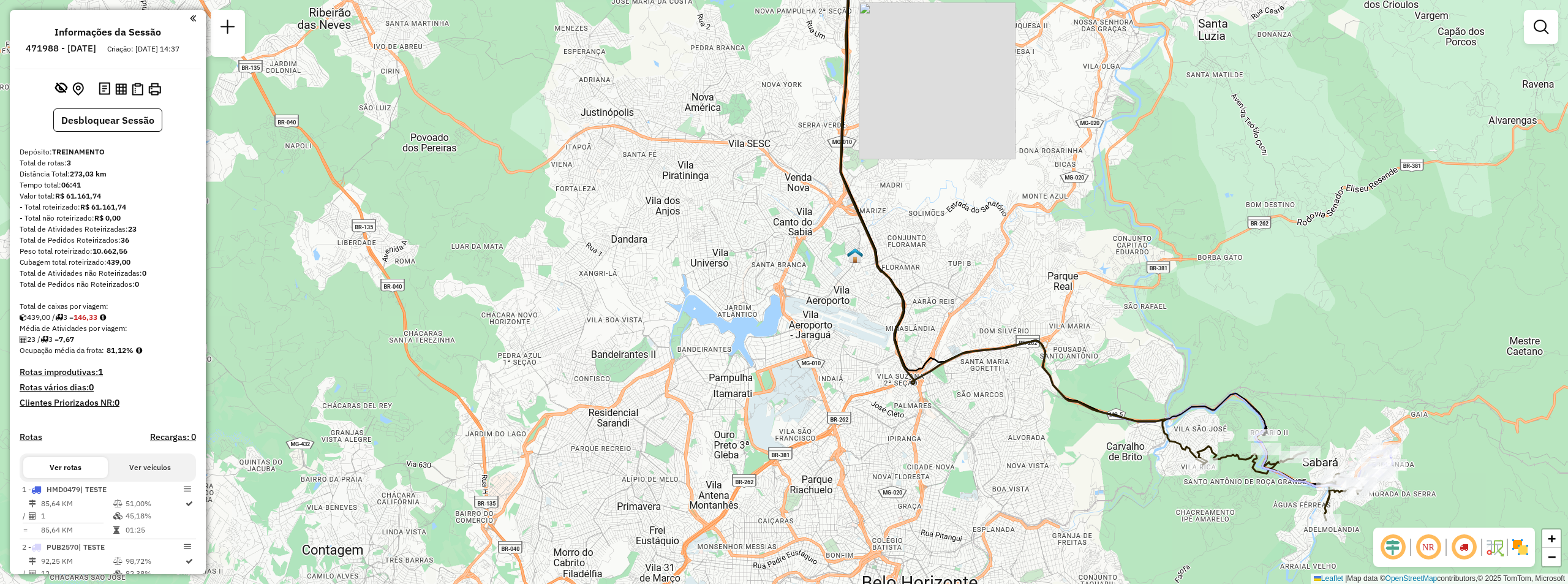
drag, startPoint x: 1179, startPoint y: 289, endPoint x: 1238, endPoint y: 202, distance: 105.1
click at [1238, 202] on div "Janela de atendimento Grade de atendimento Capacidade Transportadoras Veículos …" at bounding box center [784, 292] width 1568 height 584
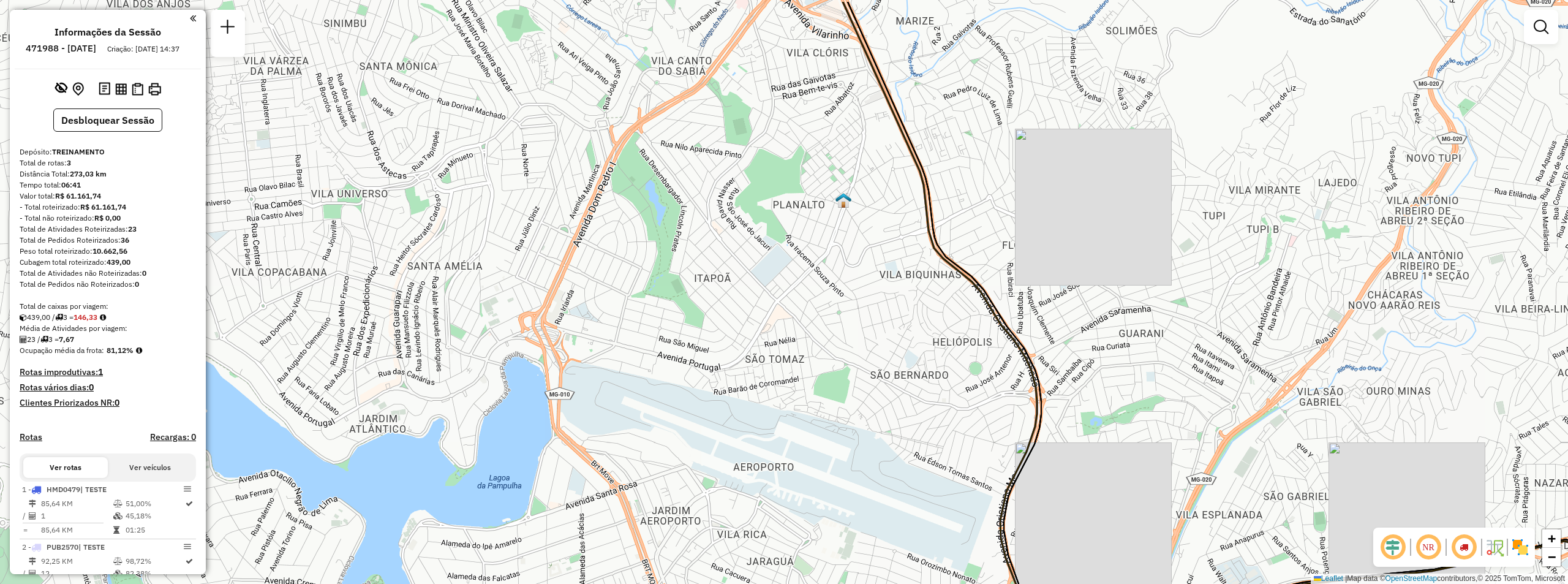
drag, startPoint x: 883, startPoint y: 261, endPoint x: 898, endPoint y: 298, distance: 39.9
click at [898, 298] on div "Janela de atendimento Grade de atendimento Capacidade Transportadoras Veículos …" at bounding box center [784, 292] width 1568 height 584
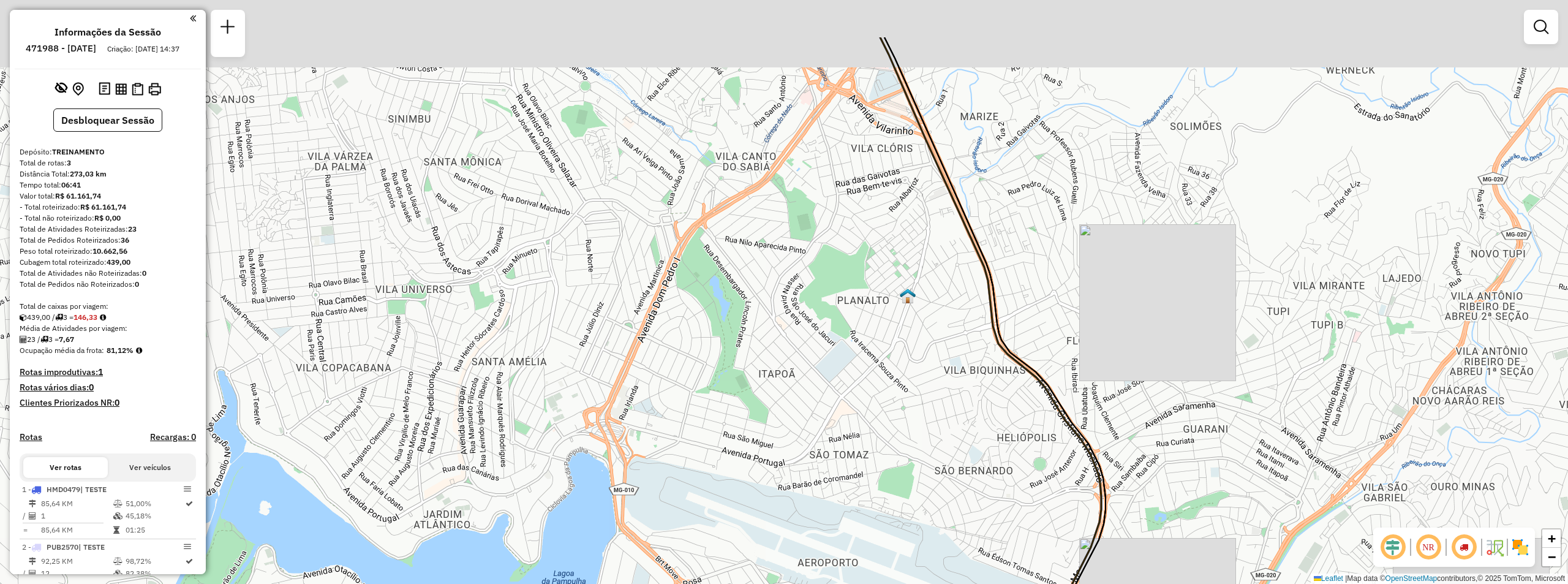
drag, startPoint x: 862, startPoint y: 264, endPoint x: 924, endPoint y: 358, distance: 112.6
click at [924, 358] on div "Janela de atendimento Grade de atendimento Capacidade Transportadoras Veículos …" at bounding box center [784, 292] width 1568 height 584
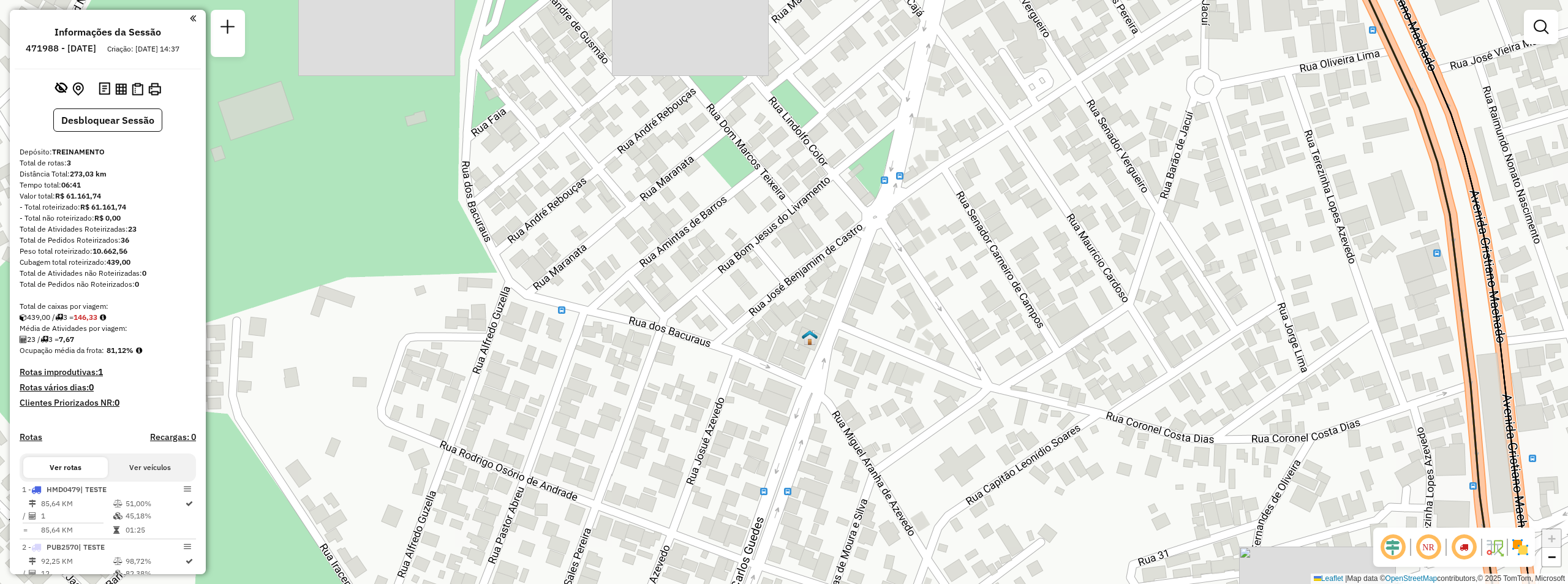
click at [812, 339] on img at bounding box center [809, 338] width 16 height 16
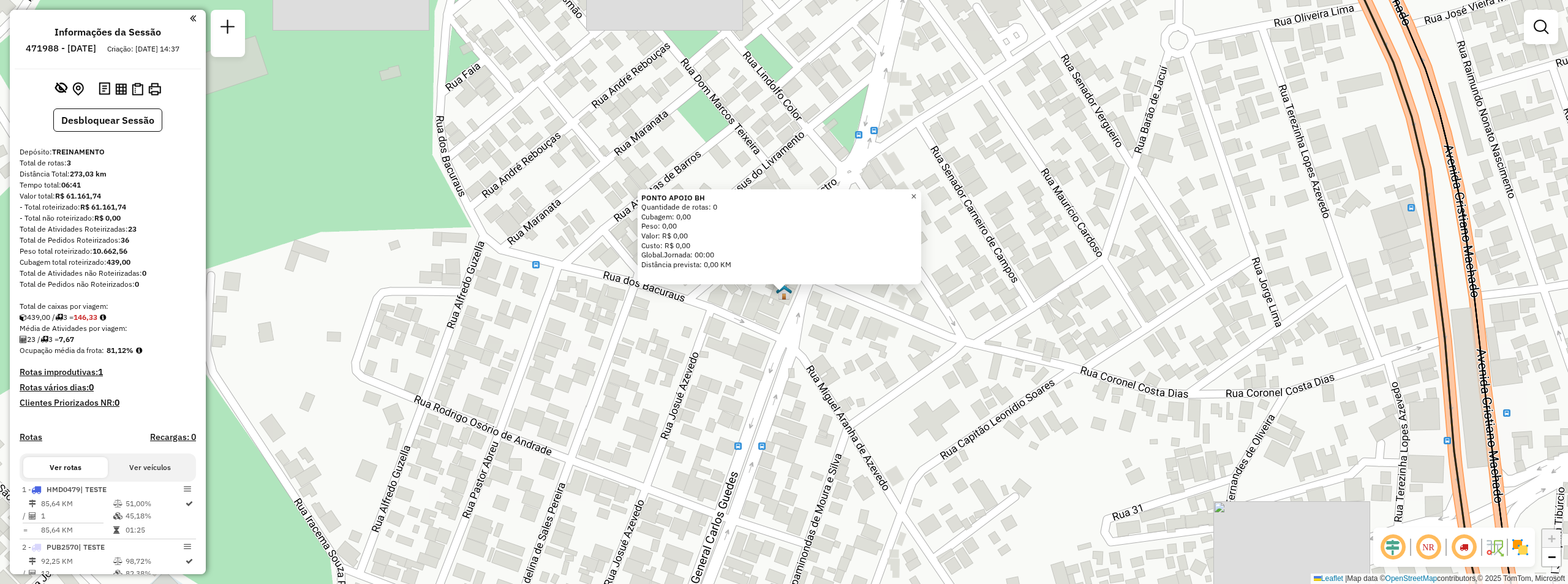
click at [916, 191] on span "×" at bounding box center [914, 196] width 6 height 10
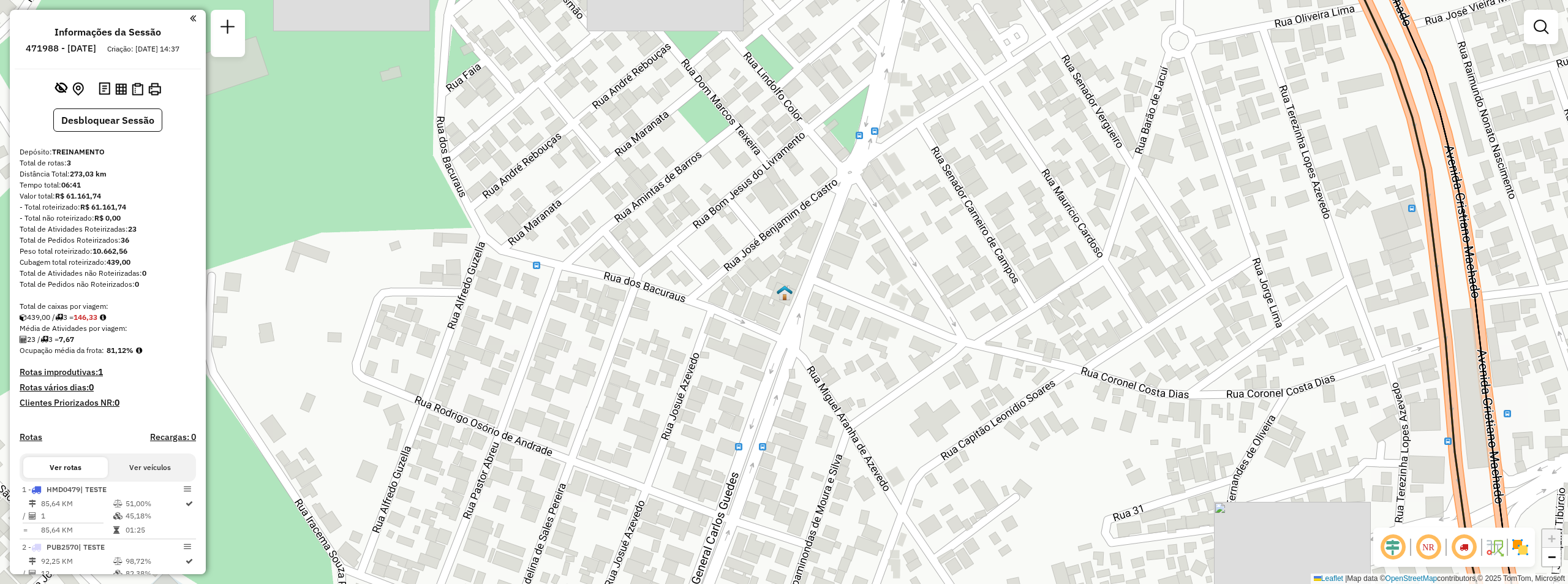
click at [783, 297] on img at bounding box center [784, 293] width 16 height 16
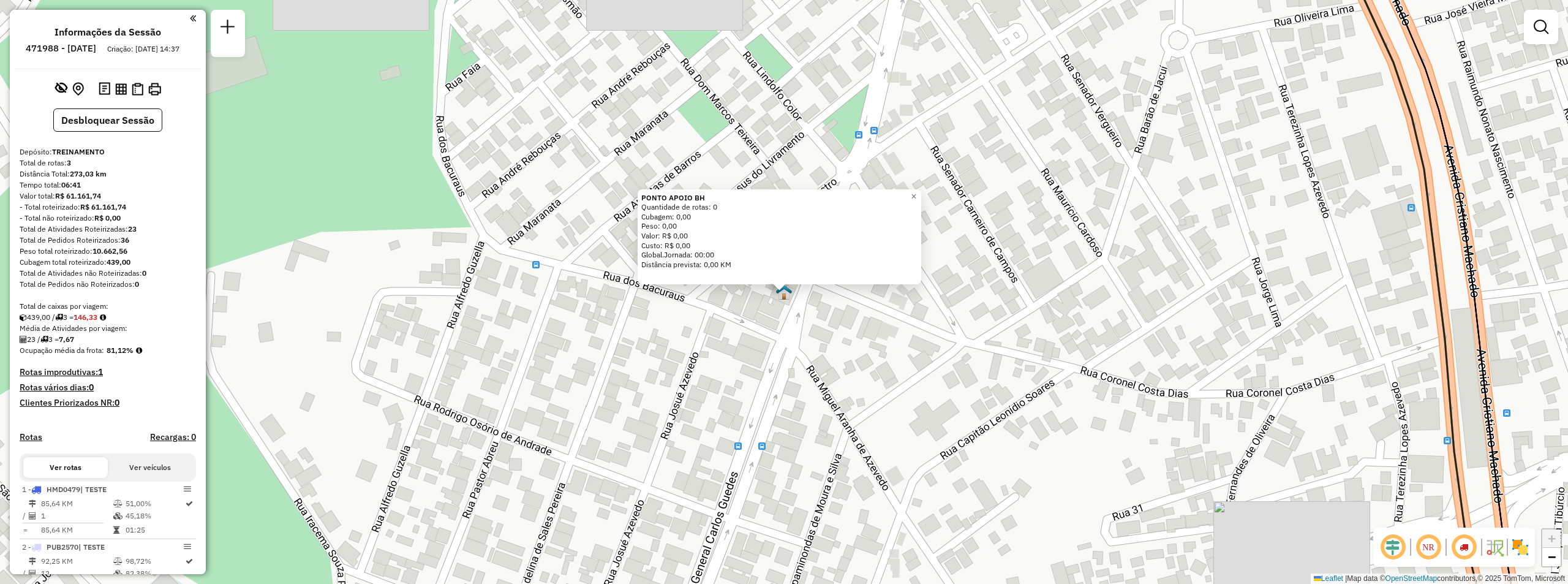
click at [947, 334] on div "PONTO APOIO BH Quantidade de rotas: 0 Cubagem: 0,00 Peso: 0,00 Valor: R$ 0,00 C…" at bounding box center [784, 292] width 1568 height 584
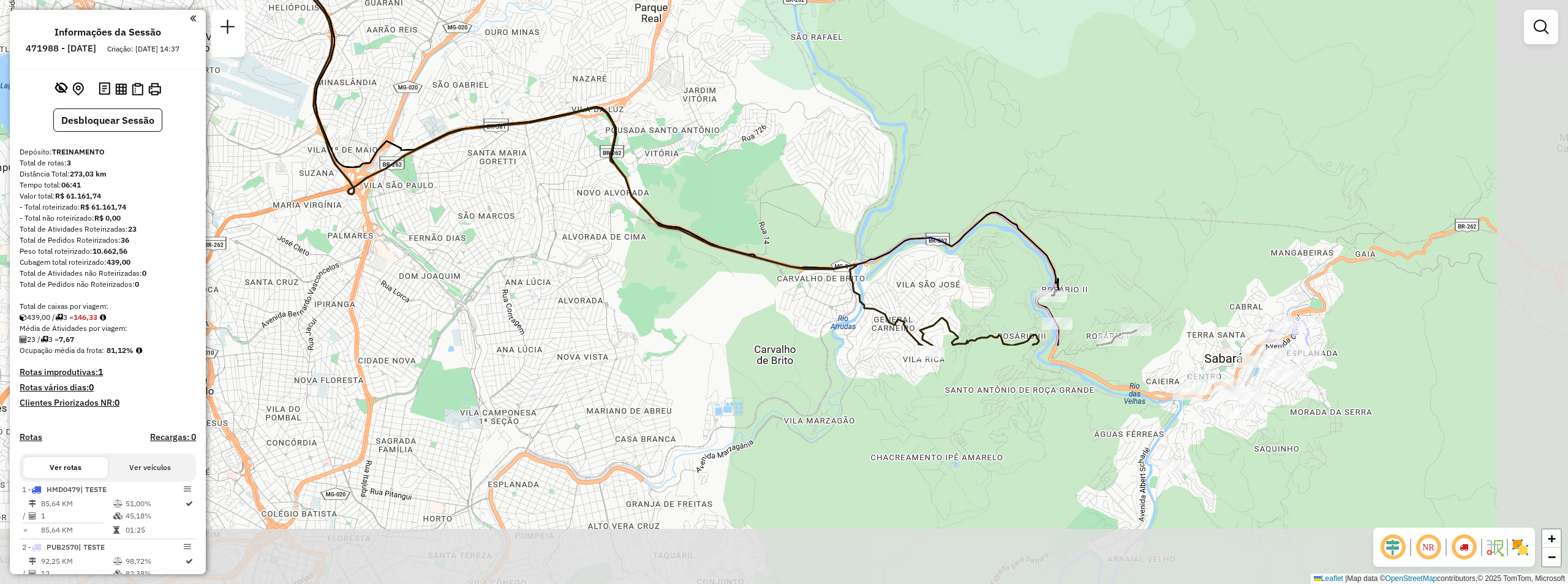
drag, startPoint x: 1260, startPoint y: 376, endPoint x: 1118, endPoint y: 279, distance: 172.0
click at [1119, 168] on div "Janela de atendimento Grade de atendimento Capacidade Transportadoras Veículos …" at bounding box center [784, 292] width 1568 height 584
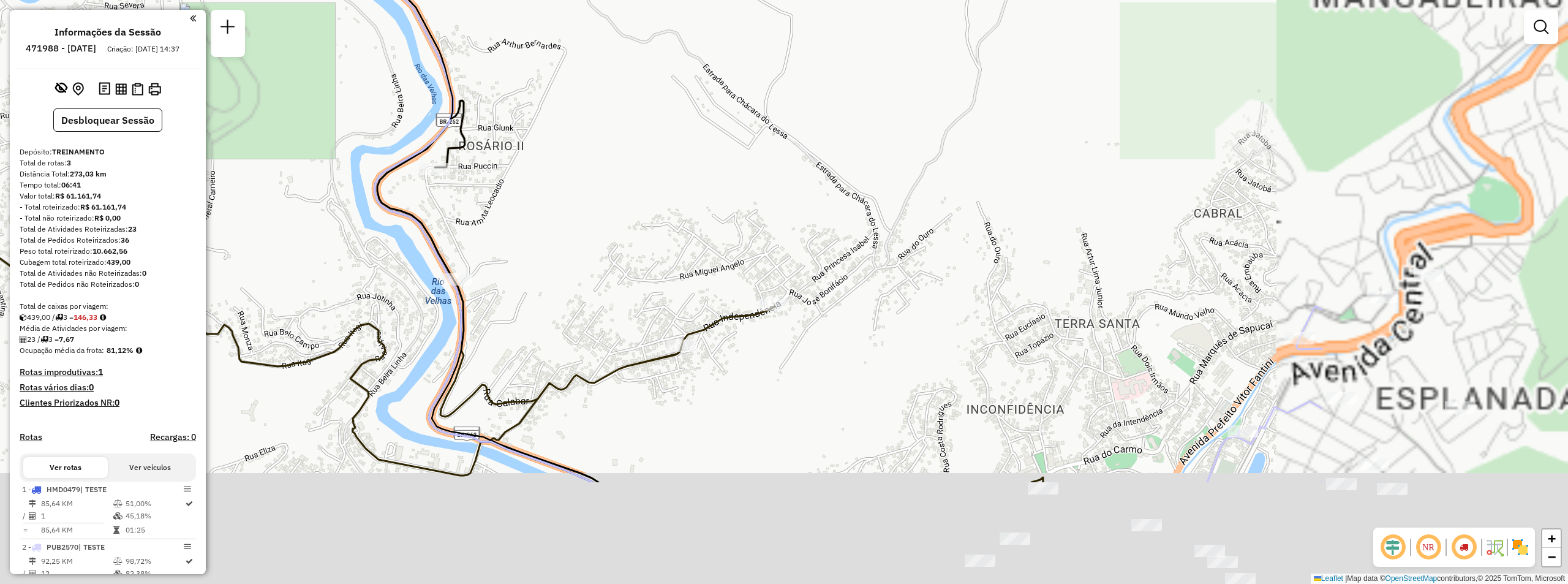
drag, startPoint x: 1217, startPoint y: 300, endPoint x: 914, endPoint y: 184, distance: 324.4
click at [914, 184] on div "Janela de atendimento Grade de atendimento Capacidade Transportadoras Veículos …" at bounding box center [784, 292] width 1568 height 584
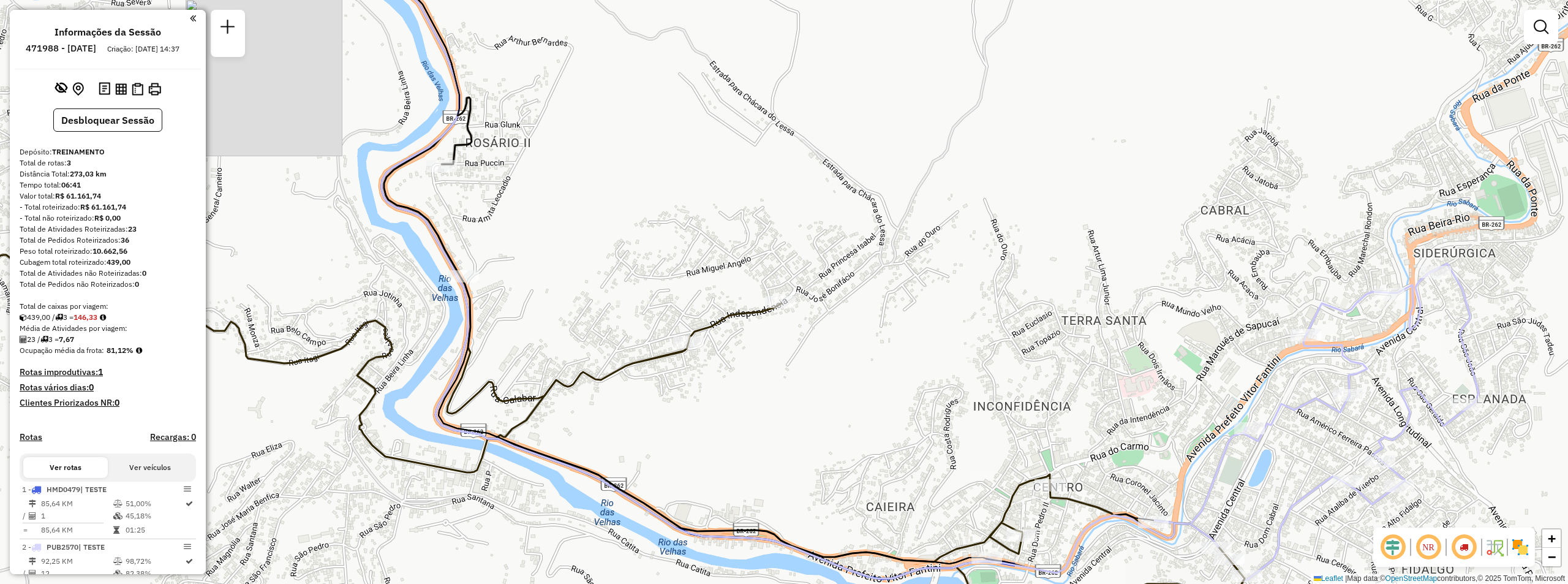
click at [1535, 46] on div "Janela de atendimento Grade de atendimento Capacidade Transportadoras Veículos …" at bounding box center [1541, 32] width 35 height 46
click at [1531, 32] on link at bounding box center [1540, 26] width 24 height 24
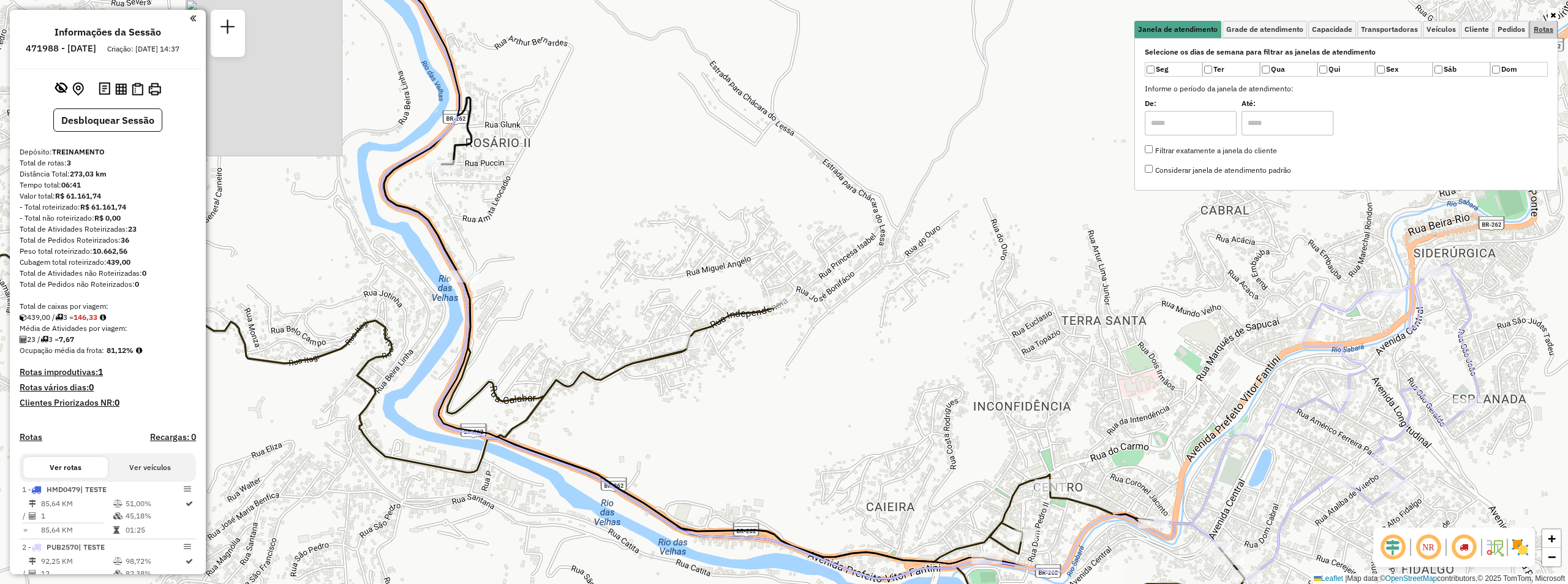
click at [1542, 27] on span "Rotas" at bounding box center [1543, 29] width 20 height 7
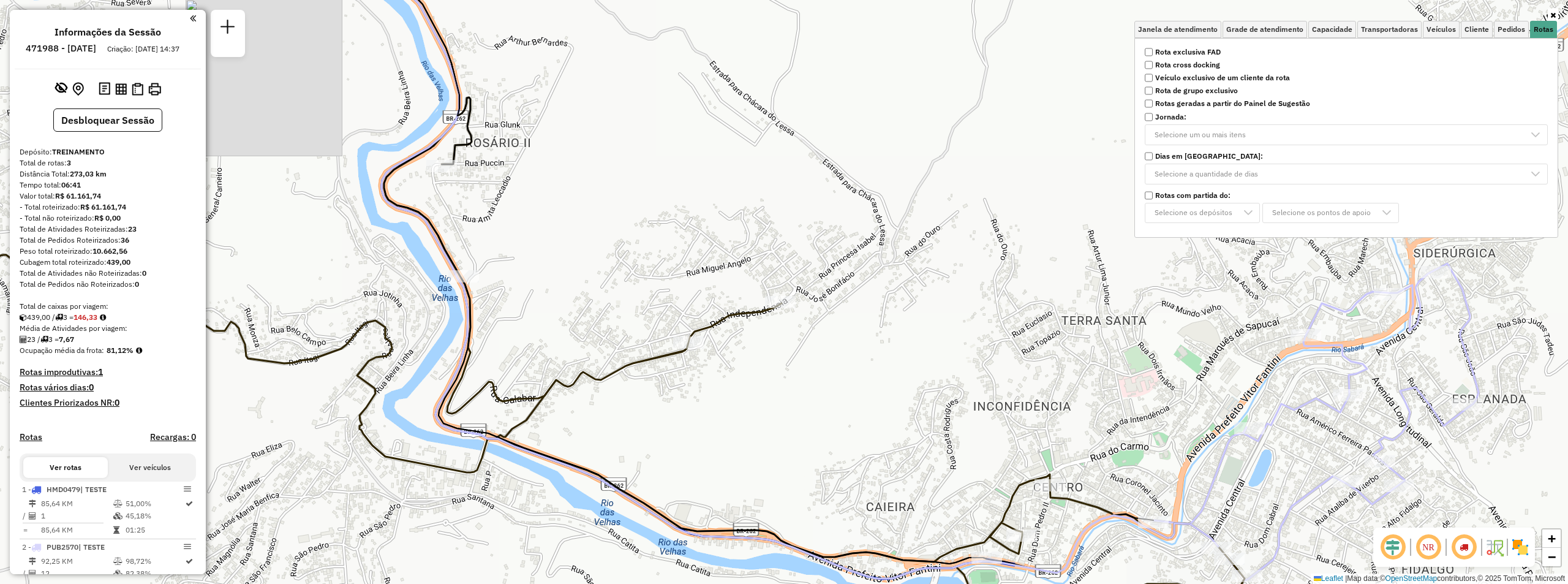
click at [1199, 53] on strong "Rota exclusiva FAD" at bounding box center [1188, 51] width 65 height 11
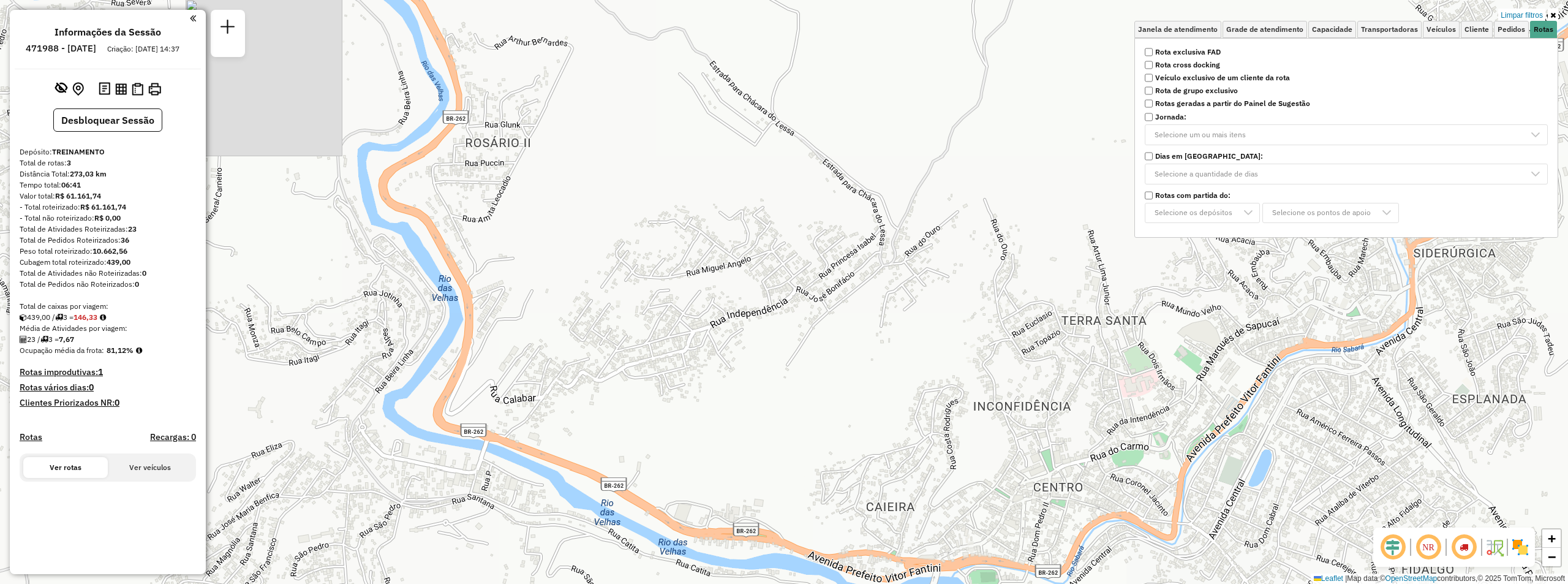
click at [1199, 53] on strong "Rota exclusiva FAD" at bounding box center [1188, 51] width 65 height 11
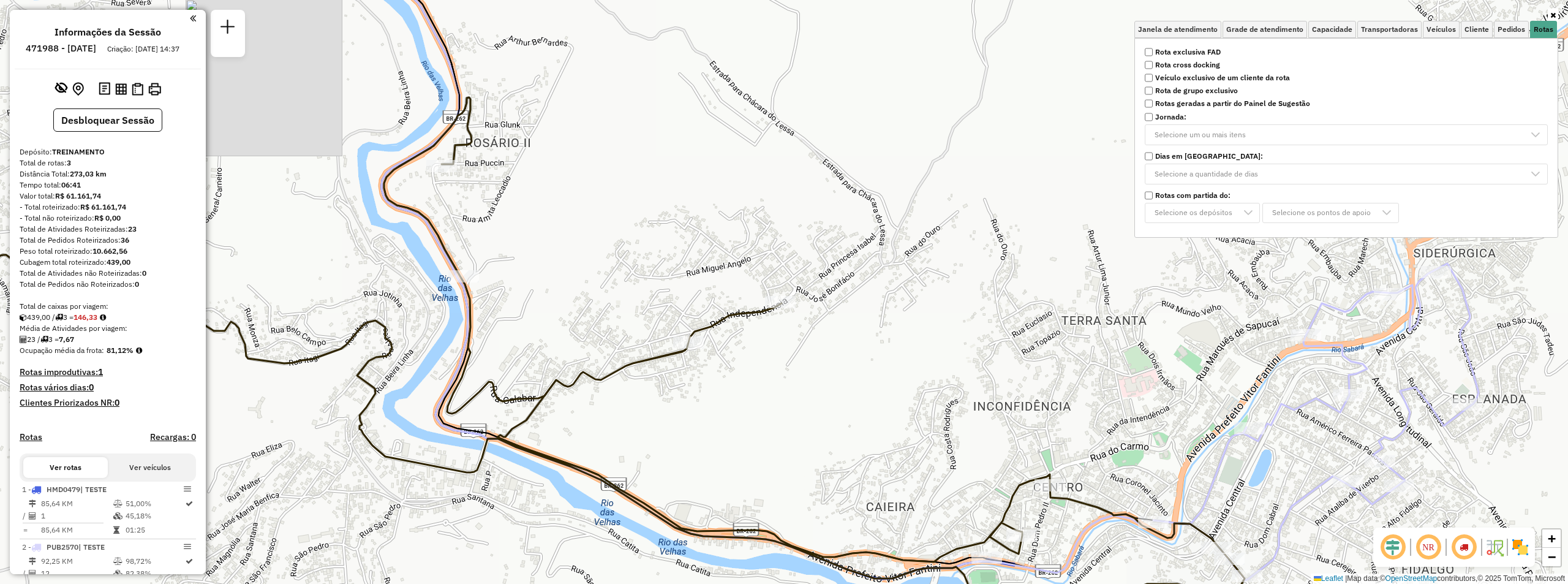
click at [1231, 79] on strong "Veículo exclusivo de um cliente da rota" at bounding box center [1222, 77] width 134 height 11
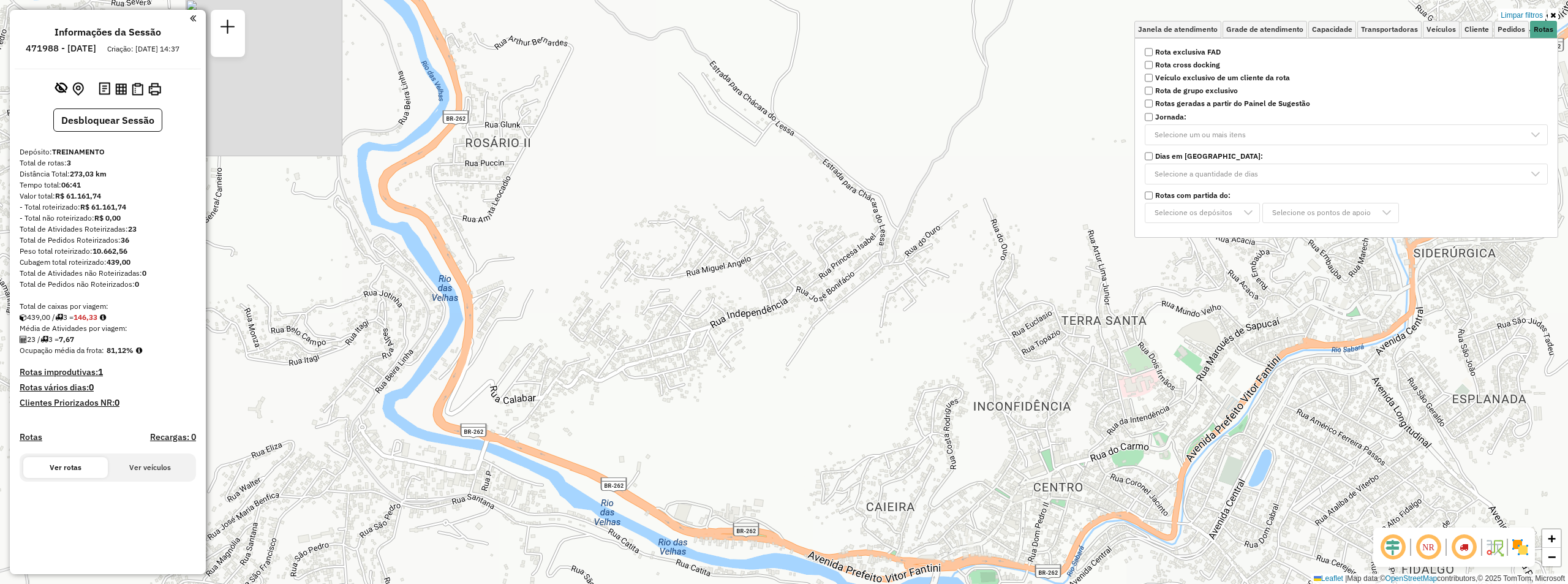
click at [1231, 79] on strong "Veículo exclusivo de um cliente da rota" at bounding box center [1222, 77] width 134 height 11
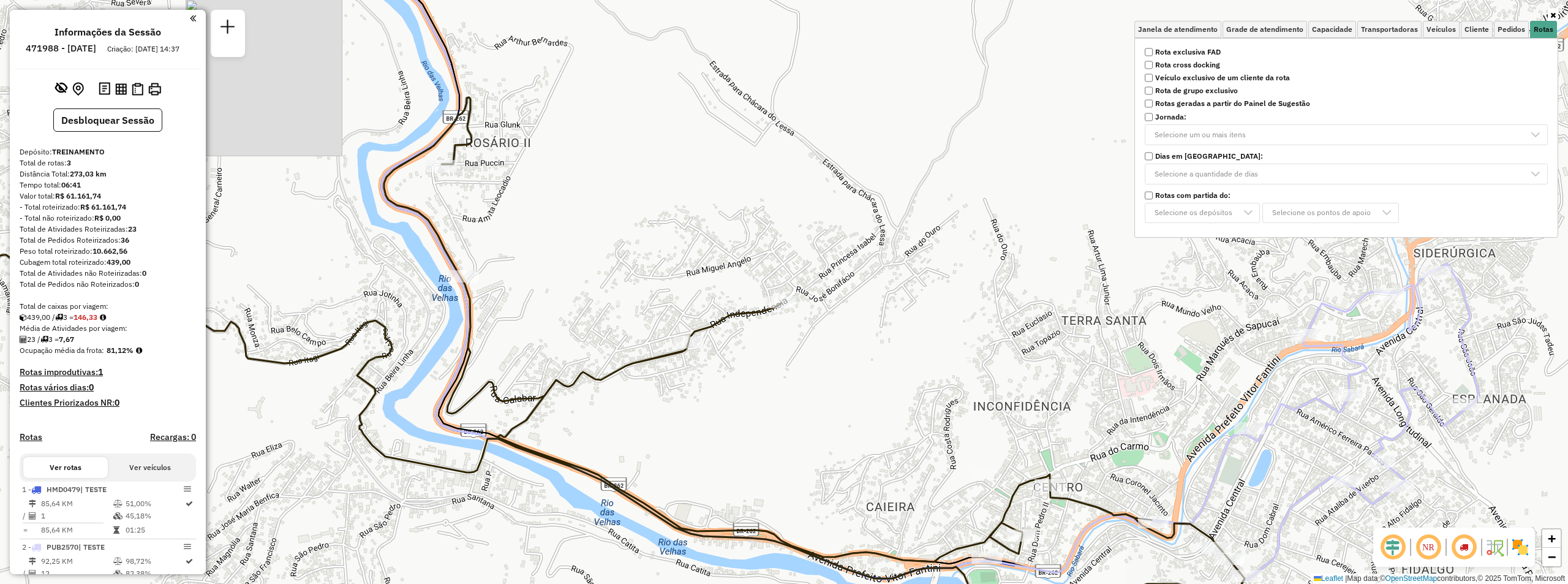
click at [1204, 126] on p-multiselect "Selecione um ou mais itens" at bounding box center [1345, 134] width 403 height 21
click at [1182, 115] on strong "Jornada:" at bounding box center [1171, 117] width 32 height 11
click at [1204, 137] on div "Selecione um ou mais itens" at bounding box center [1200, 134] width 100 height 20
click at [1167, 116] on strong "Jornada:" at bounding box center [1171, 117] width 32 height 11
